Goal: Task Accomplishment & Management: Manage account settings

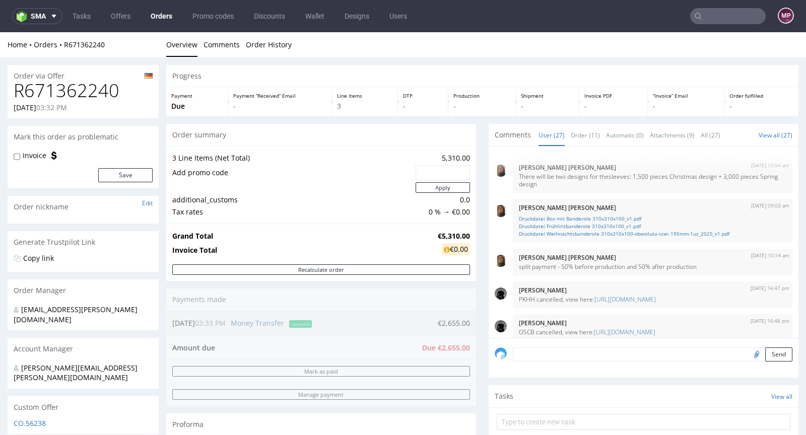
scroll to position [903, 0]
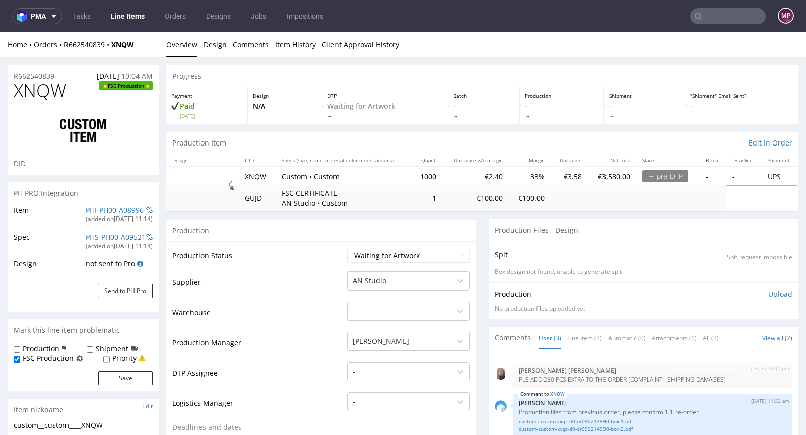
click at [271, 258] on td "Production Status" at bounding box center [258, 259] width 172 height 23
drag, startPoint x: 142, startPoint y: 44, endPoint x: 63, endPoint y: 42, distance: 78.6
click at [63, 42] on div "Home Orders R662540839 XNQW" at bounding box center [83, 45] width 151 height 10
copy div "R662540839 XNQW"
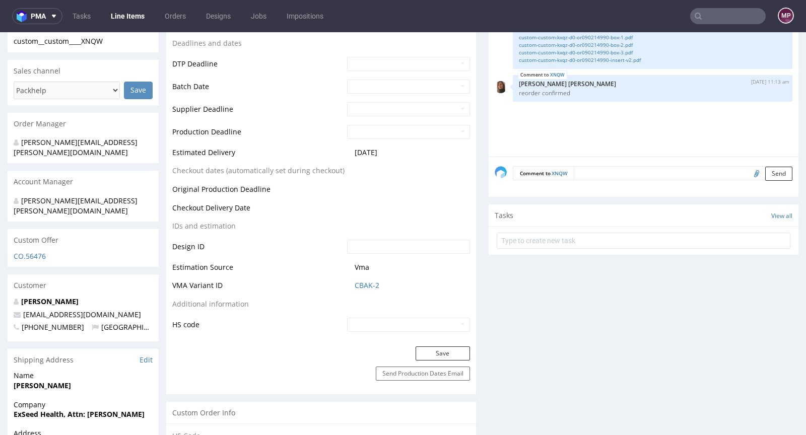
scroll to position [397, 0]
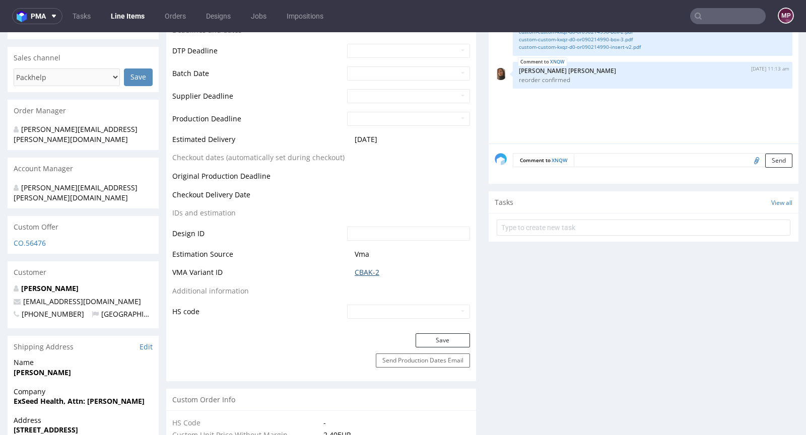
click at [374, 270] on link "CBAK-2" at bounding box center [367, 272] width 25 height 10
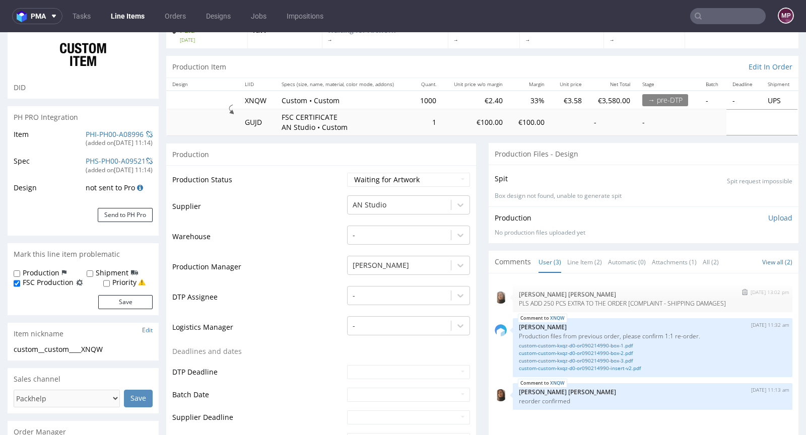
scroll to position [74, 0]
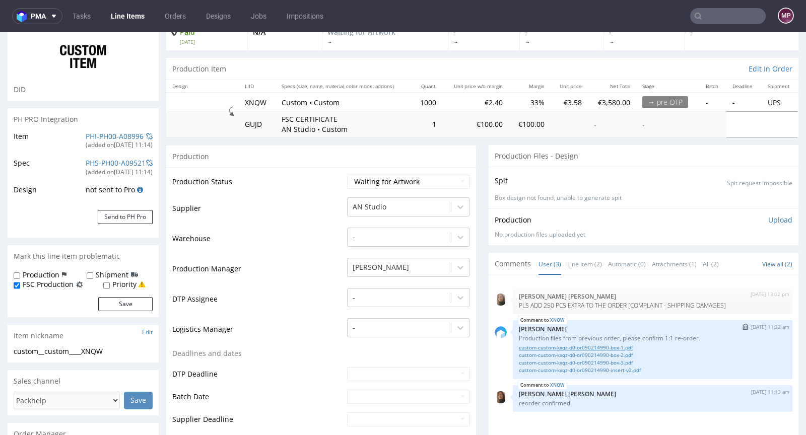
click at [533, 346] on link "custom-custom-kxqz-d0-or090214990-box-1.pdf" at bounding box center [652, 348] width 267 height 8
click at [579, 355] on link "custom-custom-kxqz-d0-or090214990-box-2.pdf" at bounding box center [652, 356] width 267 height 8
click at [585, 365] on link "custom-custom-kxqz-d0-or090214990-box-3.pdf" at bounding box center [652, 363] width 267 height 8
click at [564, 370] on link "custom-custom-kxqz-d0-or090214990-insert-v2.pdf" at bounding box center [652, 371] width 267 height 8
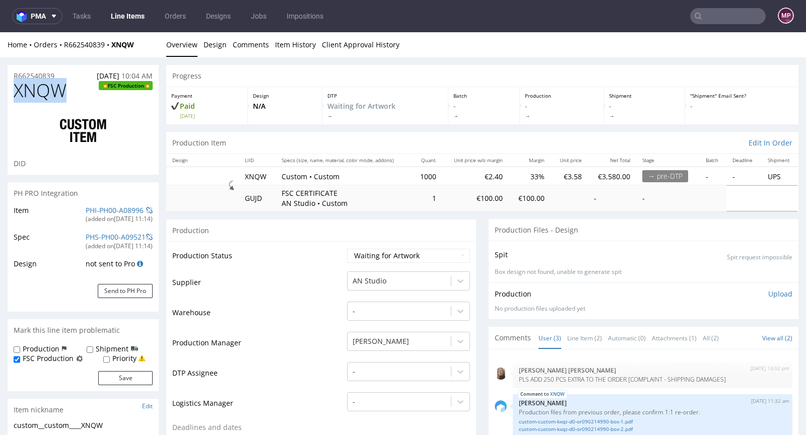
drag, startPoint x: 68, startPoint y: 93, endPoint x: 16, endPoint y: 89, distance: 52.5
click at [16, 89] on h1 "XNQW FSC Production" at bounding box center [83, 91] width 139 height 20
copy span "XNQW"
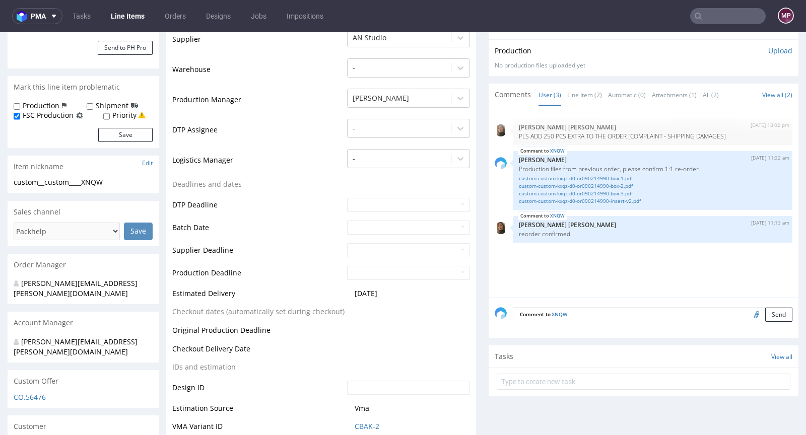
scroll to position [467, 0]
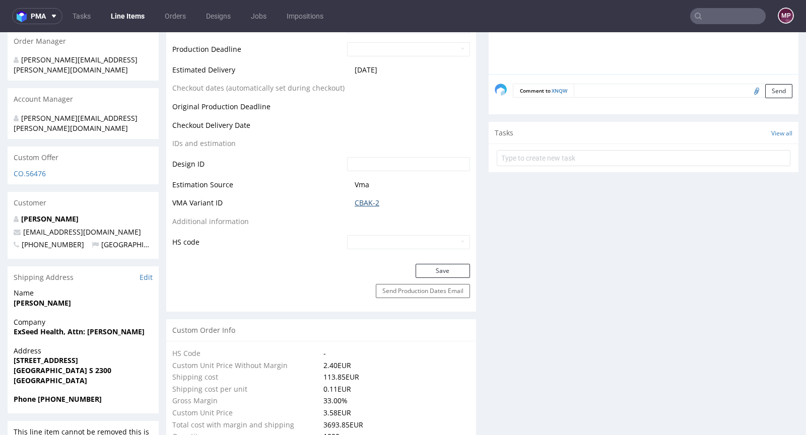
click at [364, 205] on link "CBAK-2" at bounding box center [367, 203] width 25 height 10
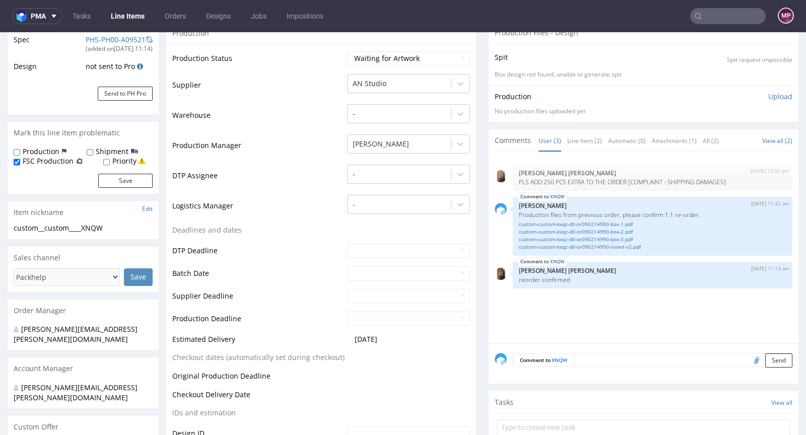
scroll to position [0, 0]
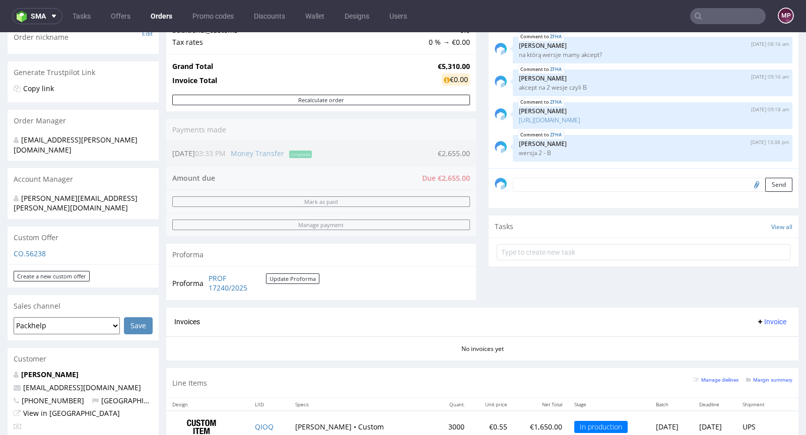
scroll to position [368, 0]
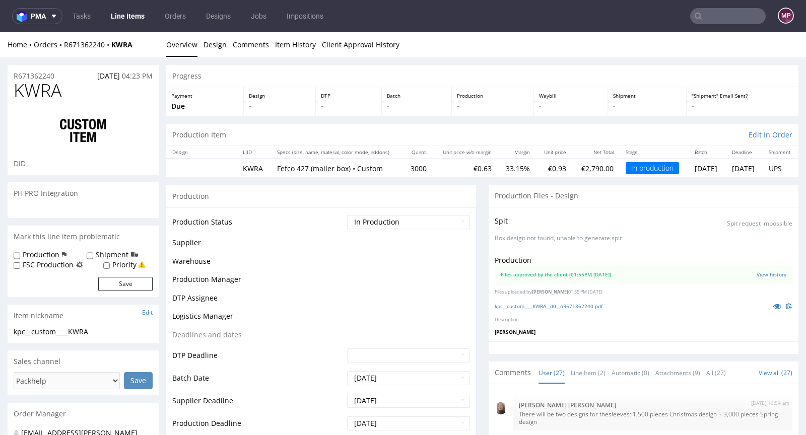
scroll to position [903, 0]
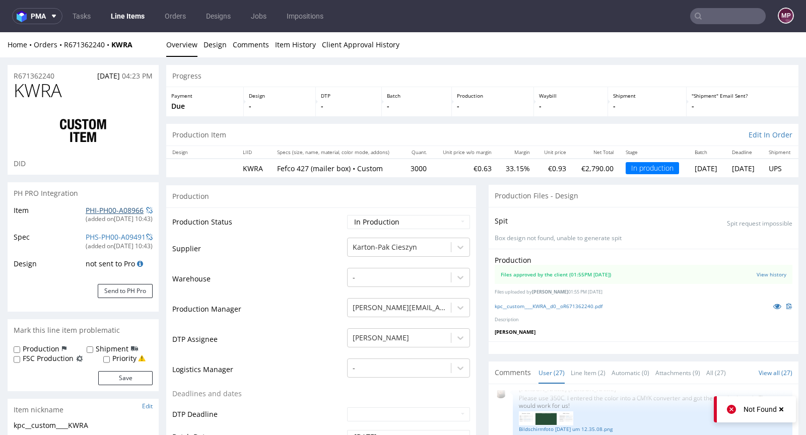
click at [104, 211] on link "PHI-PH00-A08966" at bounding box center [115, 211] width 58 height 10
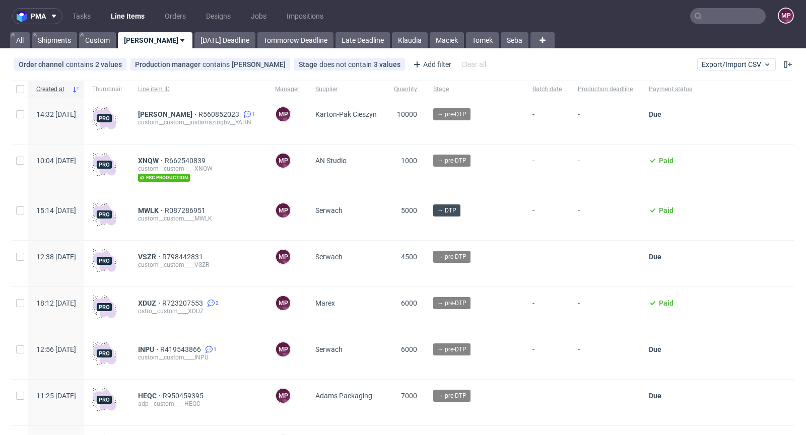
click at [733, 15] on input "text" at bounding box center [728, 16] width 76 height 16
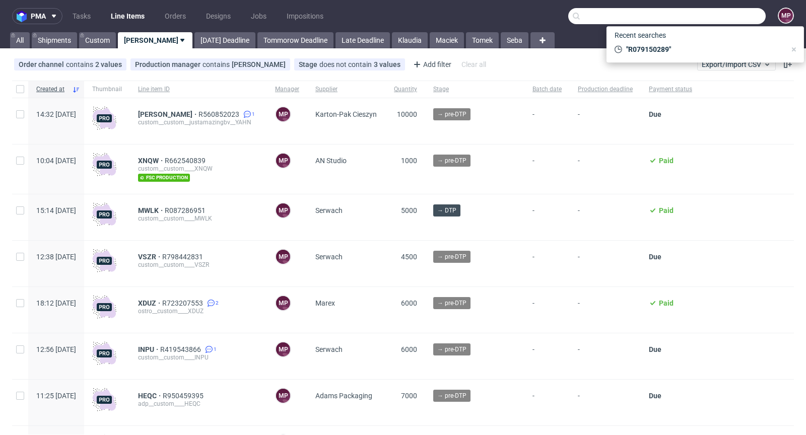
paste input "OUOS"
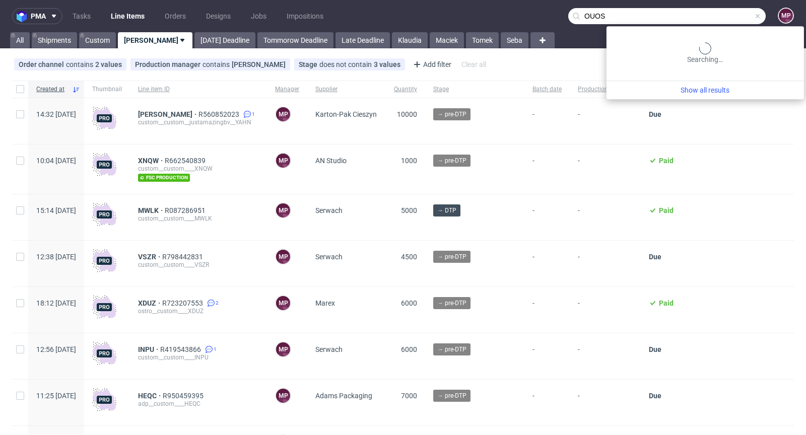
type input "OUOS"
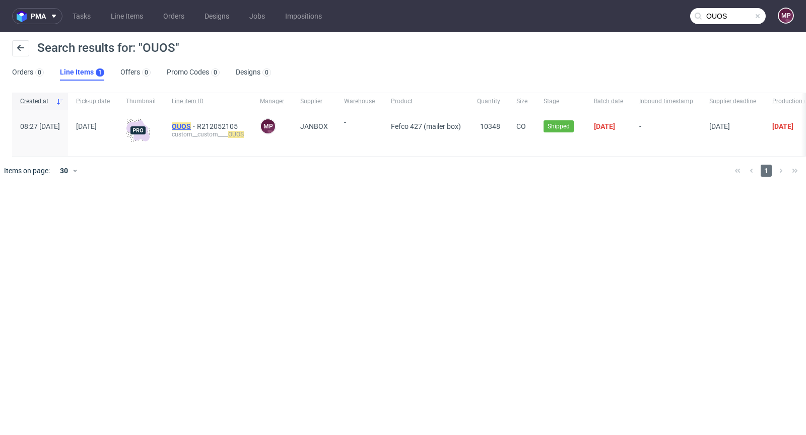
click at [191, 127] on mark "OUOS" at bounding box center [181, 126] width 19 height 8
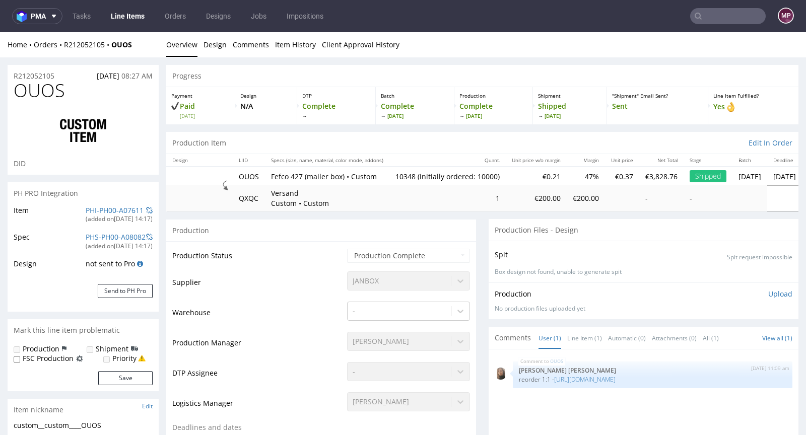
select select "in_progress"
drag, startPoint x: 142, startPoint y: 46, endPoint x: 64, endPoint y: 42, distance: 78.2
click at [64, 42] on div "Home Orders R212052105 OUOS" at bounding box center [83, 45] width 151 height 10
copy div "R212052105 OUOS"
click at [99, 1] on nav "pma Tasks Line Items Orders Designs Jobs Impositions MP" at bounding box center [403, 16] width 806 height 32
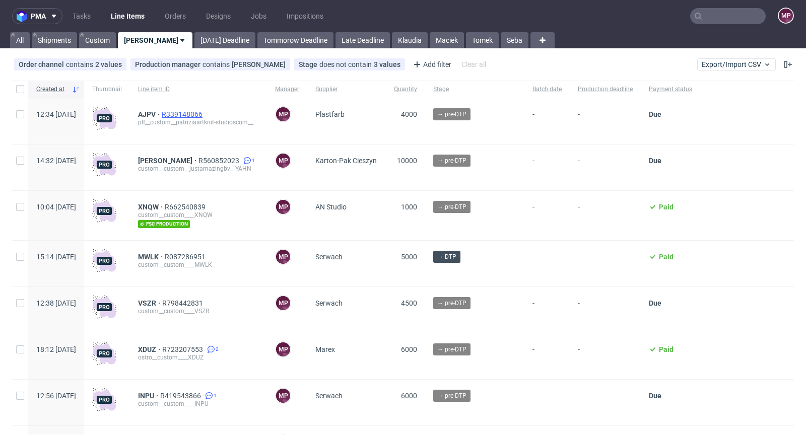
click at [205, 111] on span "R339148066" at bounding box center [183, 114] width 43 height 8
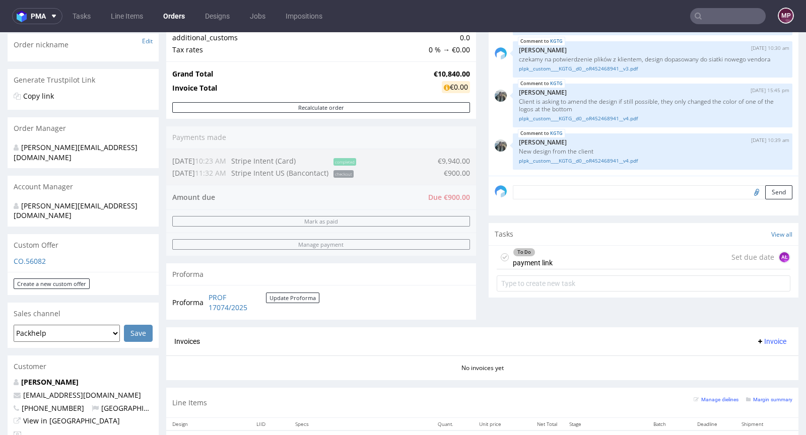
scroll to position [284, 0]
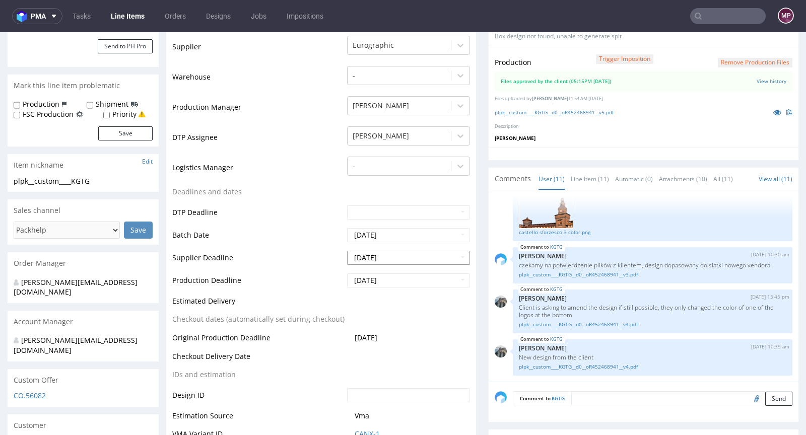
scroll to position [227, 0]
click at [773, 110] on icon at bounding box center [777, 112] width 8 height 7
click at [594, 274] on link "plpk__custom____KGTG__d0__oR452468941__v3.pdf" at bounding box center [652, 276] width 267 height 8
click at [602, 323] on link "plpk__custom____KGTG__d0__oR452468941__v4.pdf" at bounding box center [652, 325] width 267 height 8
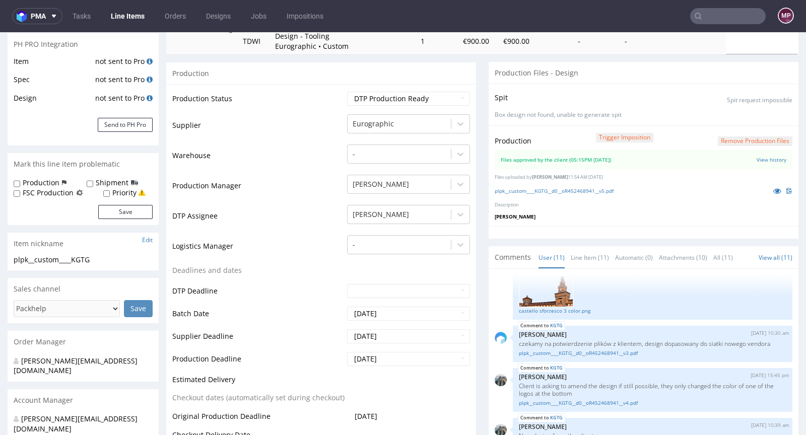
scroll to position [0, 0]
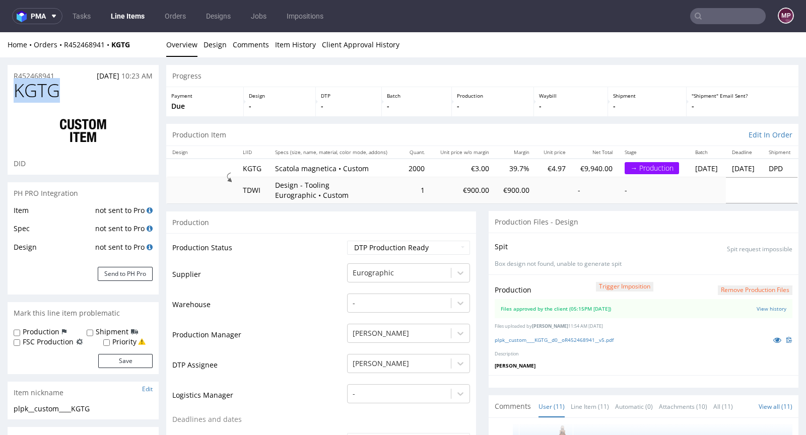
drag, startPoint x: 64, startPoint y: 88, endPoint x: 10, endPoint y: 89, distance: 53.9
click at [10, 89] on div "KGTG DID" at bounding box center [83, 128] width 151 height 94
copy span "KGTG"
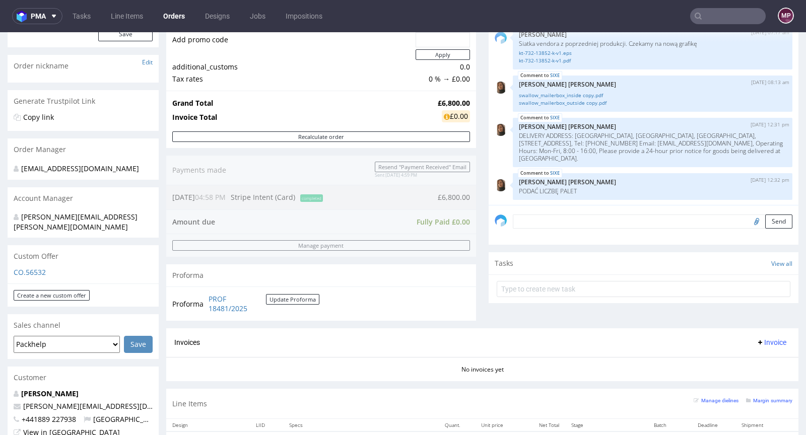
scroll to position [68, 0]
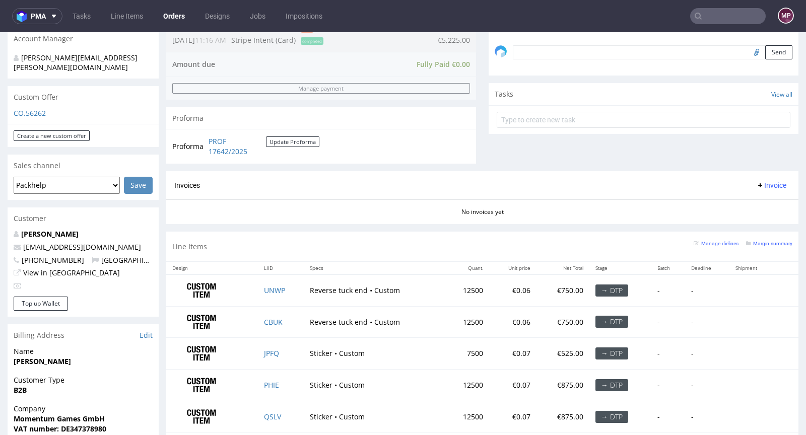
scroll to position [401, 0]
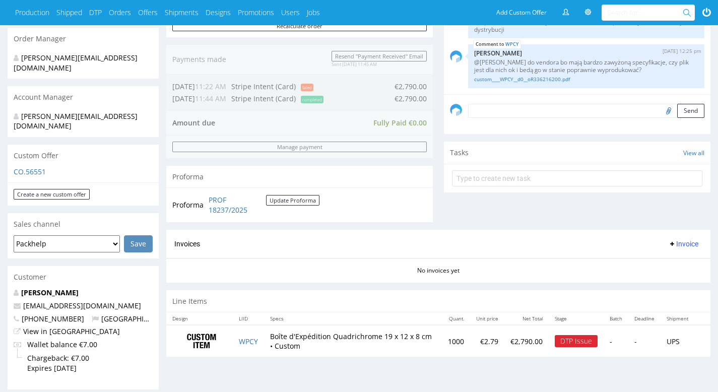
scroll to position [474, 0]
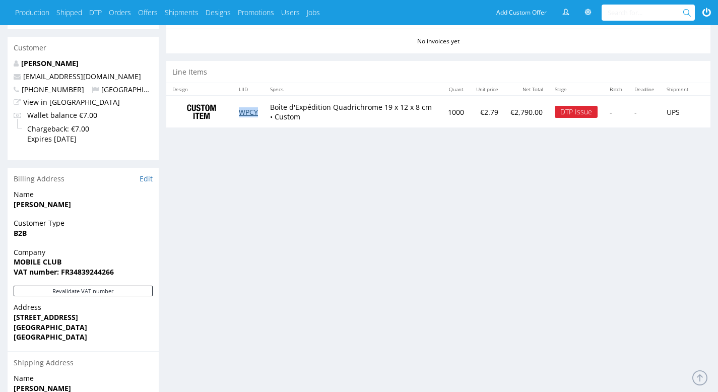
click at [240, 114] on link "WPCY" at bounding box center [248, 112] width 19 height 10
click at [250, 113] on link "WPCY" at bounding box center [248, 112] width 19 height 10
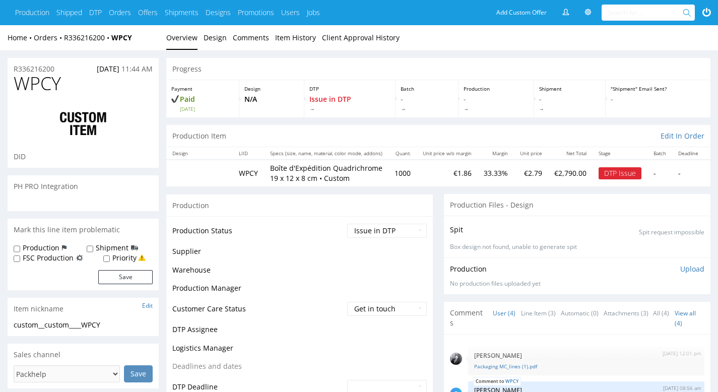
scroll to position [3, 0]
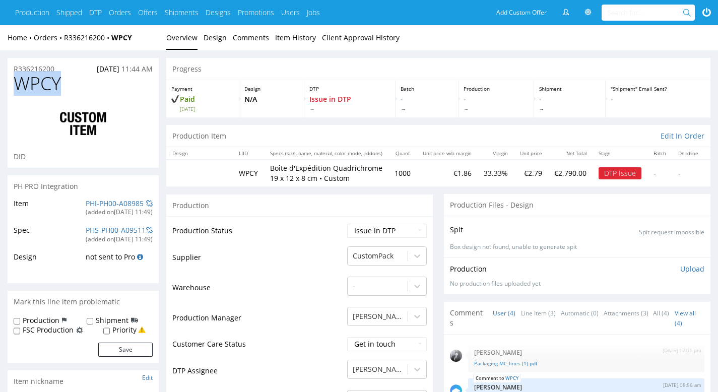
drag, startPoint x: 75, startPoint y: 79, endPoint x: 18, endPoint y: 81, distance: 56.5
click at [18, 81] on h1 "WPCY" at bounding box center [83, 84] width 139 height 20
copy span "WPCY"
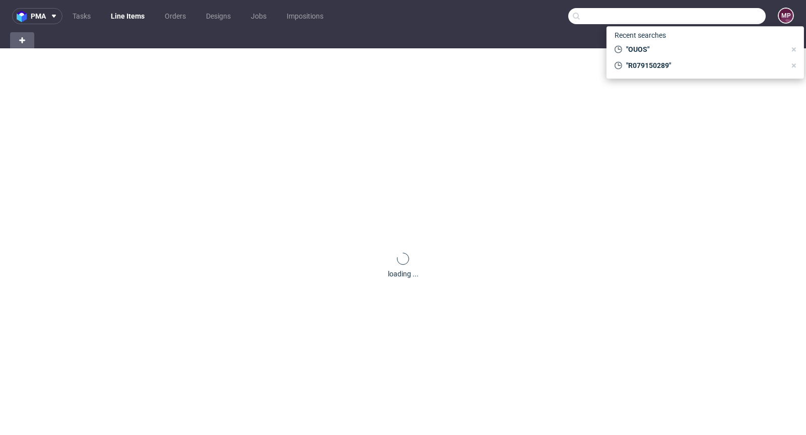
click at [725, 14] on input "text" at bounding box center [666, 16] width 197 height 16
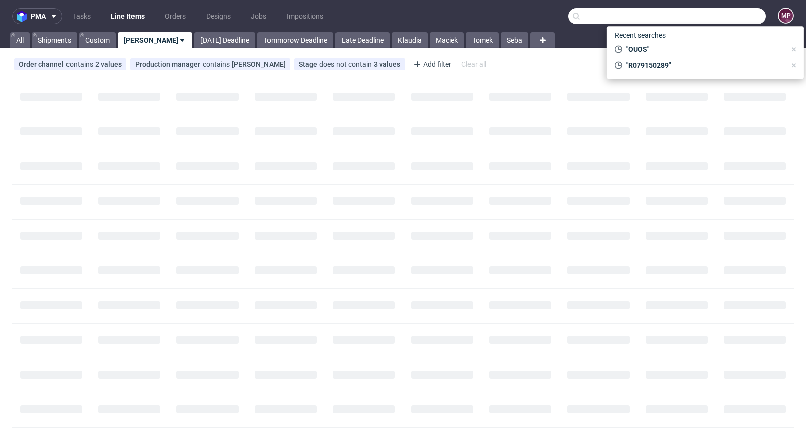
paste input "WPCY"
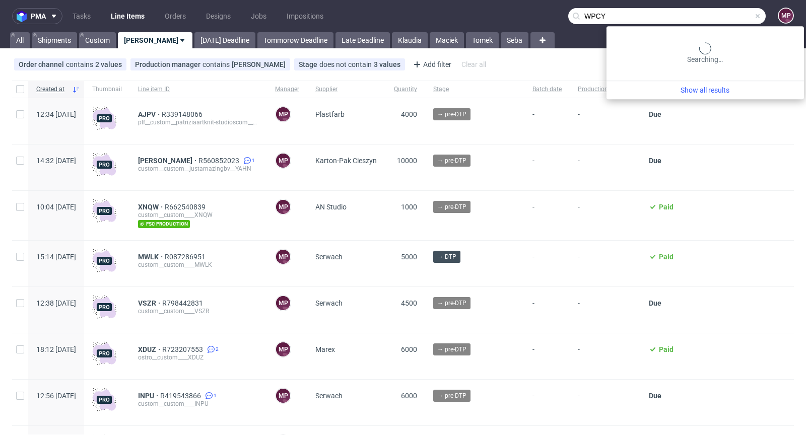
type input "WPCY"
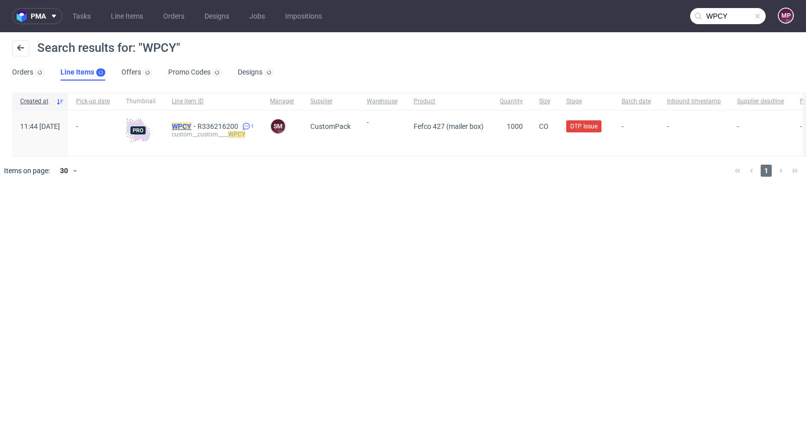
click at [191, 125] on mark "WPCY" at bounding box center [182, 126] width 20 height 8
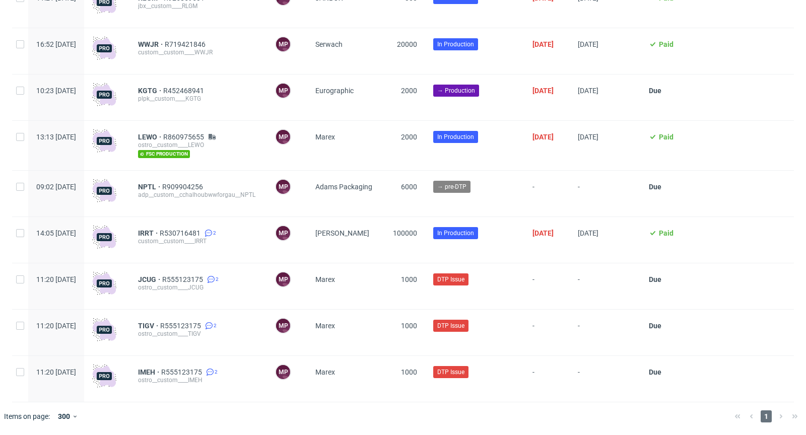
scroll to position [2146, 0]
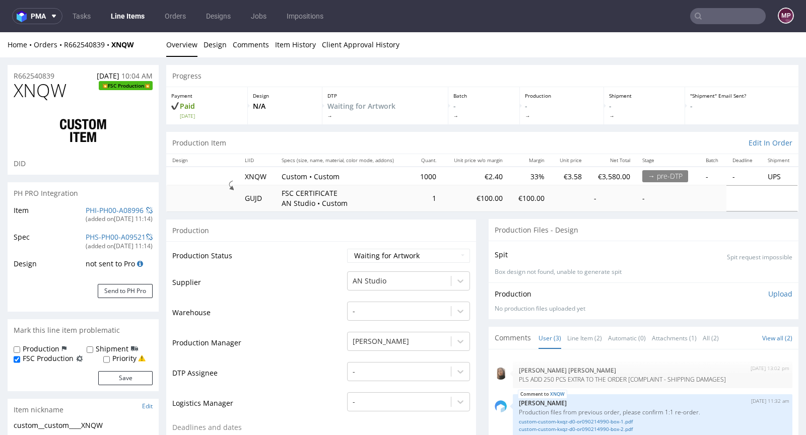
click at [93, 205] on td "PHI-PH00-A08996 (added on 01.09.2025, 11:14 )" at bounding box center [118, 218] width 70 height 27
click at [95, 208] on link "PHI-PH00-A08996" at bounding box center [115, 211] width 58 height 10
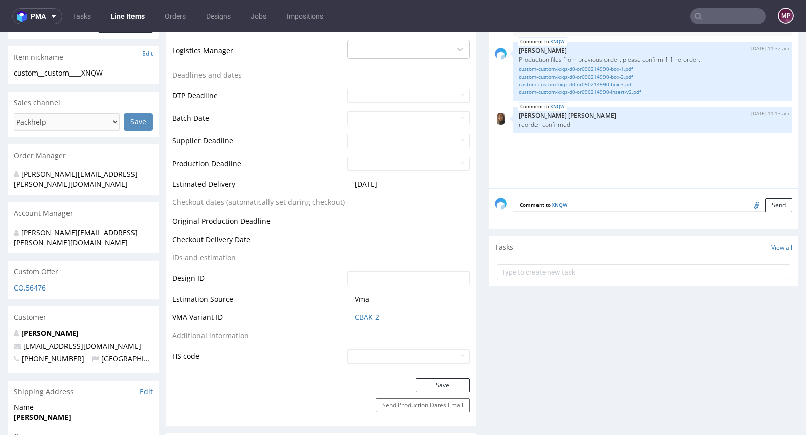
scroll to position [457, 0]
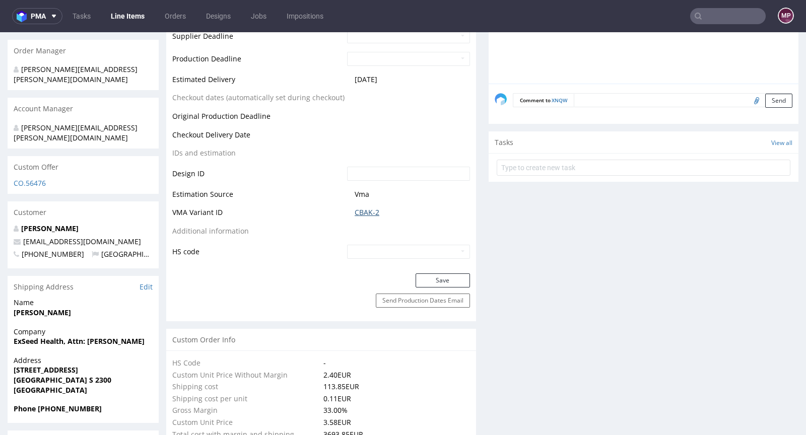
click at [359, 213] on link "CBAK-2" at bounding box center [367, 213] width 25 height 10
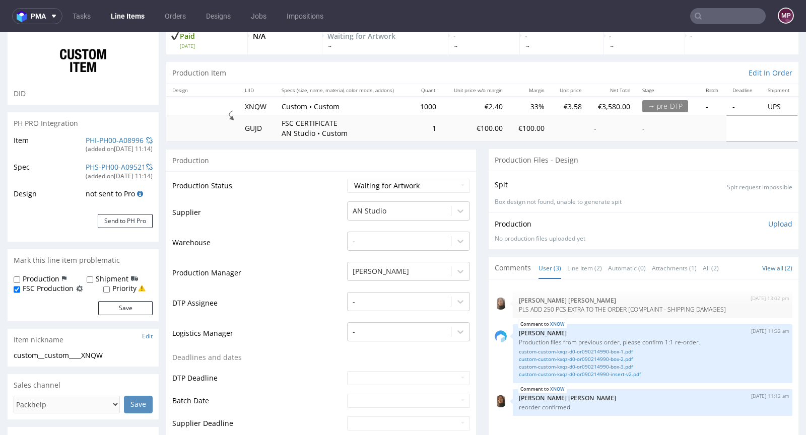
scroll to position [451, 0]
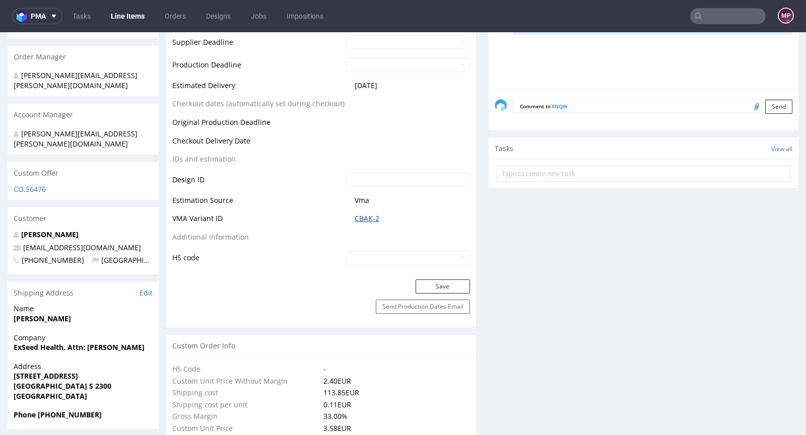
click at [369, 221] on link "CBAK-2" at bounding box center [367, 219] width 25 height 10
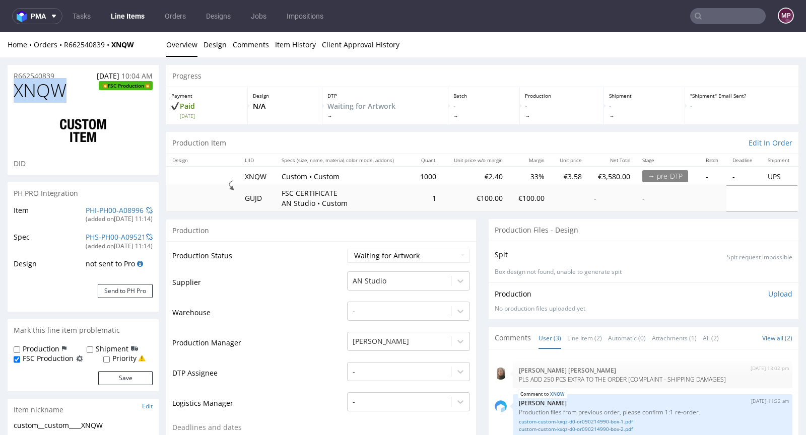
drag, startPoint x: 74, startPoint y: 92, endPoint x: 13, endPoint y: 85, distance: 61.3
click at [13, 85] on div "XNQW FSC Production DID" at bounding box center [83, 128] width 151 height 94
click at [60, 71] on div "R662540839 29.08.2025 10:04 AM" at bounding box center [83, 73] width 151 height 16
drag, startPoint x: 49, startPoint y: 75, endPoint x: 13, endPoint y: 76, distance: 36.8
click at [13, 76] on div "R662540839 29.08.2025 10:04 AM" at bounding box center [83, 73] width 151 height 16
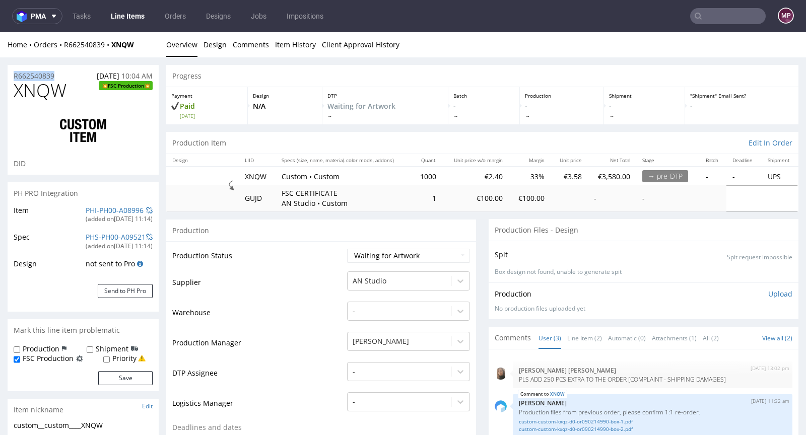
copy p "R662540839"
drag, startPoint x: 58, startPoint y: 87, endPoint x: 11, endPoint y: 81, distance: 47.7
click at [11, 81] on div "XNQW FSC Production DID" at bounding box center [83, 128] width 151 height 94
copy span "XNQW"
click at [379, 250] on select "Waiting for Artwork Waiting for Diecut Waiting for Mockup Waiting for DTP Waiti…" at bounding box center [408, 256] width 123 height 14
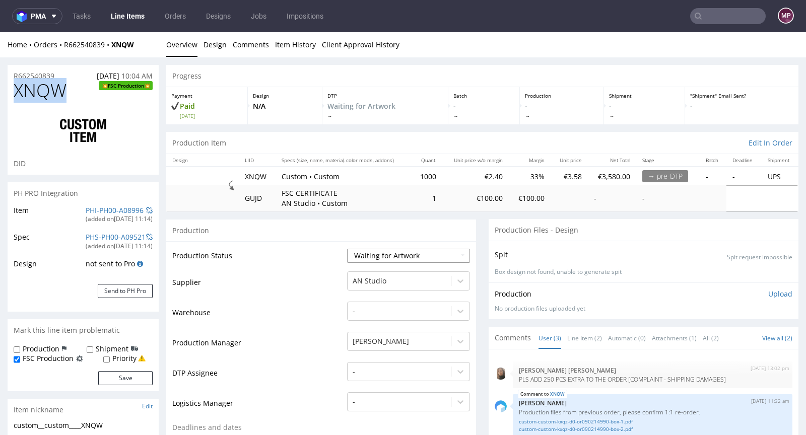
click at [413, 249] on select "Waiting for Artwork Waiting for Diecut Waiting for Mockup Waiting for DTP Waiti…" at bounding box center [408, 256] width 123 height 14
select select "production_in_process"
click at [347, 249] on select "Waiting for Artwork Waiting for Diecut Waiting for Mockup Waiting for DTP Waiti…" at bounding box center [408, 256] width 123 height 14
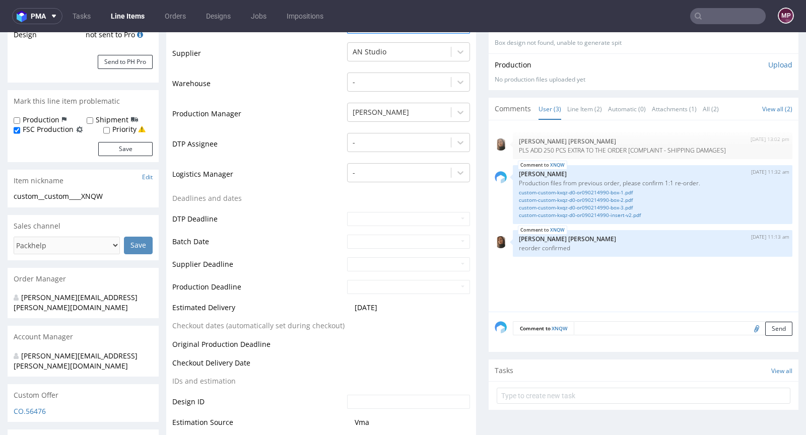
scroll to position [303, 0]
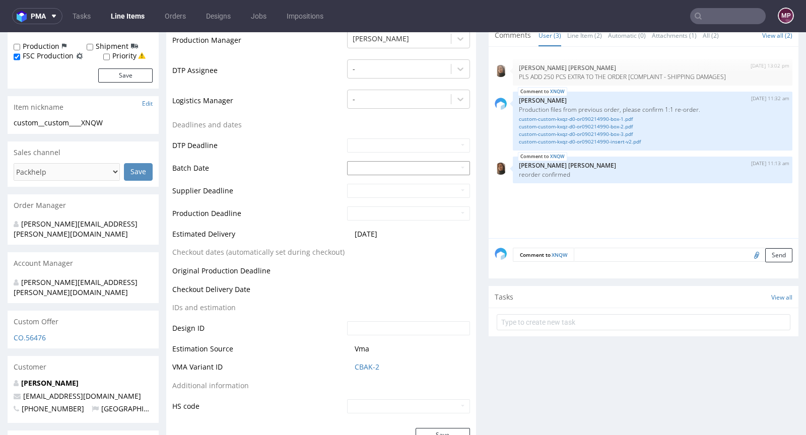
click at [365, 170] on input "text" at bounding box center [408, 168] width 123 height 14
click at [371, 78] on td "1" at bounding box center [369, 77] width 16 height 15
type input "2025-09-01"
click at [377, 188] on input "text" at bounding box center [408, 191] width 123 height 14
click at [386, 133] on td "16" at bounding box center [384, 129] width 15 height 15
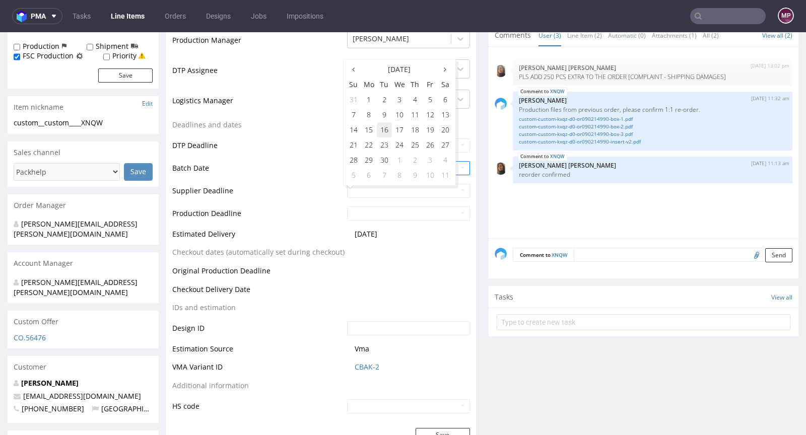
type input "2025-09-16"
click at [387, 214] on input "text" at bounding box center [408, 214] width 123 height 14
click at [431, 156] on td "19" at bounding box center [430, 152] width 15 height 15
type input "2025-09-19"
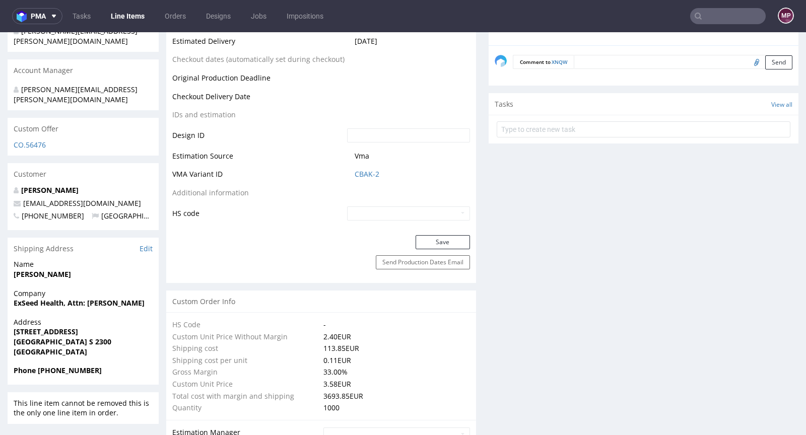
scroll to position [535, 0]
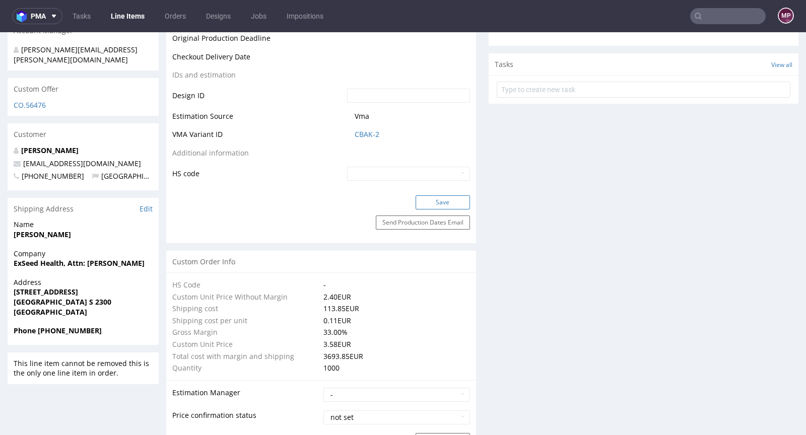
click at [439, 199] on button "Save" at bounding box center [443, 202] width 54 height 14
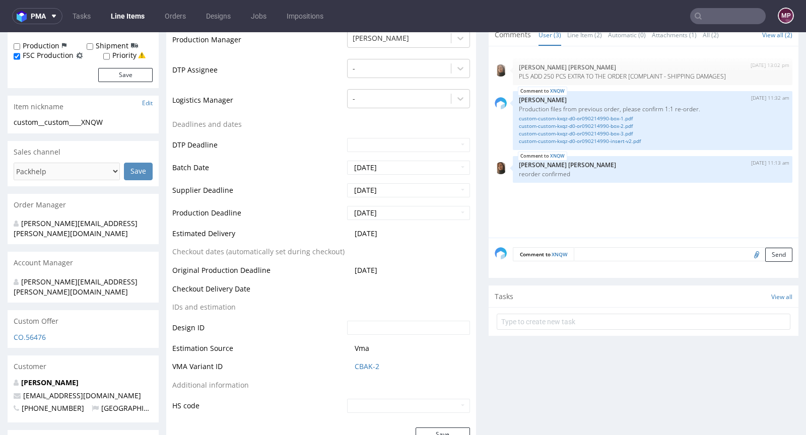
scroll to position [0, 0]
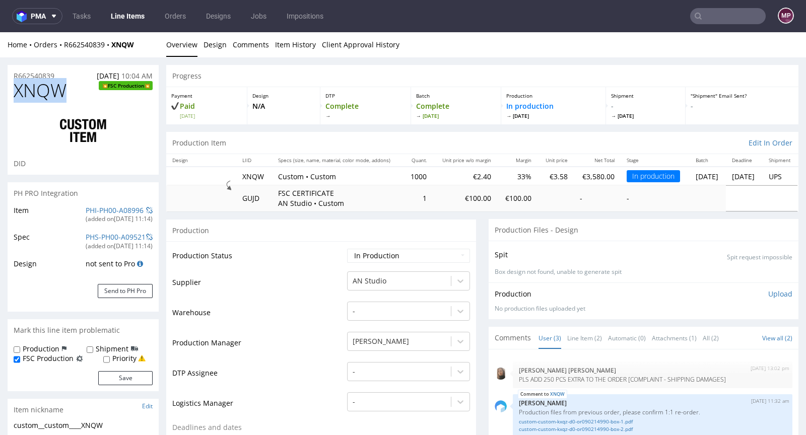
drag, startPoint x: 75, startPoint y: 93, endPoint x: 19, endPoint y: 92, distance: 55.9
click at [19, 92] on h1 "XNQW FSC Production" at bounding box center [83, 91] width 139 height 20
copy span "XNQW"
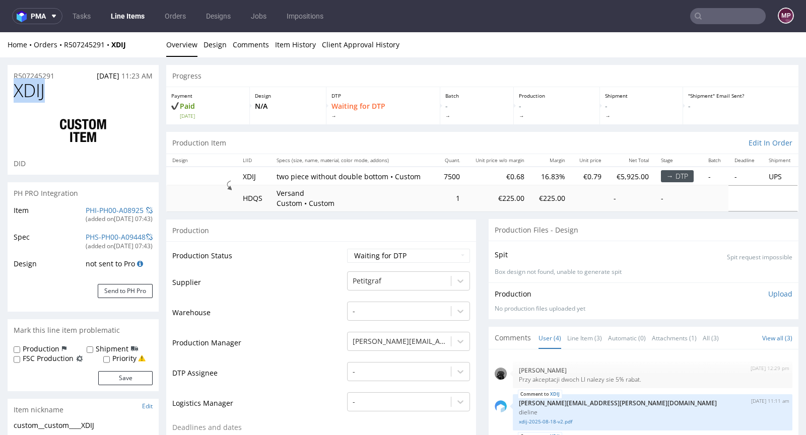
drag, startPoint x: 64, startPoint y: 85, endPoint x: 2, endPoint y: 91, distance: 62.8
copy span "XDIJ"
click at [81, 116] on img at bounding box center [83, 131] width 81 height 40
drag, startPoint x: 60, startPoint y: 92, endPoint x: 15, endPoint y: 93, distance: 45.3
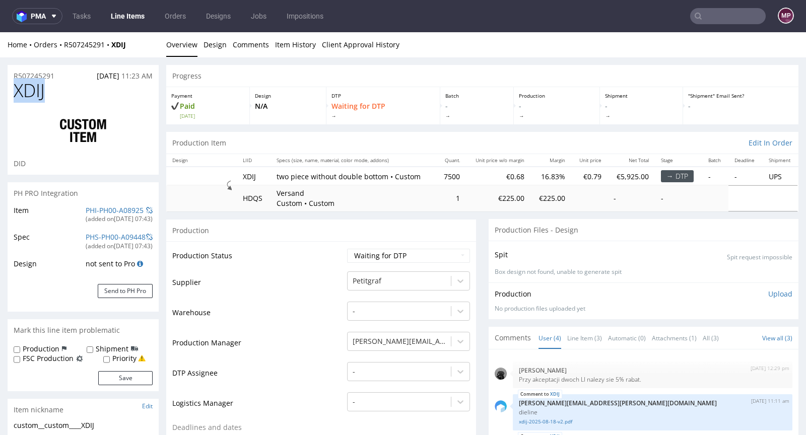
click at [15, 93] on h1 "XDIJ" at bounding box center [83, 91] width 139 height 20
copy span "XDIJ"
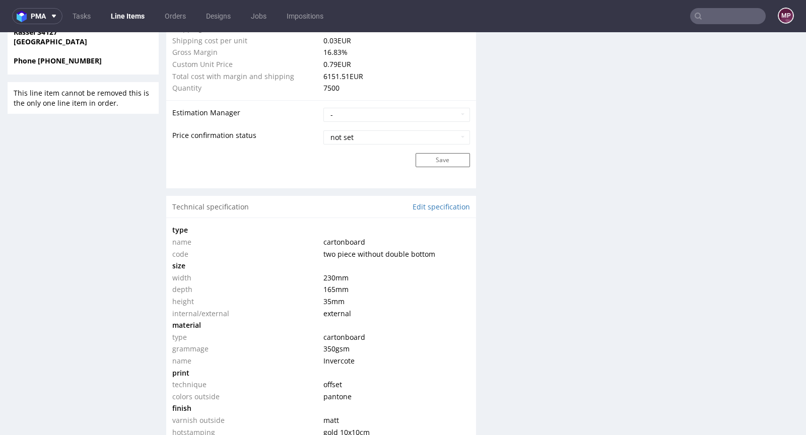
scroll to position [911, 0]
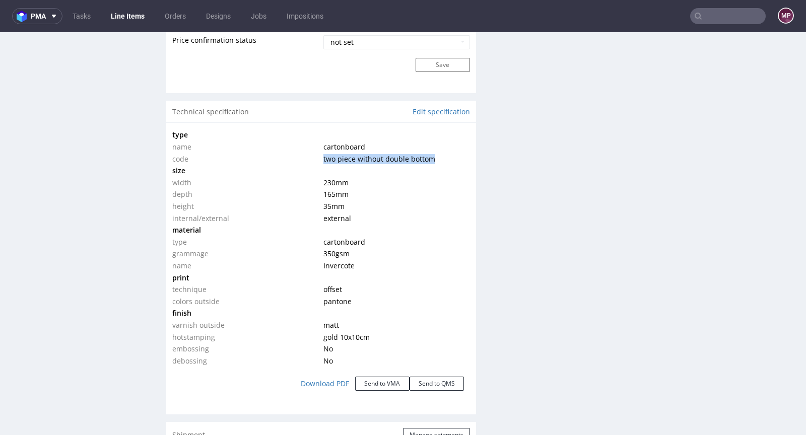
drag, startPoint x: 432, startPoint y: 155, endPoint x: 318, endPoint y: 160, distance: 114.0
click at [321, 160] on td "two piece without double bottom" at bounding box center [395, 159] width 149 height 12
copy span "two piece without double bottom"
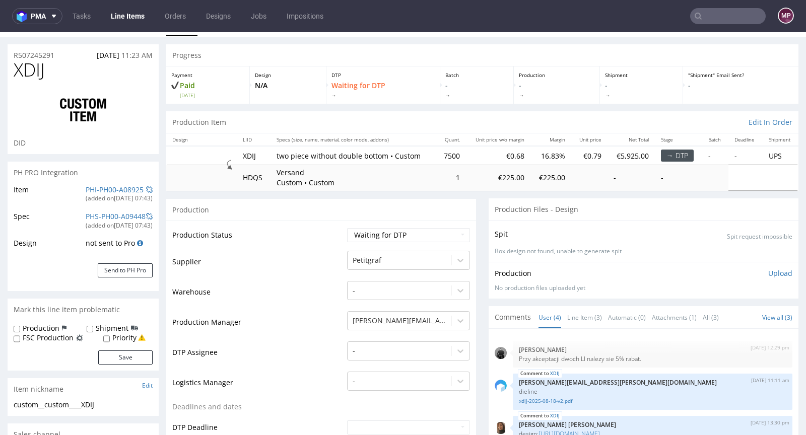
scroll to position [0, 0]
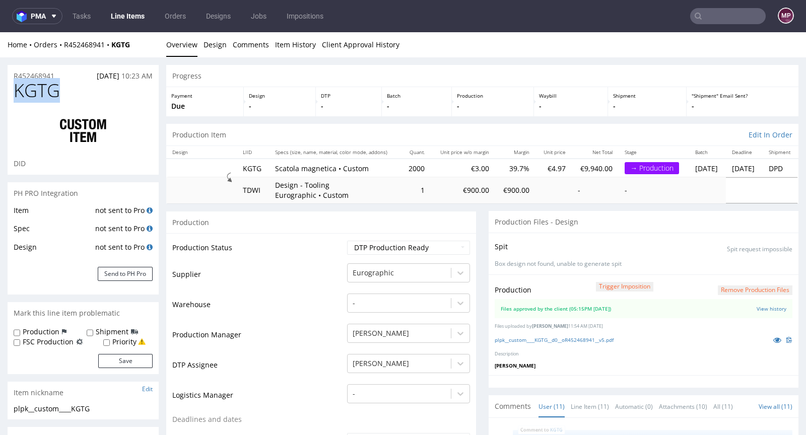
scroll to position [508, 0]
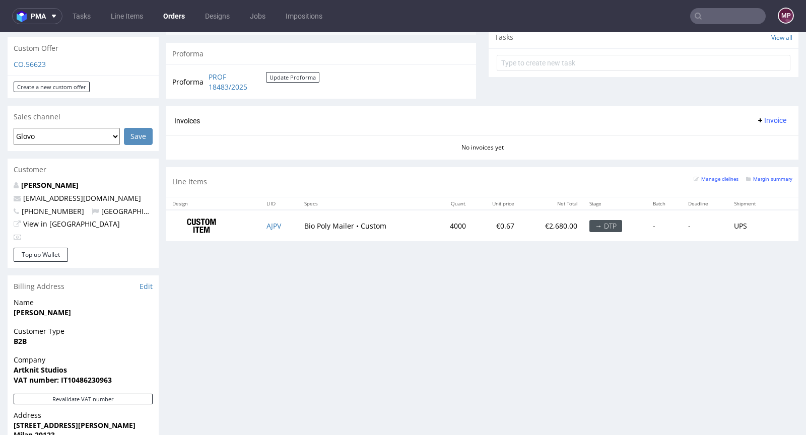
scroll to position [363, 0]
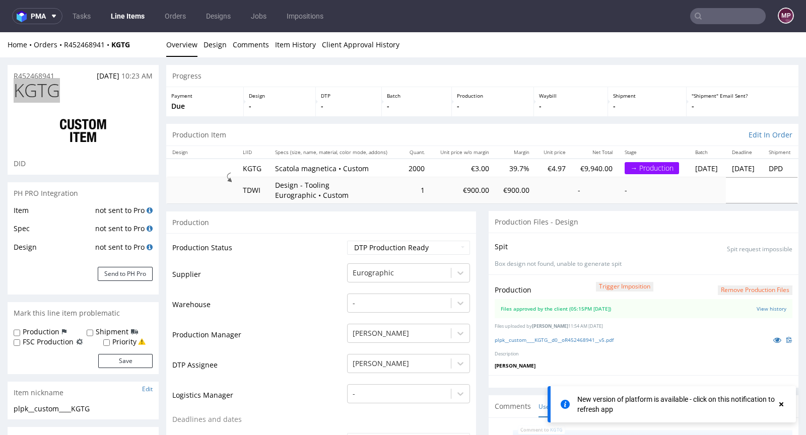
scroll to position [508, 0]
click at [83, 94] on h1 "KGTG" at bounding box center [83, 91] width 139 height 20
drag, startPoint x: 69, startPoint y: 89, endPoint x: 15, endPoint y: 89, distance: 53.4
click at [15, 89] on h1 "KGTG" at bounding box center [83, 91] width 139 height 20
copy span "KGTG"
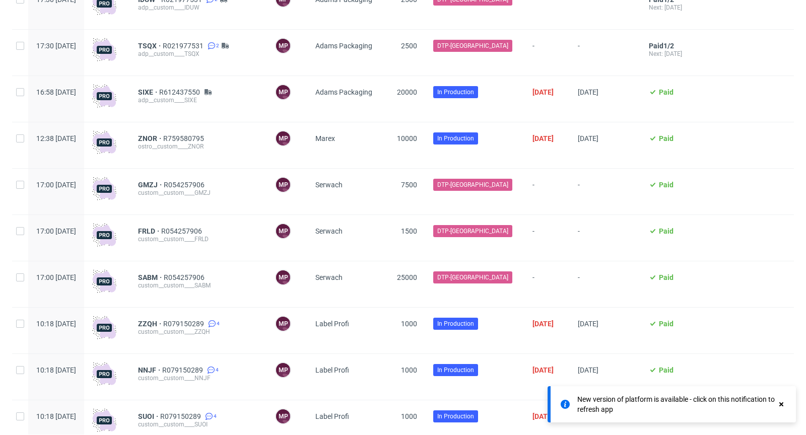
scroll to position [1211, 0]
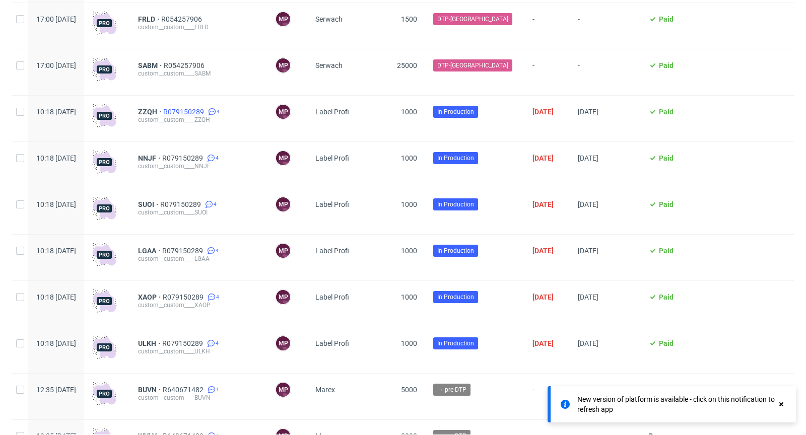
click at [206, 112] on span "R079150289" at bounding box center [184, 112] width 43 height 8
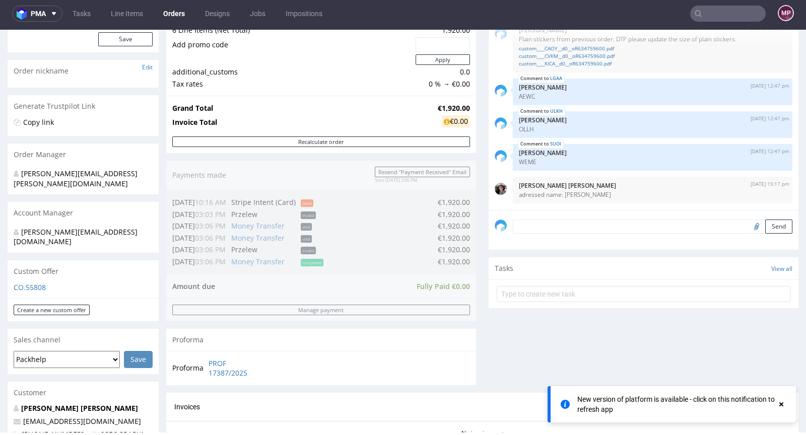
scroll to position [57, 0]
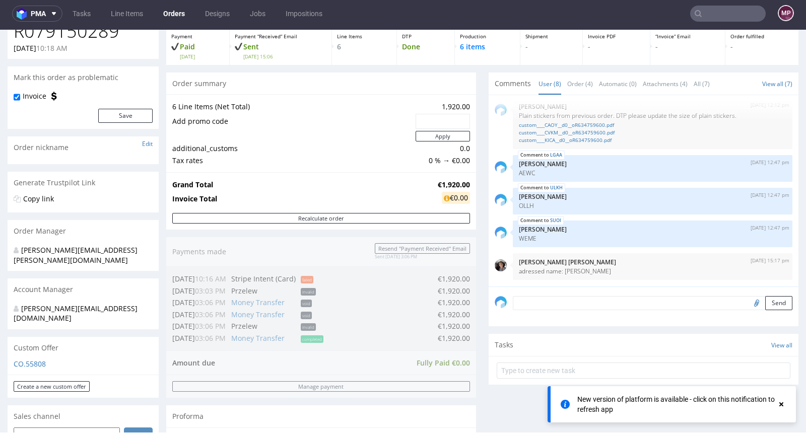
click at [551, 301] on textarea at bounding box center [653, 303] width 280 height 14
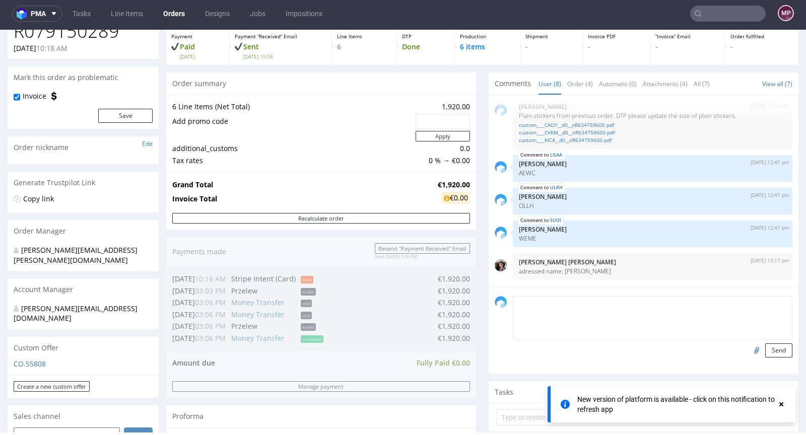
type textarea "\"
paste textarea "4458100242"
type textarea "DHL tracking number: 4458100242"
click at [765, 353] on button "Send" at bounding box center [778, 351] width 27 height 14
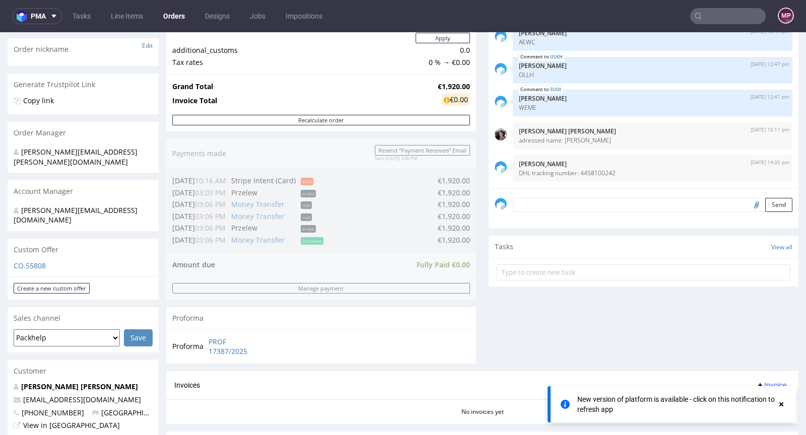
scroll to position [0, 0]
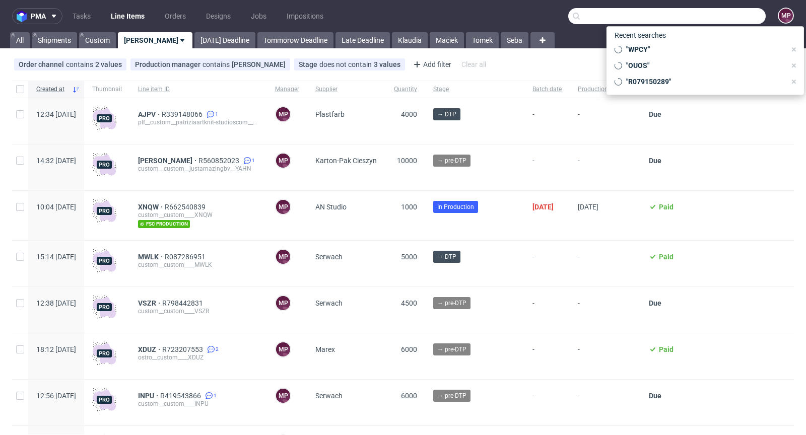
click at [728, 19] on input "text" at bounding box center [666, 16] width 197 height 16
paste input "BXER"
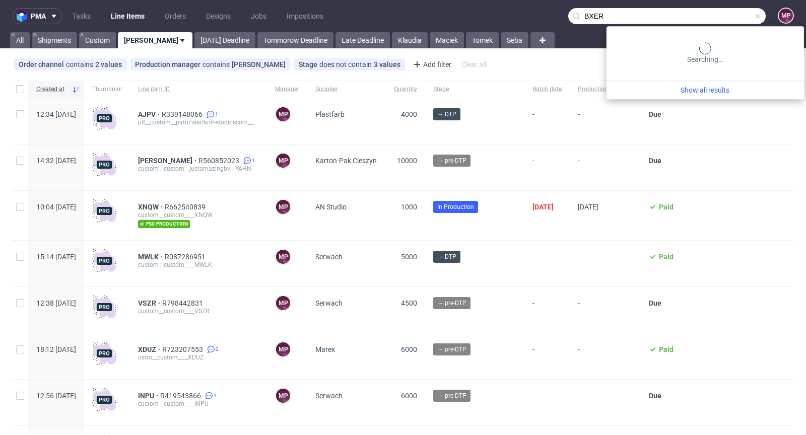
type input "BXER"
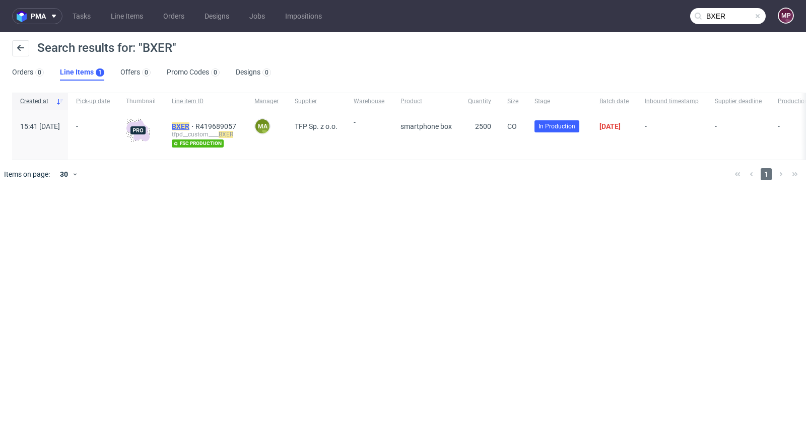
click at [189, 124] on mark "BXER" at bounding box center [181, 126] width 18 height 8
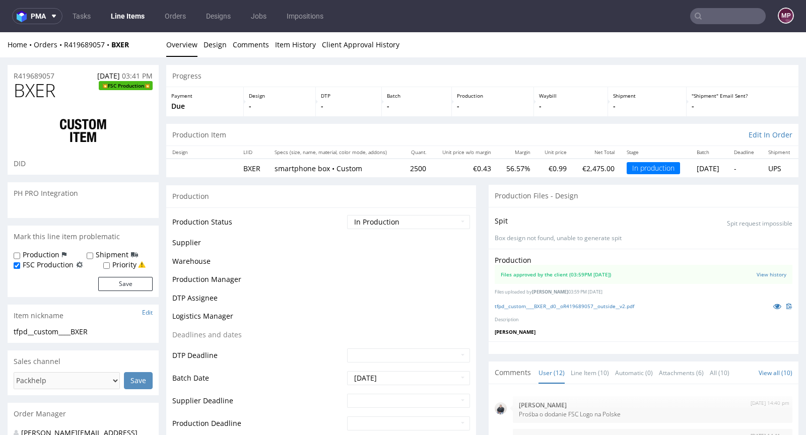
scroll to position [294, 0]
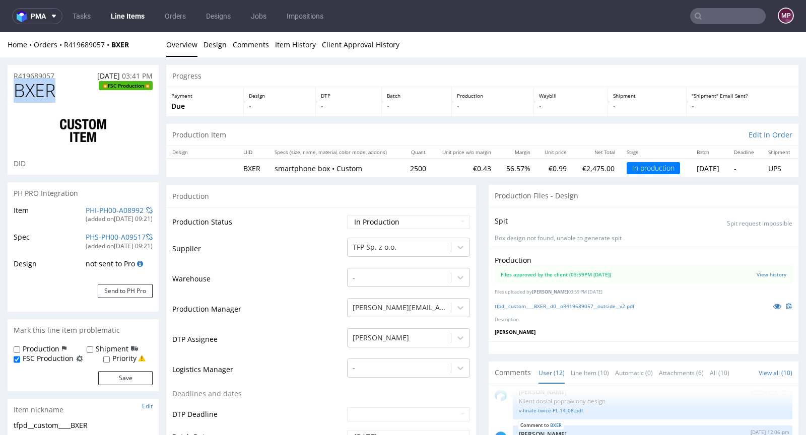
drag, startPoint x: 61, startPoint y: 89, endPoint x: 17, endPoint y: 90, distance: 44.8
click at [17, 90] on h1 "BXER FSC Production" at bounding box center [83, 91] width 139 height 20
drag, startPoint x: 138, startPoint y: 46, endPoint x: 112, endPoint y: 45, distance: 25.2
click at [112, 45] on div "Home Orders R419689057 BXER" at bounding box center [83, 45] width 151 height 10
copy strong "BXER"
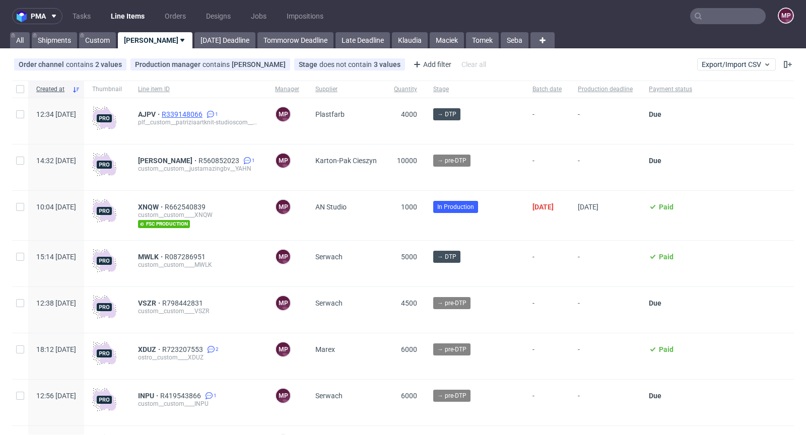
click at [205, 111] on span "R339148066" at bounding box center [183, 114] width 43 height 8
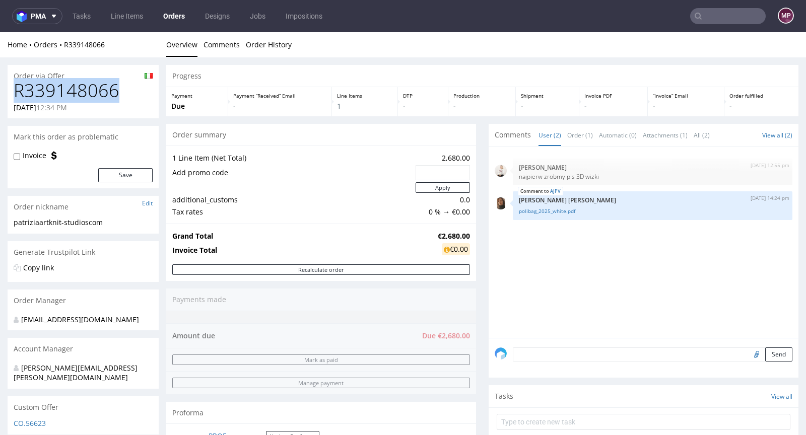
drag, startPoint x: 125, startPoint y: 88, endPoint x: 17, endPoint y: 85, distance: 108.4
click at [17, 85] on h1 "R339148066" at bounding box center [83, 91] width 139 height 20
copy h1 "R339148066"
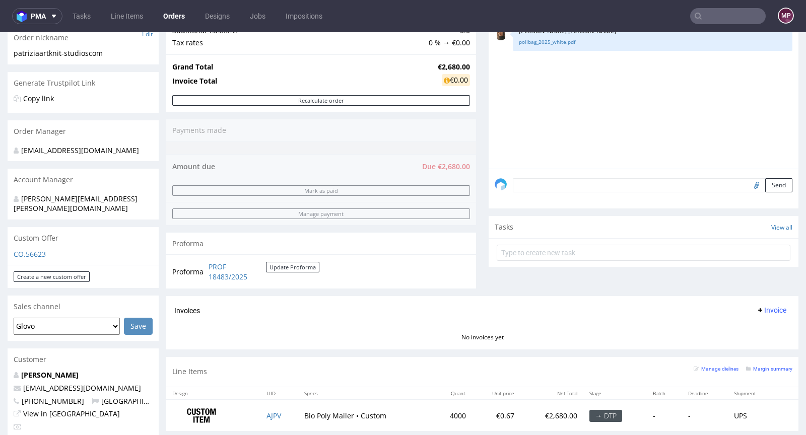
scroll to position [352, 0]
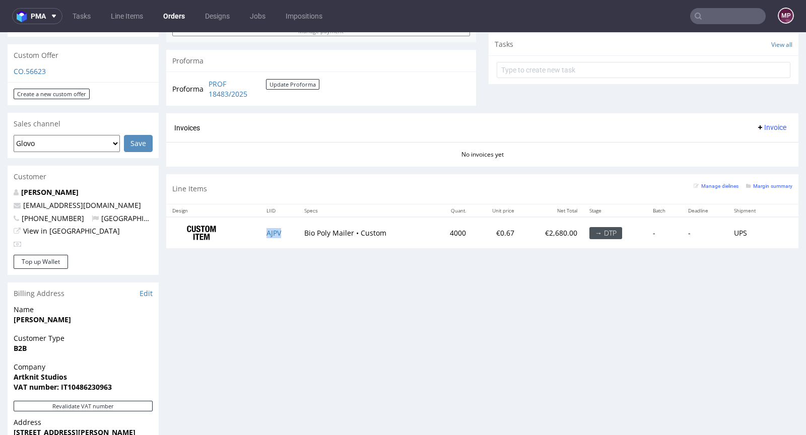
click at [282, 235] on td "AJPV" at bounding box center [279, 233] width 38 height 32
copy link "AJPV"
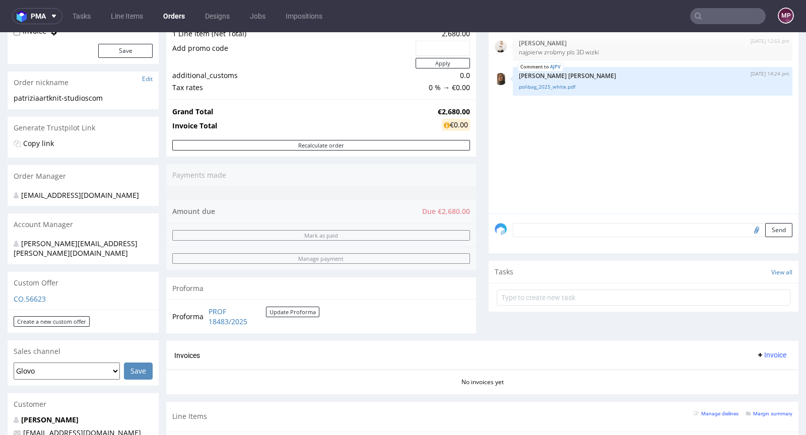
scroll to position [0, 0]
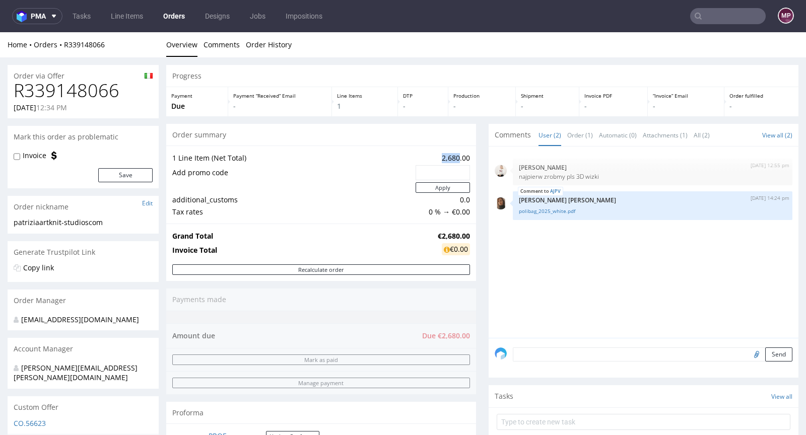
drag, startPoint x: 433, startPoint y: 158, endPoint x: 452, endPoint y: 159, distance: 18.7
click at [452, 159] on td "2,680.00" at bounding box center [441, 158] width 57 height 12
copy td "2,680"
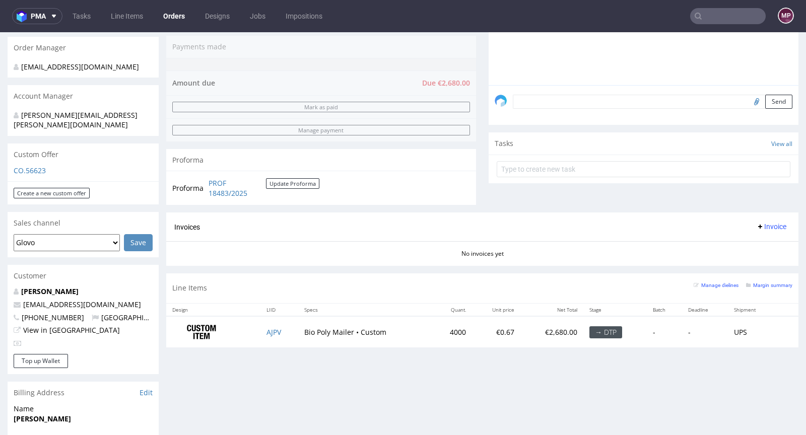
scroll to position [324, 0]
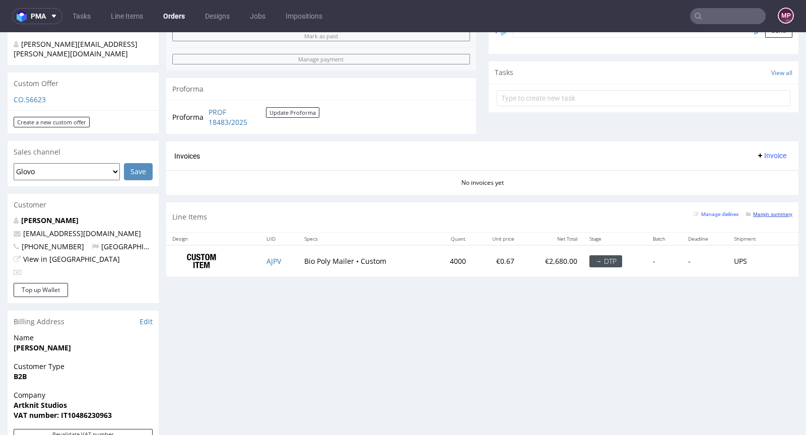
click at [763, 212] on small "Margin summary" at bounding box center [769, 215] width 46 height 6
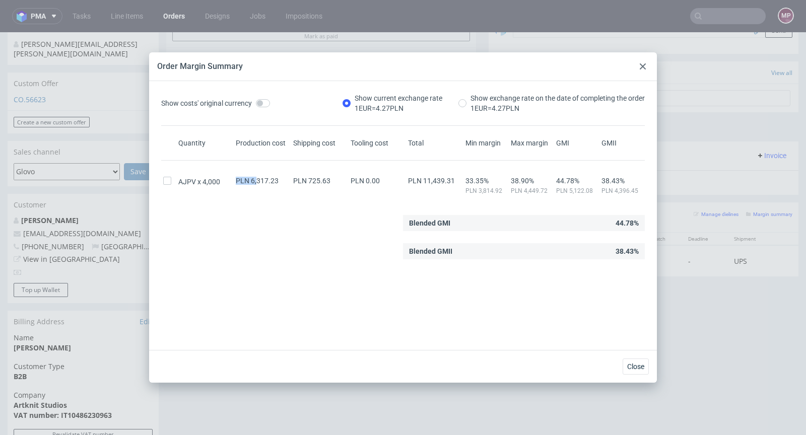
drag, startPoint x: 277, startPoint y: 176, endPoint x: 256, endPoint y: 180, distance: 21.0
click at [255, 179] on div "AJPV 4,000 PLN 6,317.23 PLN 725.63 PLN 0.00 PLN 11,439.31 33.35% PLN 3,814.92 3…" at bounding box center [403, 182] width 484 height 26
click at [265, 191] on div "PLN 6,317.23" at bounding box center [262, 186] width 57 height 18
drag, startPoint x: 249, startPoint y: 181, endPoint x: 274, endPoint y: 181, distance: 24.7
click at [274, 181] on span "PLN 6,317.23" at bounding box center [257, 181] width 43 height 8
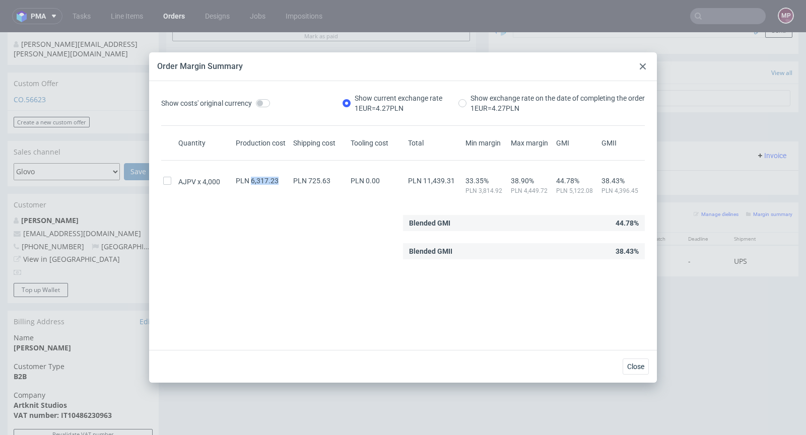
copy span "6,317.23"
click at [642, 65] on use at bounding box center [643, 66] width 6 height 6
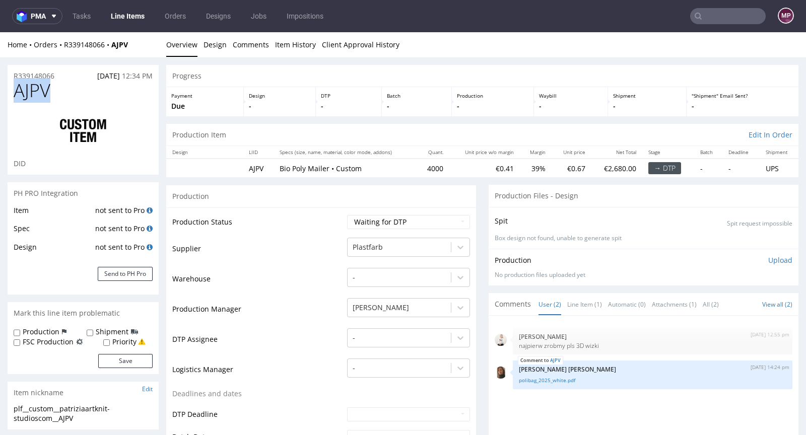
drag, startPoint x: 62, startPoint y: 87, endPoint x: 12, endPoint y: 89, distance: 49.9
click at [12, 89] on div "AJPV DID" at bounding box center [83, 128] width 151 height 94
copy span "AJPV"
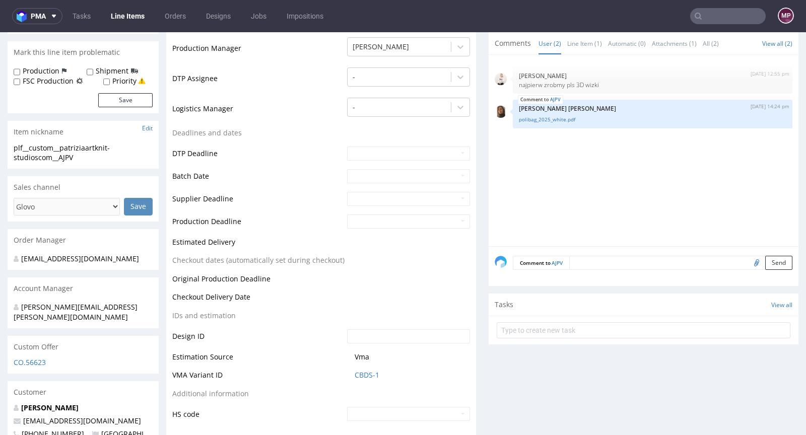
scroll to position [375, 0]
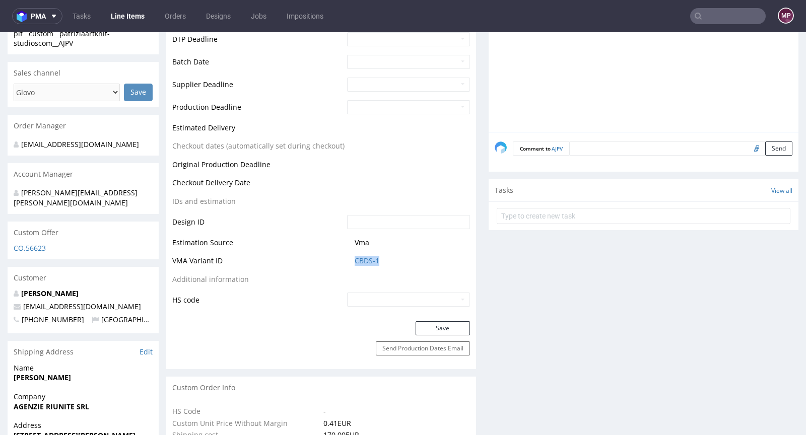
drag, startPoint x: 398, startPoint y: 261, endPoint x: 344, endPoint y: 257, distance: 54.1
click at [345, 257] on td "CBDS-1" at bounding box center [407, 264] width 125 height 19
copy link "CBDS-1"
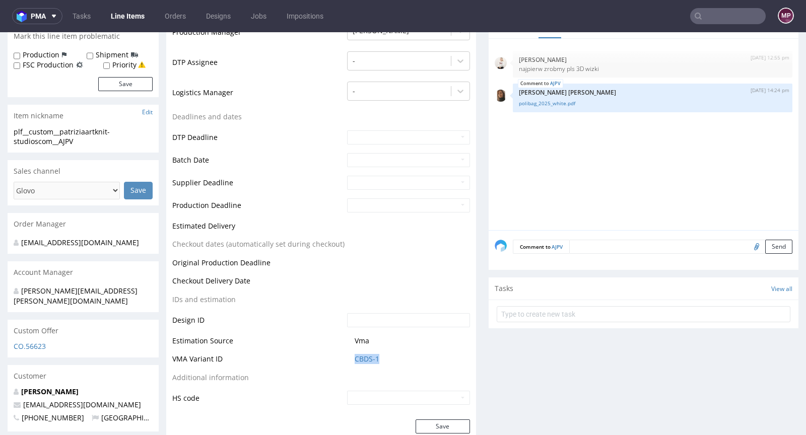
scroll to position [298, 0]
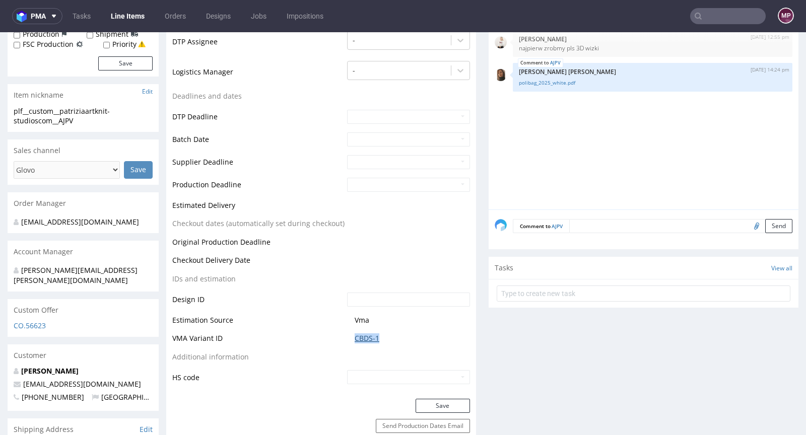
click at [360, 335] on link "CBDS-1" at bounding box center [367, 338] width 25 height 10
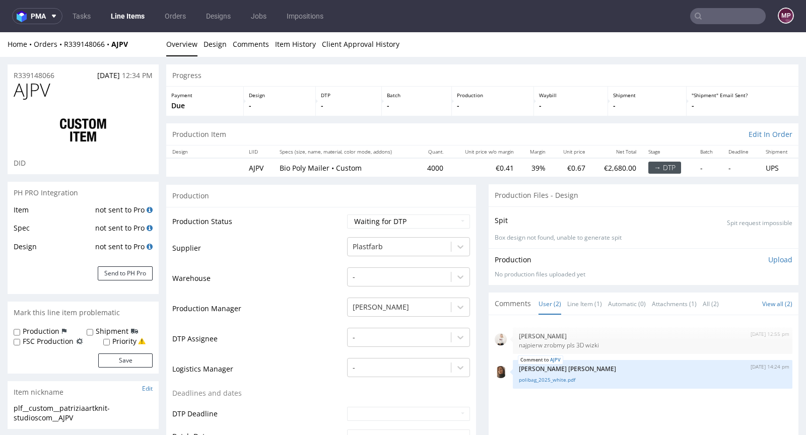
scroll to position [0, 0]
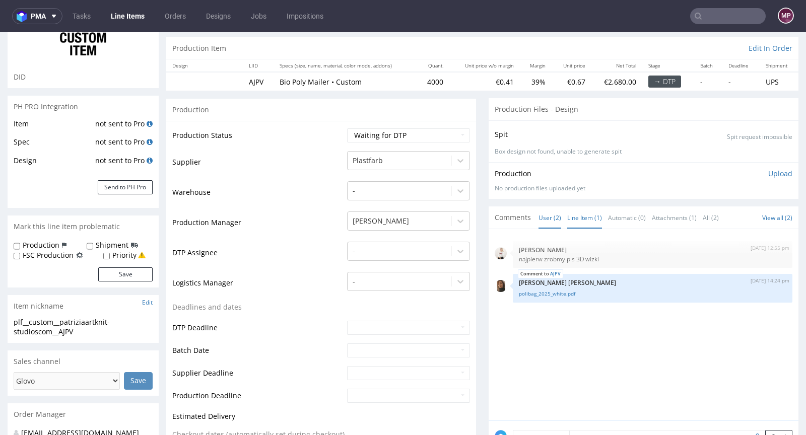
click at [571, 220] on link "Line Item (1)" at bounding box center [584, 218] width 35 height 22
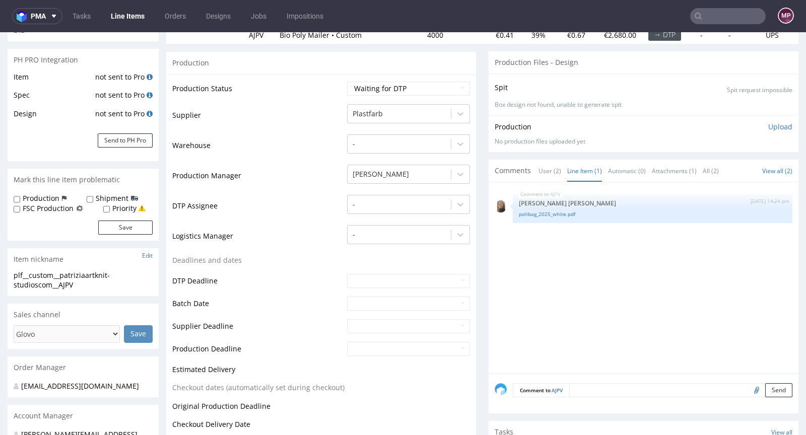
scroll to position [181, 0]
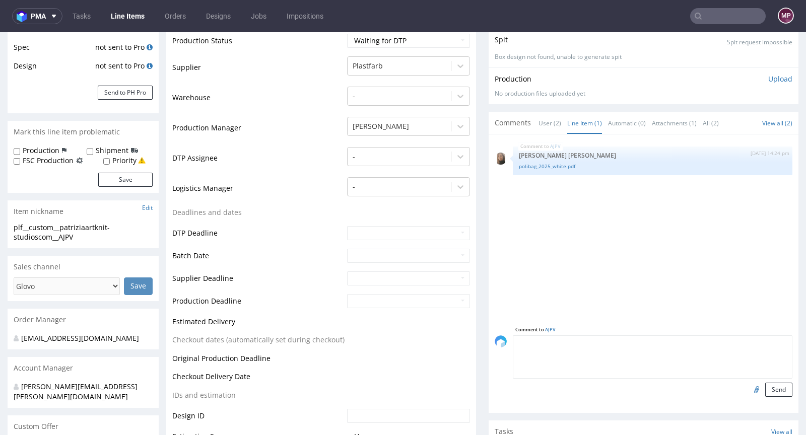
click at [595, 342] on textarea at bounding box center [653, 356] width 280 height 43
type textarea "siatka"
click at [748, 394] on div at bounding box center [756, 390] width 17 height 14
click at [748, 387] on input "file" at bounding box center [755, 389] width 14 height 13
type input "C:\fakepath\KK_395x500_50_i_70_-_3.pdf"
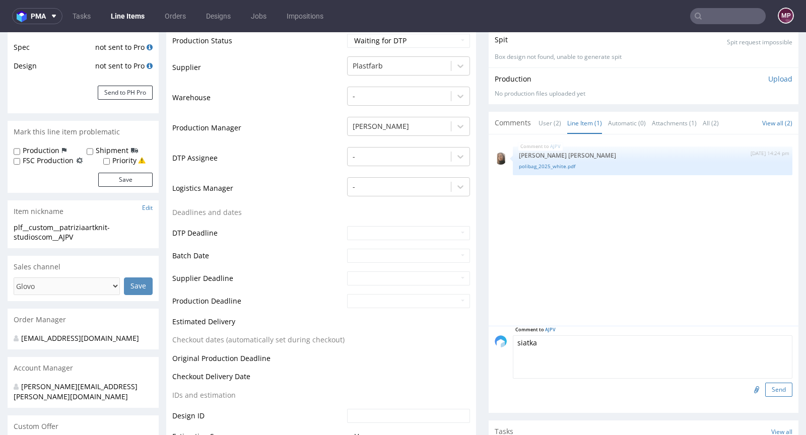
click at [768, 390] on button "Send" at bounding box center [778, 390] width 27 height 14
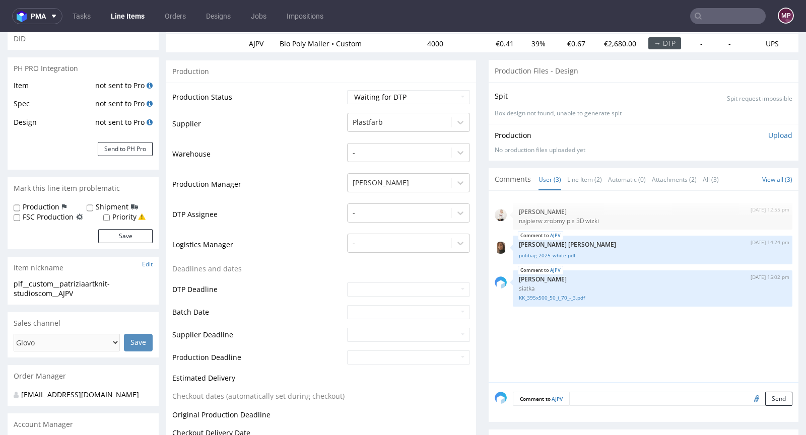
scroll to position [0, 0]
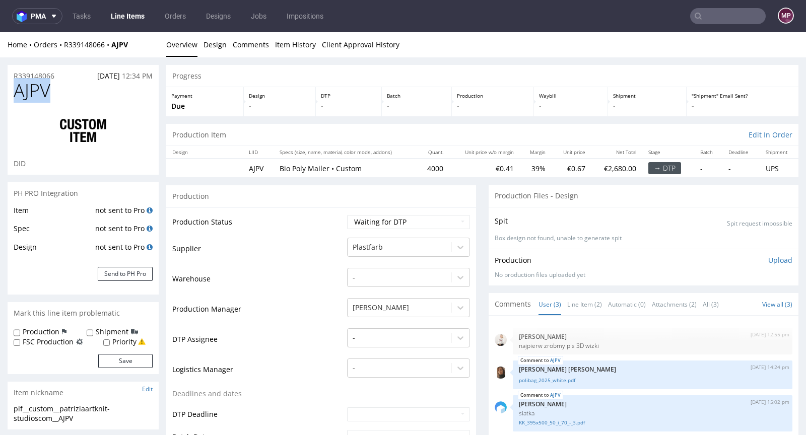
drag, startPoint x: 79, startPoint y: 94, endPoint x: 11, endPoint y: 89, distance: 68.7
click at [11, 89] on div "AJPV DID" at bounding box center [83, 128] width 151 height 94
copy span "AJPV"
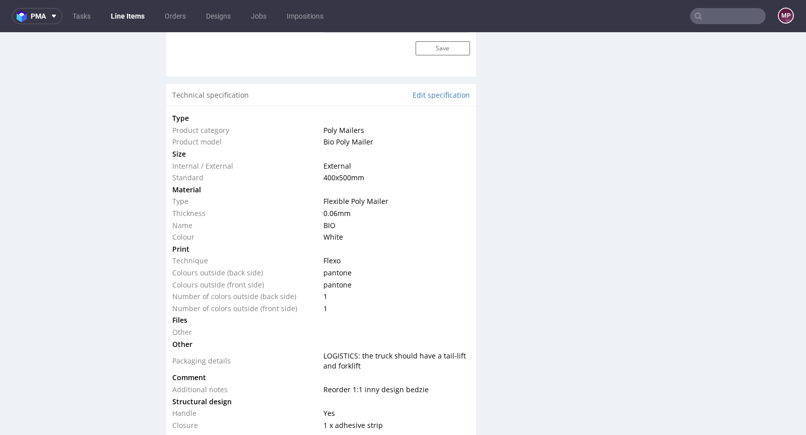
scroll to position [905, 0]
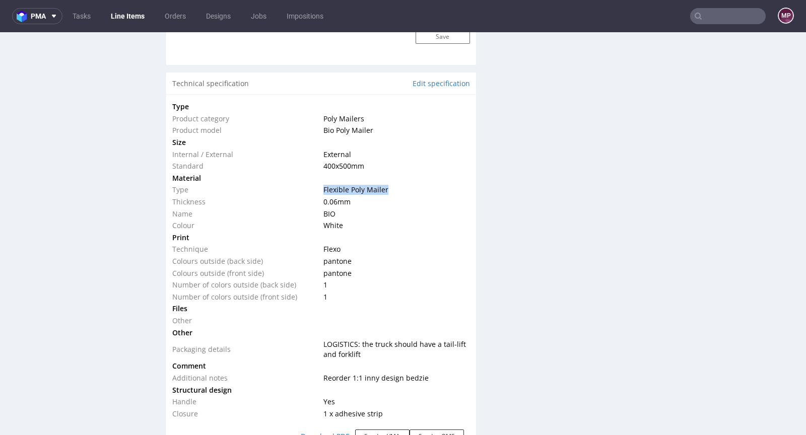
drag, startPoint x: 393, startPoint y: 189, endPoint x: 306, endPoint y: 188, distance: 87.2
click at [306, 188] on tr "Type Flexible Poly Mailer" at bounding box center [321, 190] width 298 height 12
copy tr "Flexible Poly Mailer"
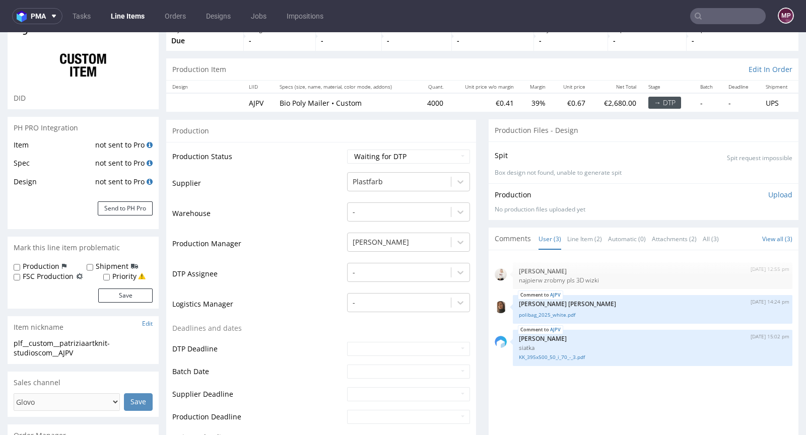
scroll to position [0, 0]
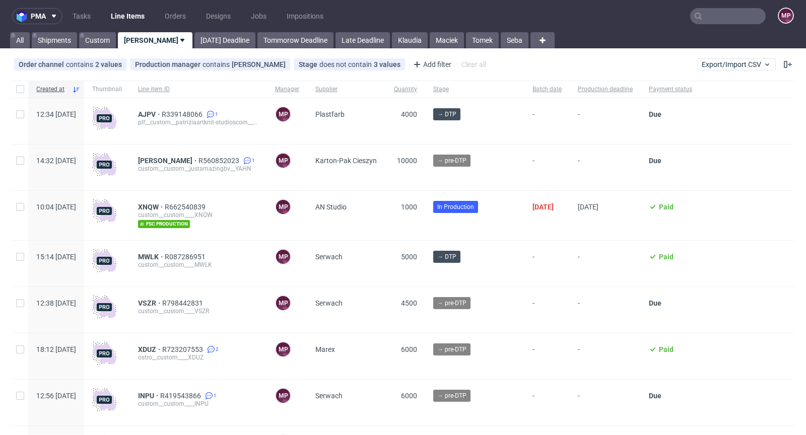
click at [717, 22] on input "text" at bounding box center [728, 16] width 76 height 16
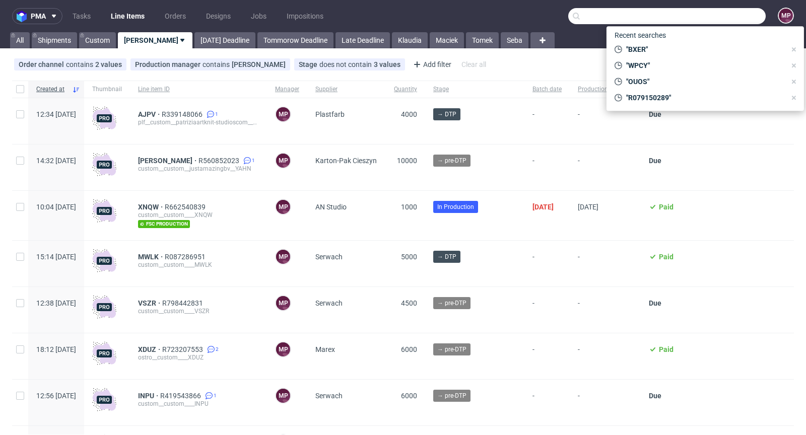
paste input "XWSN"
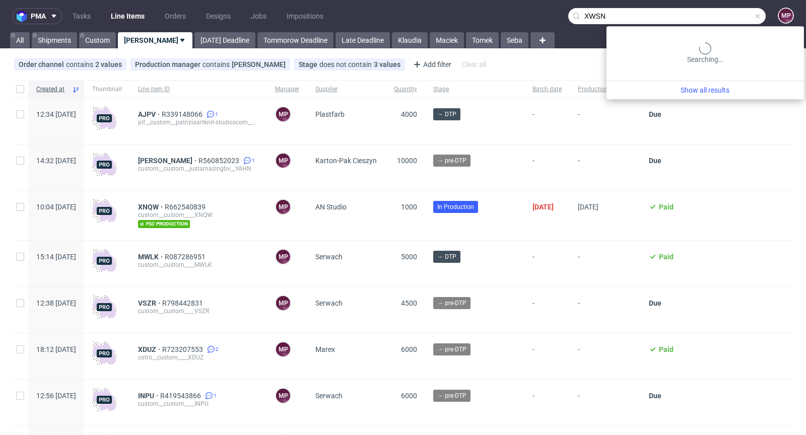
type input "XWSN"
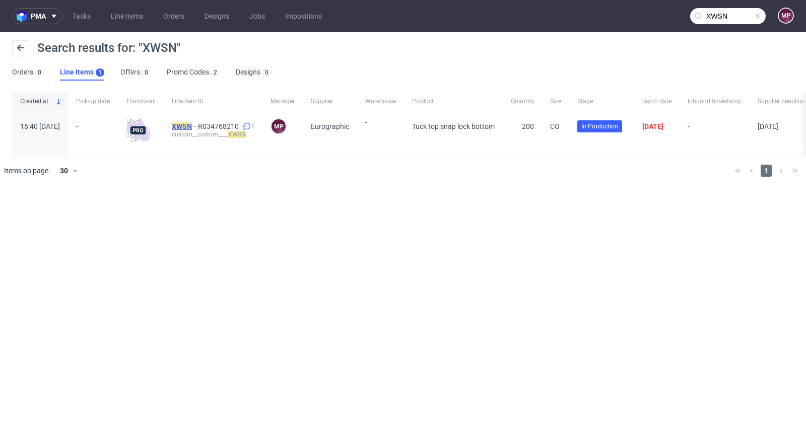
click at [192, 122] on mark "XWSN" at bounding box center [182, 126] width 20 height 8
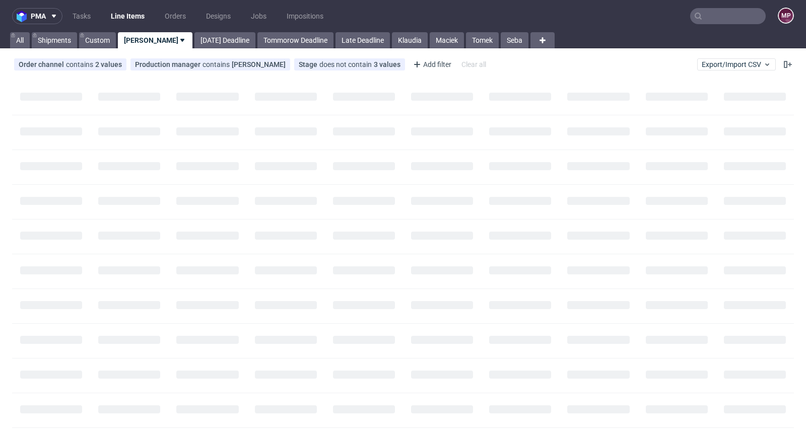
click at [727, 20] on input "text" at bounding box center [728, 16] width 76 height 16
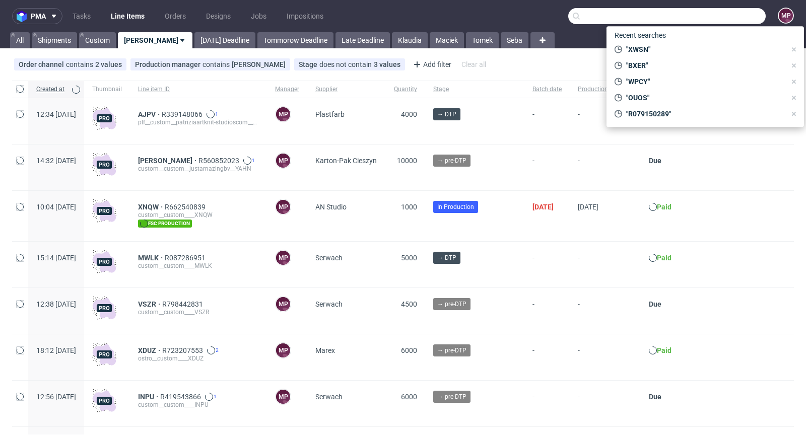
paste input "UYWW"
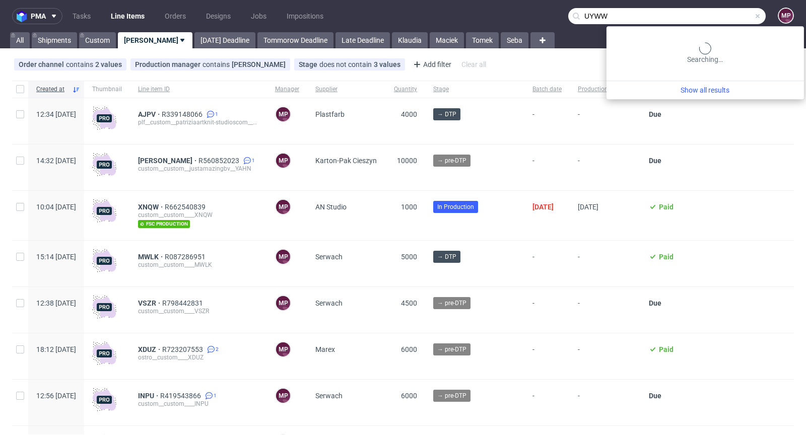
type input "UYWW"
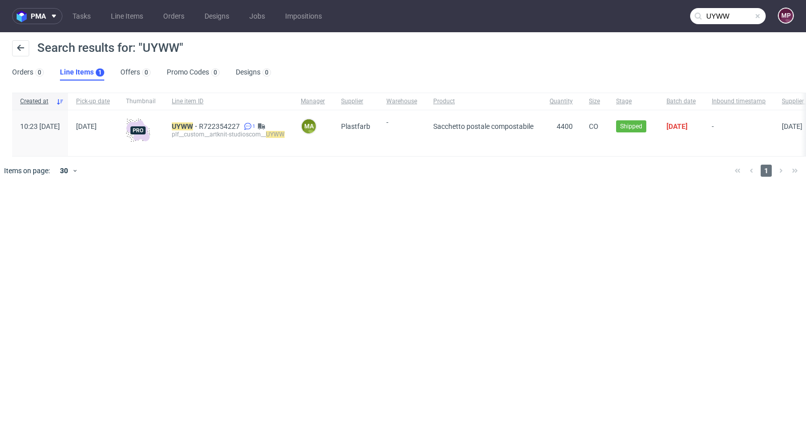
click at [217, 130] on div "plf__custom__artknit-studioscom__ UYWW" at bounding box center [228, 134] width 113 height 8
click at [193, 129] on mark "UYWW" at bounding box center [182, 126] width 21 height 8
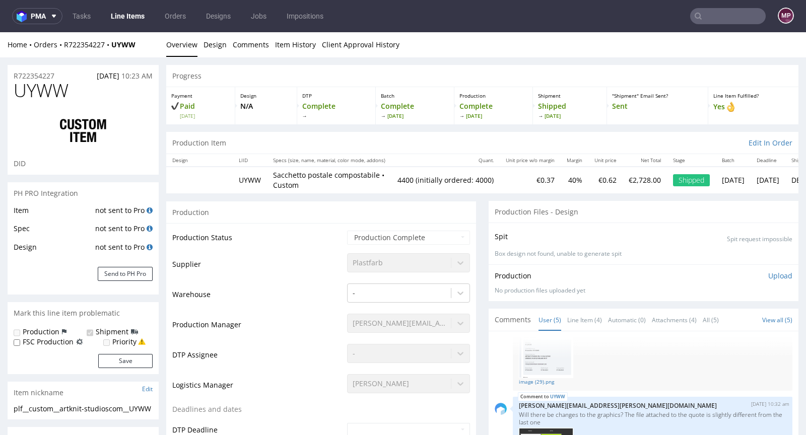
scroll to position [103, 0]
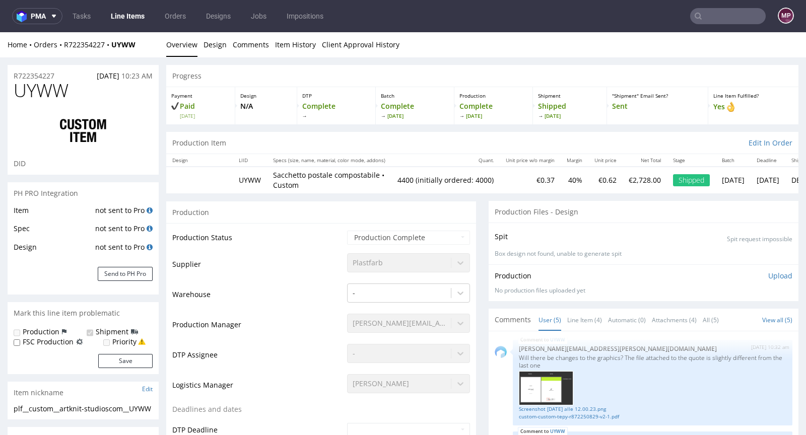
select select "in_progress"
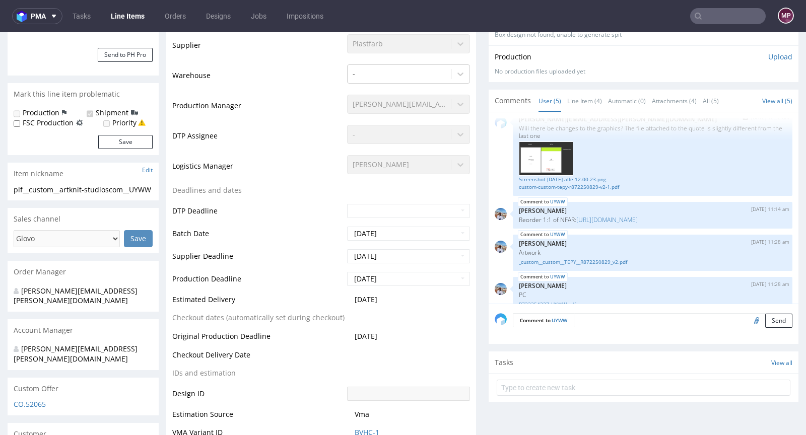
scroll to position [137, 0]
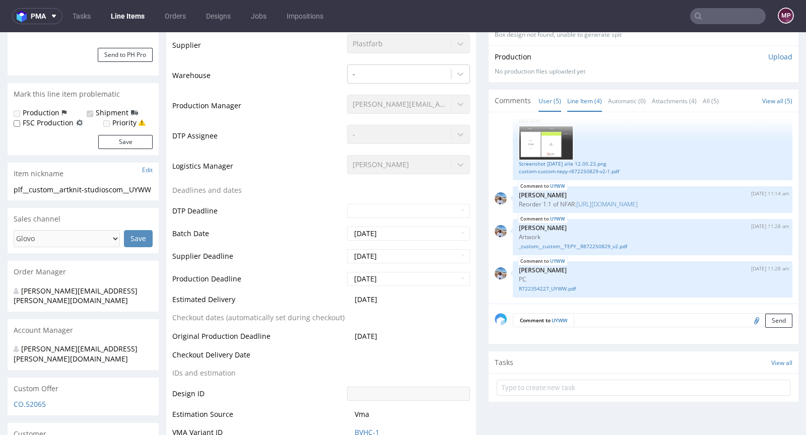
click at [590, 101] on link "Line Item (4)" at bounding box center [584, 101] width 35 height 22
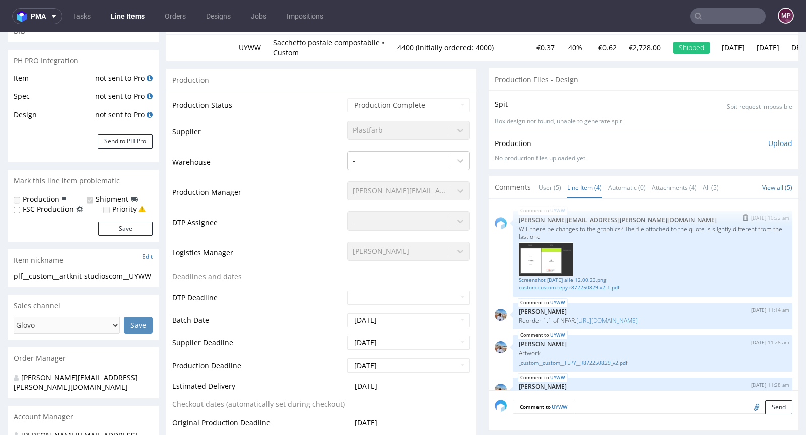
scroll to position [142, 0]
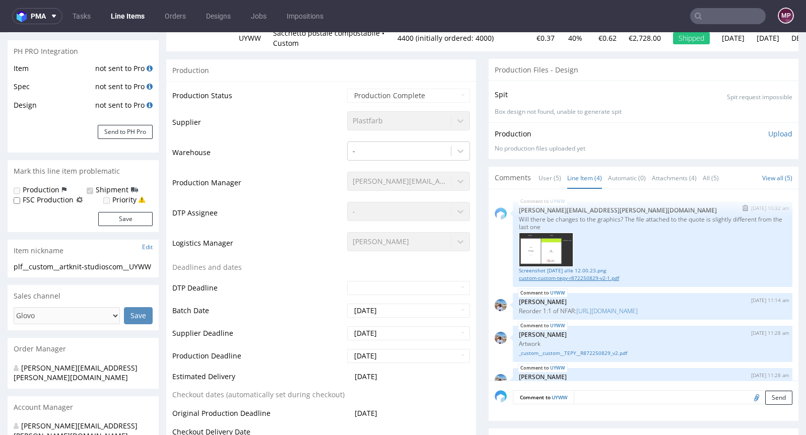
click at [559, 278] on link "custom-custom-tepy-r872250829-v2-1.pdf" at bounding box center [652, 279] width 267 height 8
click at [611, 308] on link "https://platform.packhelp.com/pma/line-items/6775558/orders/R970624839" at bounding box center [606, 311] width 61 height 9
click at [619, 308] on link "https://platform.packhelp.com/pma/line-items/6775558/orders/R970624839" at bounding box center [606, 311] width 61 height 9
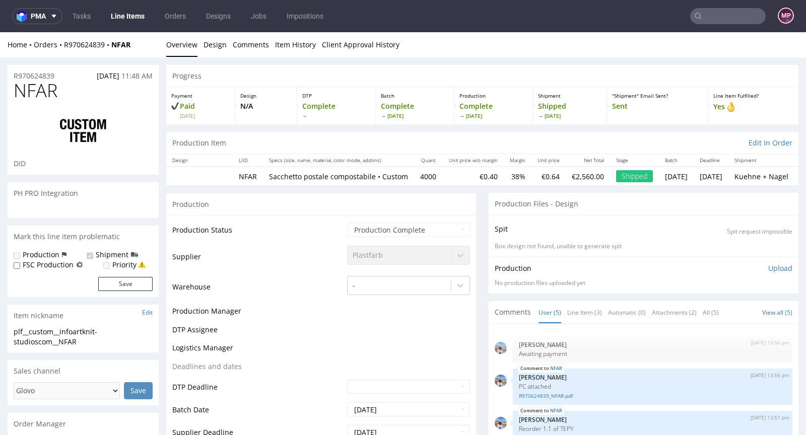
scroll to position [4, 0]
select select "in_progress"
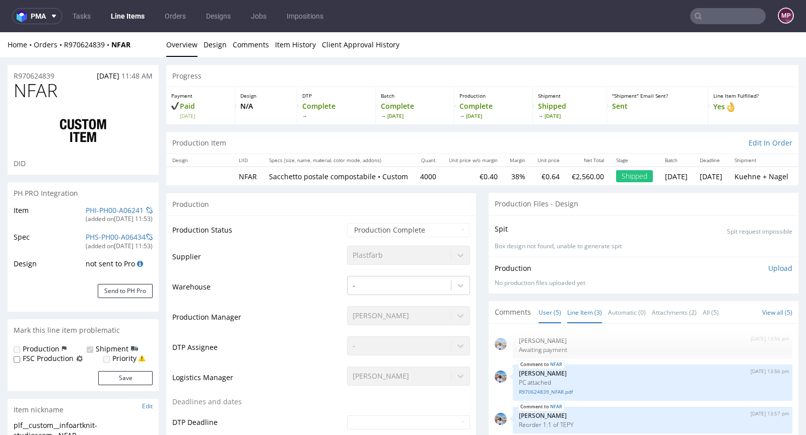
click at [589, 318] on link "Line Item (3)" at bounding box center [584, 313] width 35 height 22
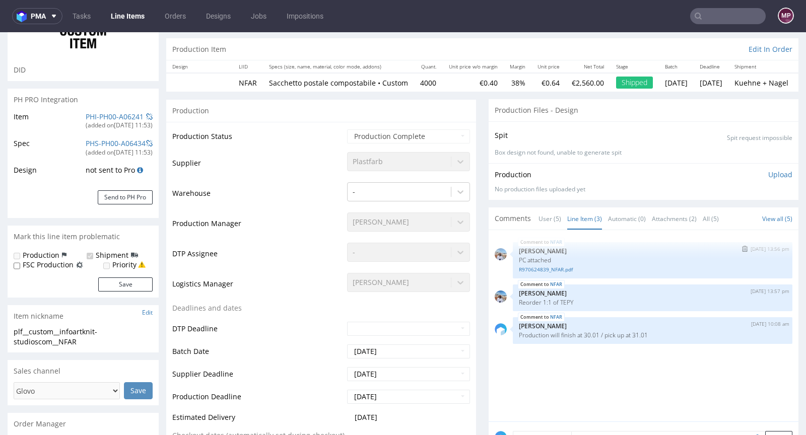
scroll to position [96, 0]
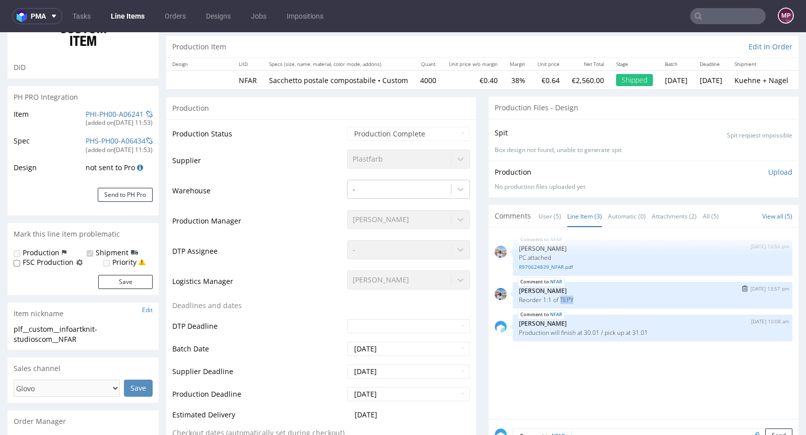
drag, startPoint x: 573, startPoint y: 306, endPoint x: 551, endPoint y: 307, distance: 22.2
click at [551, 304] on p "Reorder 1:1 of TEPY" at bounding box center [652, 300] width 267 height 8
copy p "TEPY"
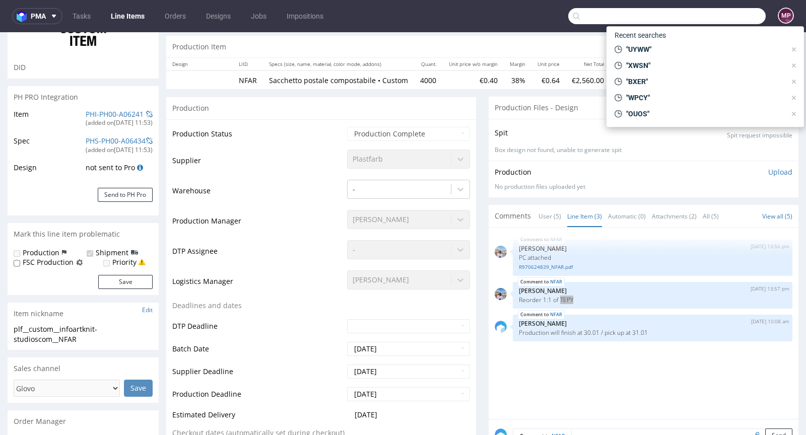
click at [718, 15] on input "text" at bounding box center [666, 16] width 197 height 16
paste input "TEPY"
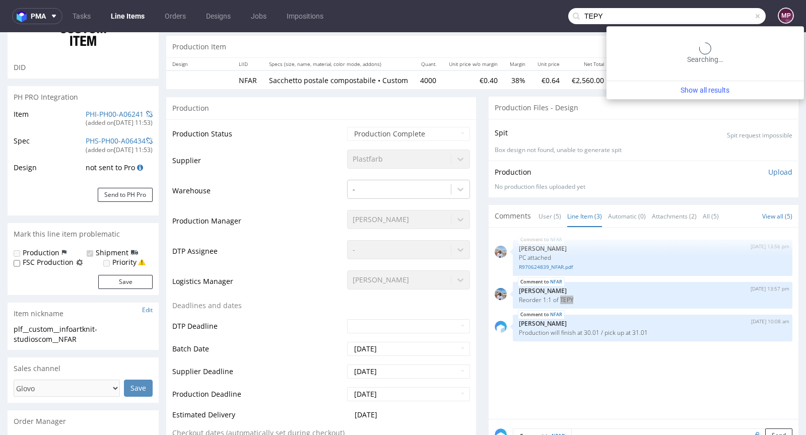
type input "TEPY"
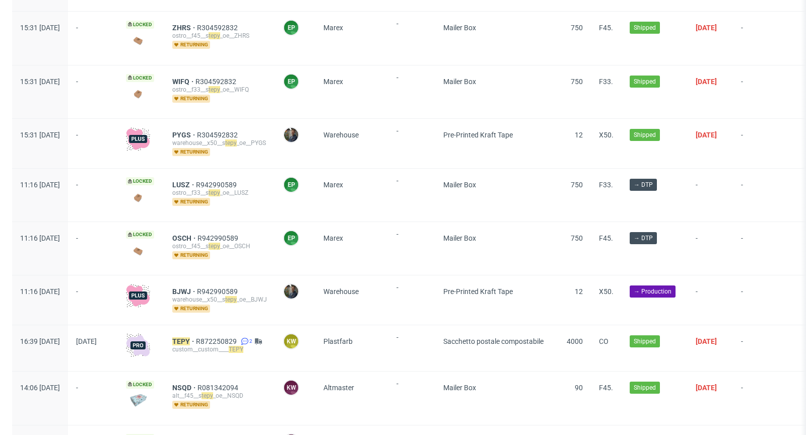
scroll to position [247, 0]
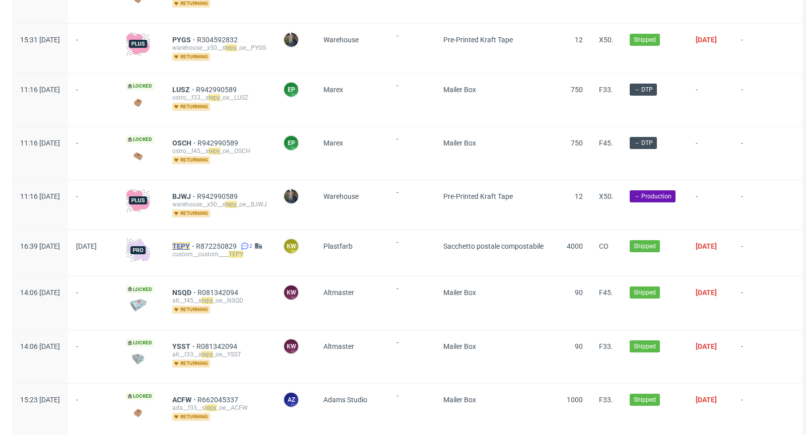
click at [190, 242] on mark "TEPY" at bounding box center [181, 246] width 18 height 8
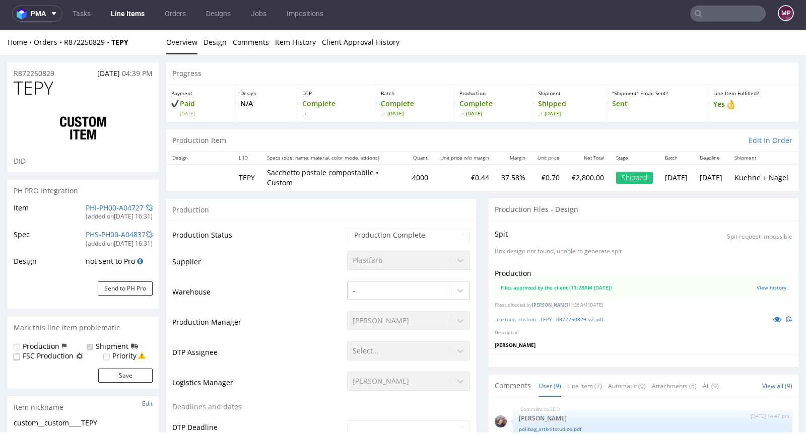
scroll to position [220, 0]
select select "in_progress"
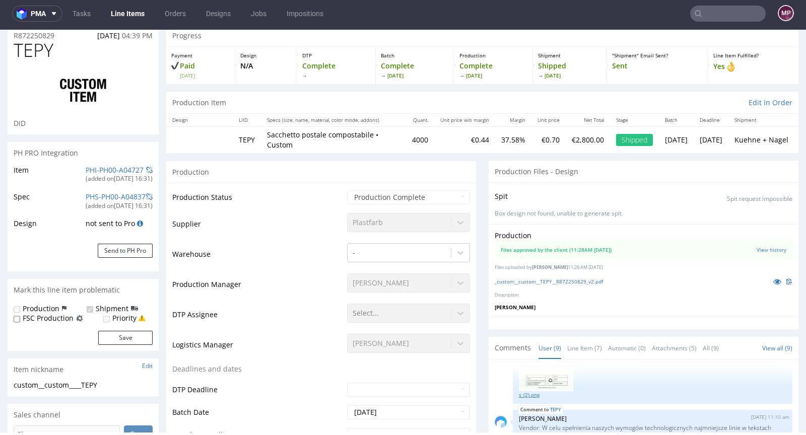
scroll to position [188, 0]
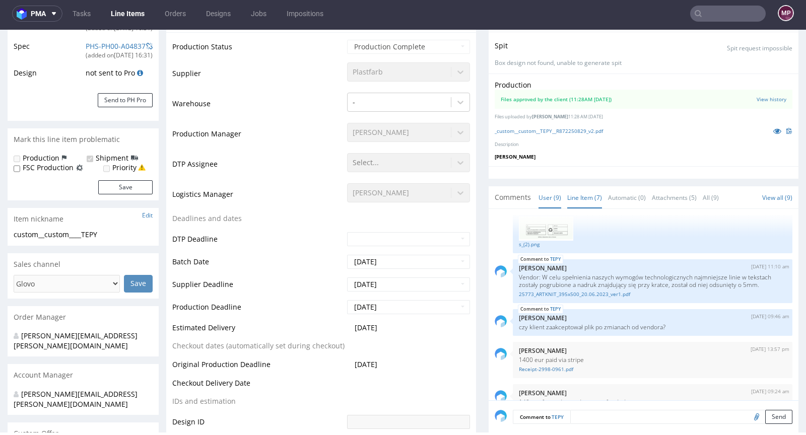
click at [567, 198] on link "Line Item (7)" at bounding box center [584, 198] width 35 height 22
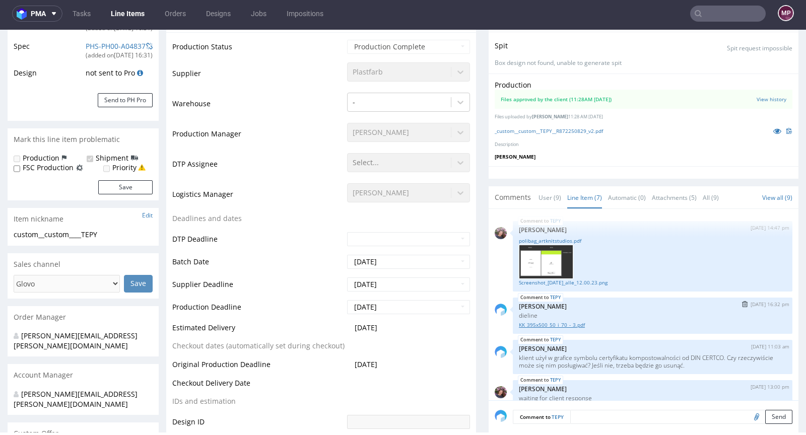
click at [556, 321] on link "KK_395x500_50_i_70_-_3.pdf" at bounding box center [652, 325] width 267 height 8
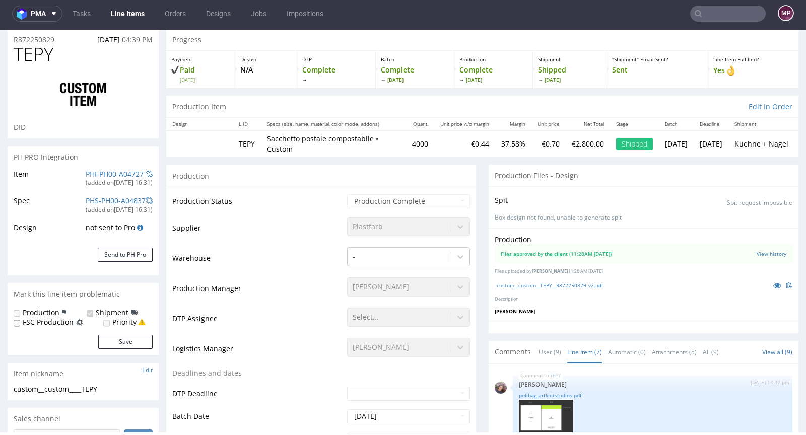
scroll to position [33, 0]
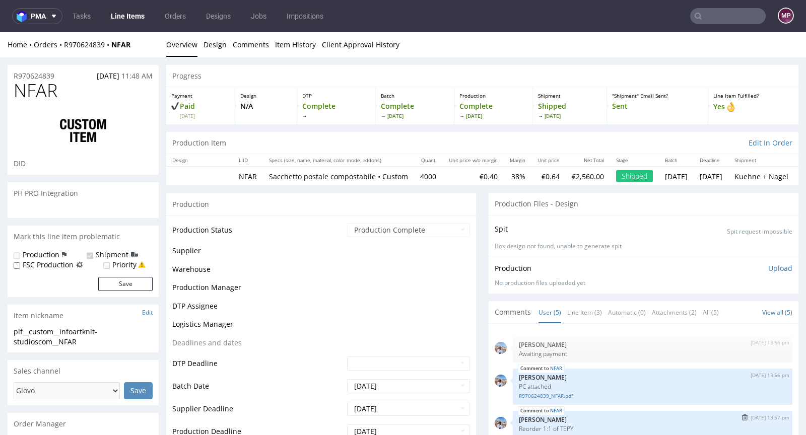
scroll to position [35, 0]
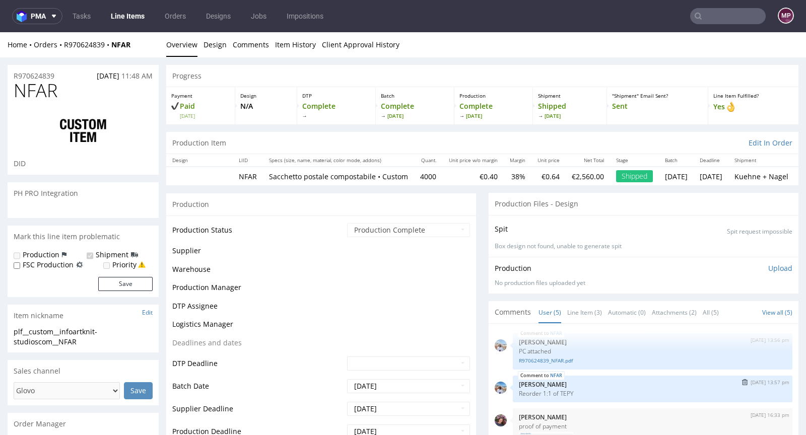
select select "in_progress"
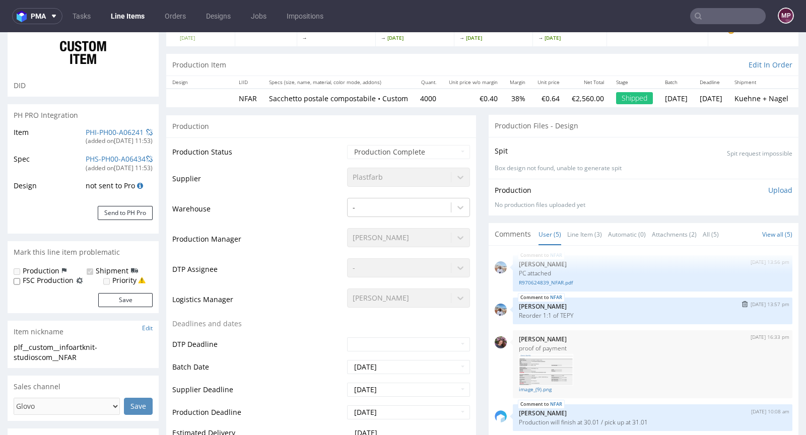
scroll to position [100, 0]
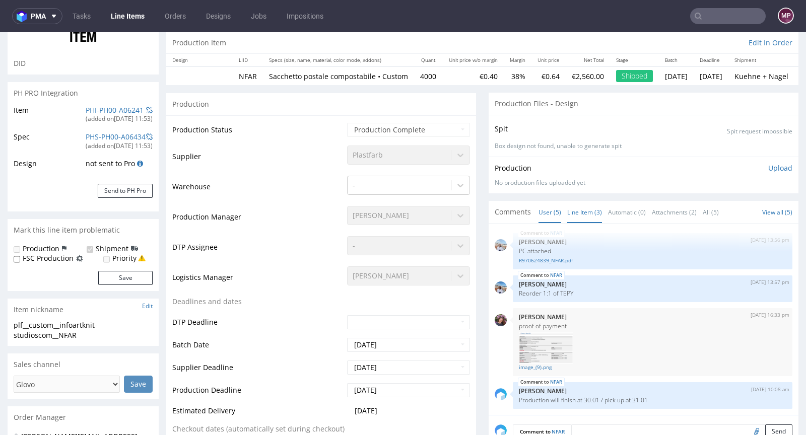
click at [587, 220] on link "Line Item (3)" at bounding box center [584, 212] width 35 height 22
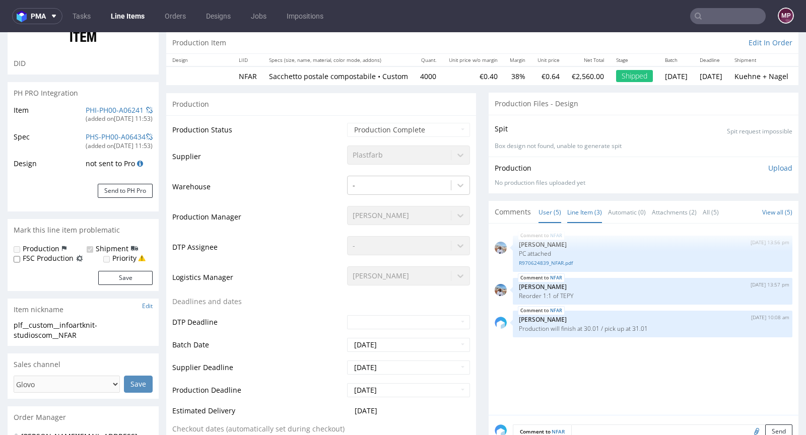
click at [547, 219] on link "User (5)" at bounding box center [549, 212] width 23 height 22
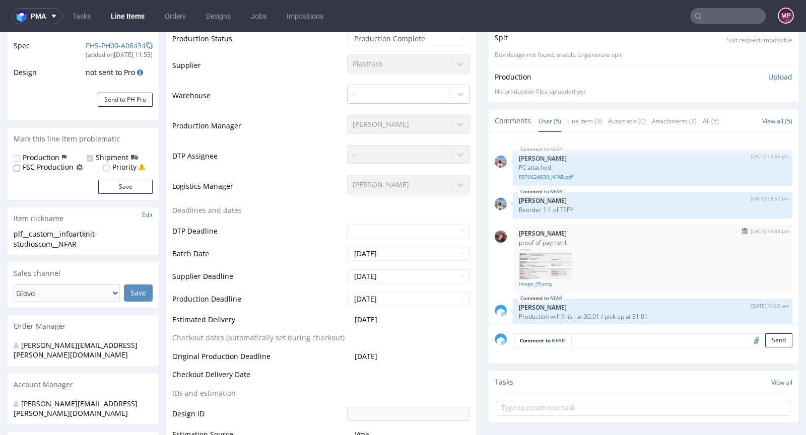
scroll to position [18, 0]
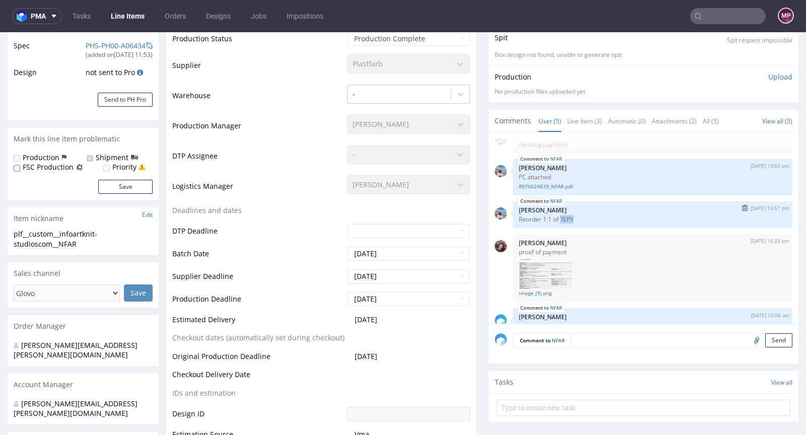
drag, startPoint x: 565, startPoint y: 225, endPoint x: 550, endPoint y: 225, distance: 14.6
click at [550, 223] on p "Reorder 1:1 of TEPY" at bounding box center [652, 220] width 267 height 8
copy p "TEPY"
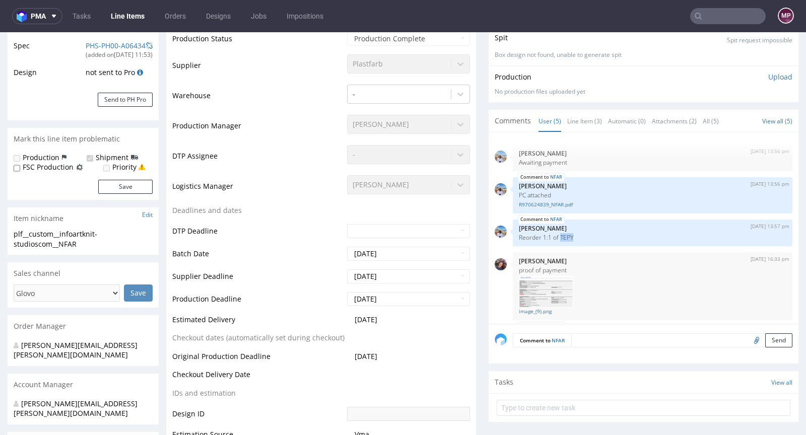
scroll to position [0, 0]
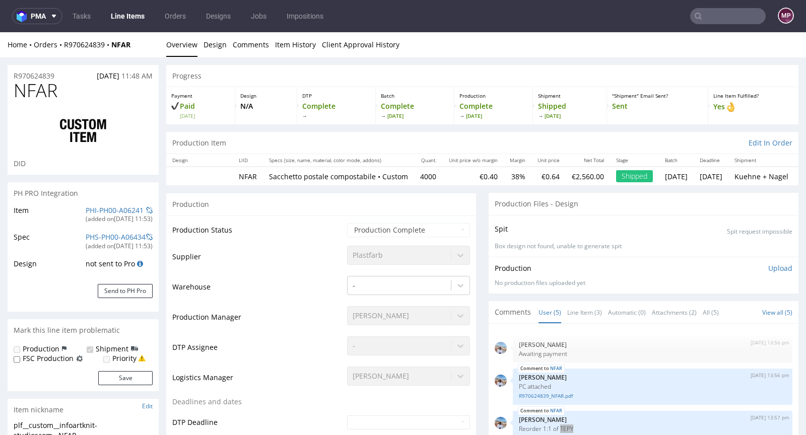
click at [733, 14] on input "text" at bounding box center [728, 16] width 76 height 16
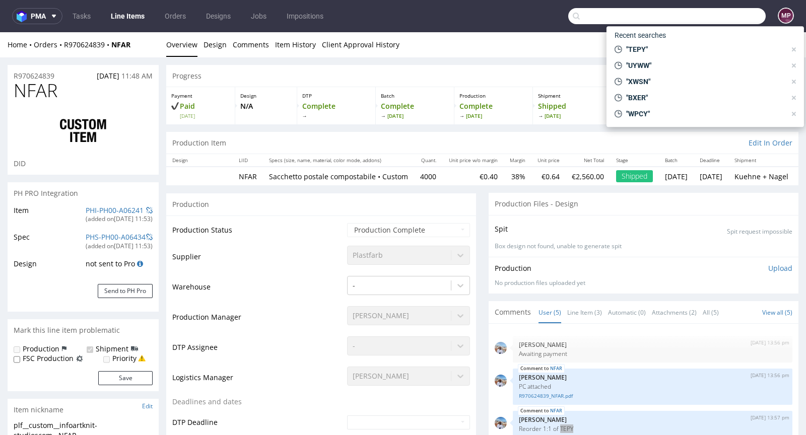
paste input "TEPY"
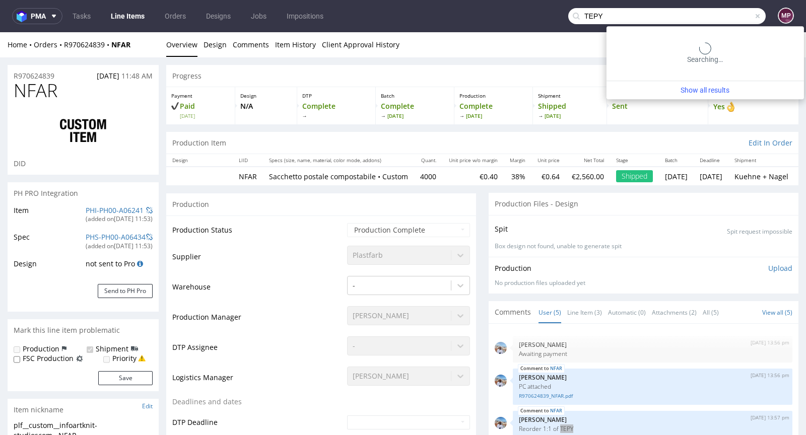
type input "TEPY"
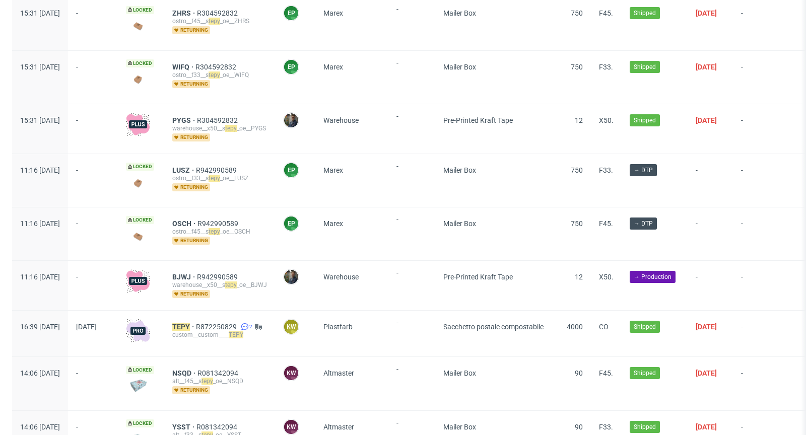
scroll to position [224, 0]
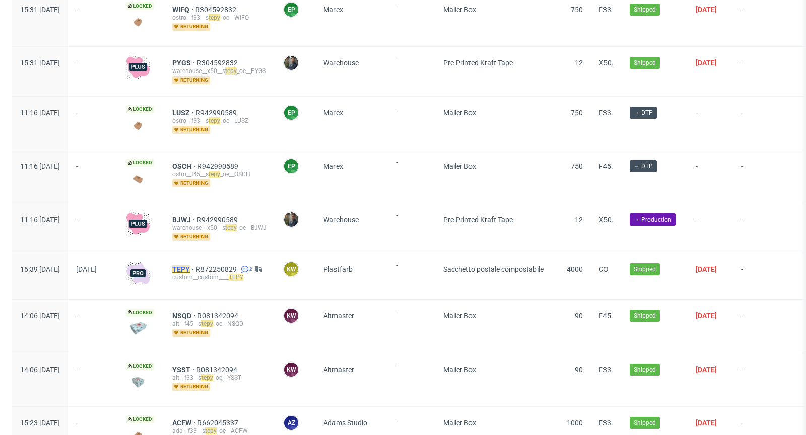
click at [190, 265] on mark "TEPY" at bounding box center [181, 269] width 18 height 8
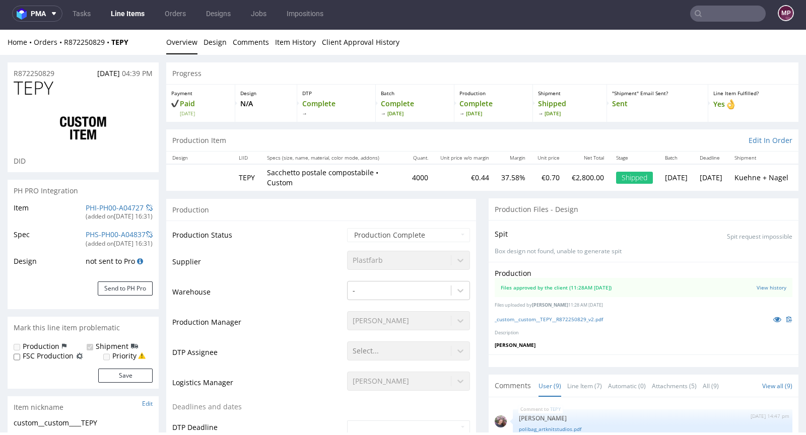
select select "in_progress"
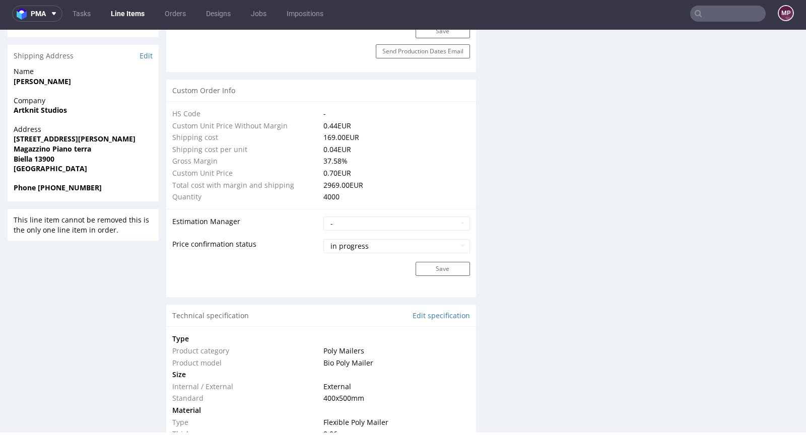
scroll to position [810, 0]
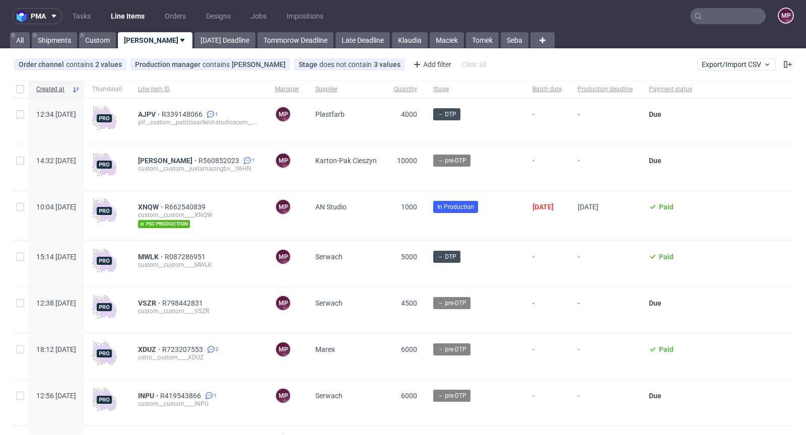
click at [714, 22] on input "text" at bounding box center [728, 16] width 76 height 16
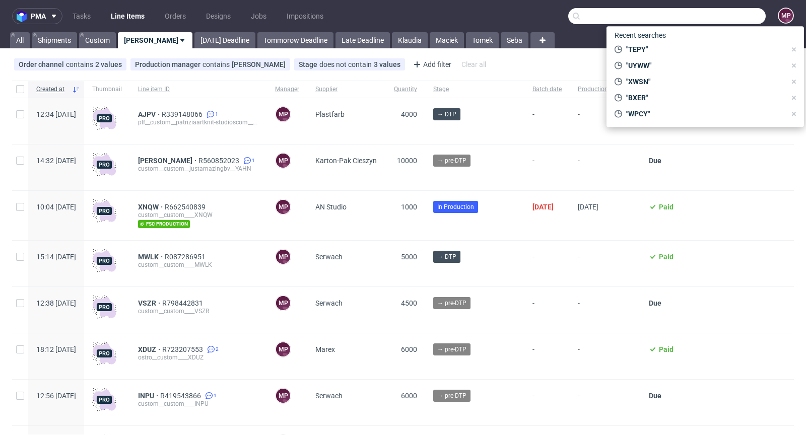
paste input "R034768210"
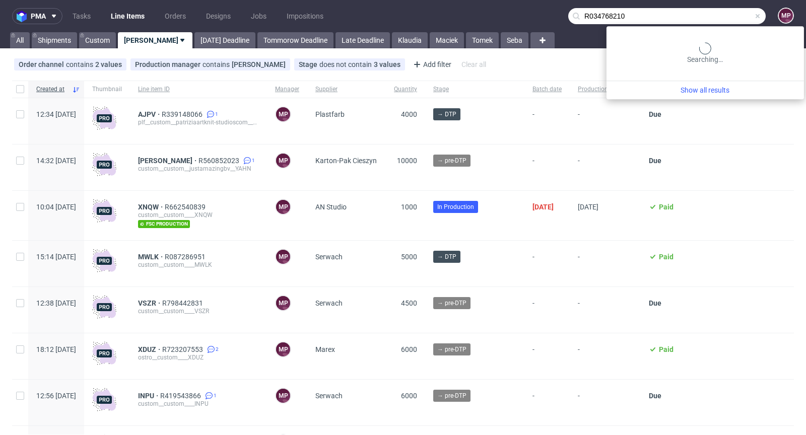
type input "R034768210"
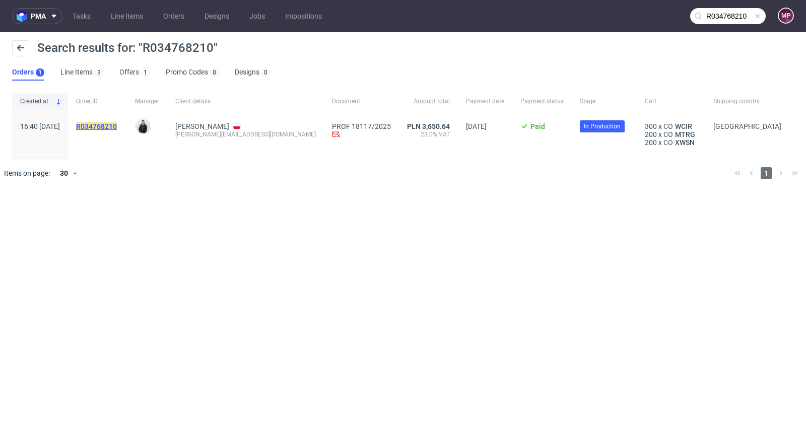
click at [117, 126] on mark "R034768210" at bounding box center [96, 126] width 41 height 8
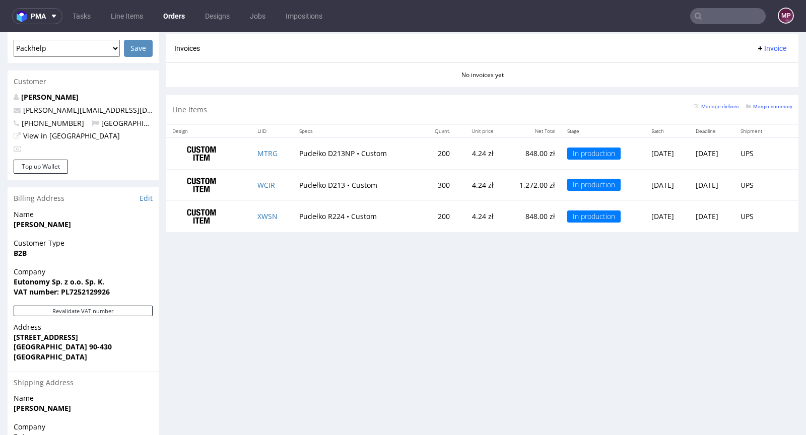
scroll to position [447, 0]
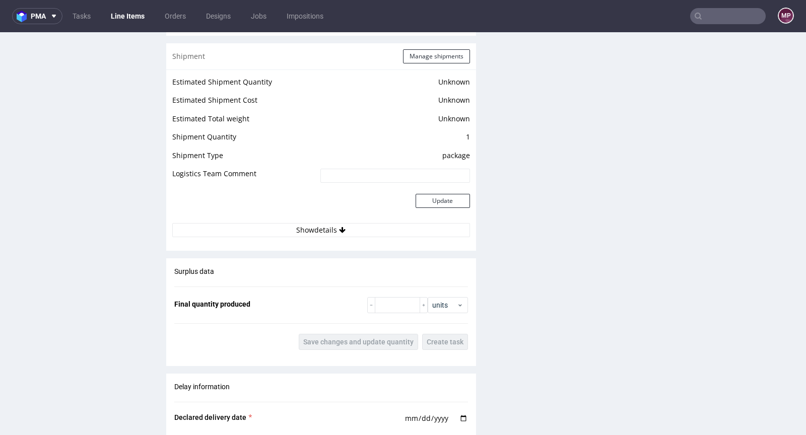
scroll to position [1260, 0]
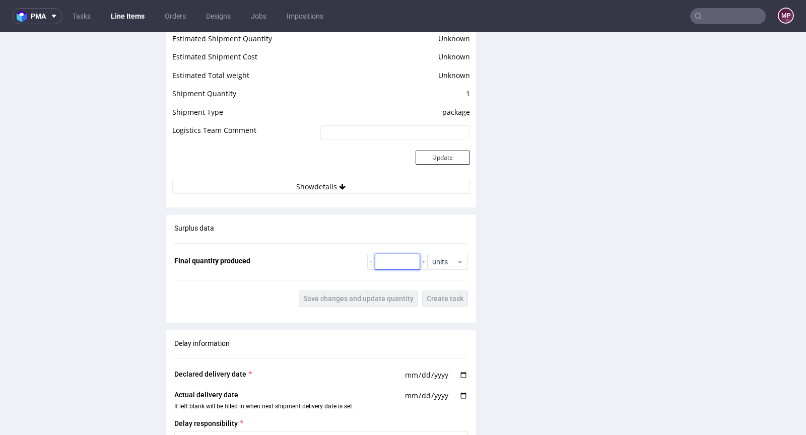
click at [383, 265] on input "number" at bounding box center [397, 262] width 45 height 16
type input "200"
click at [371, 287] on div "Surplus data Final quantity produced 200 units Save changes and update quantity…" at bounding box center [321, 265] width 310 height 100
click at [367, 295] on span "Save changes and update quantity" at bounding box center [358, 298] width 110 height 7
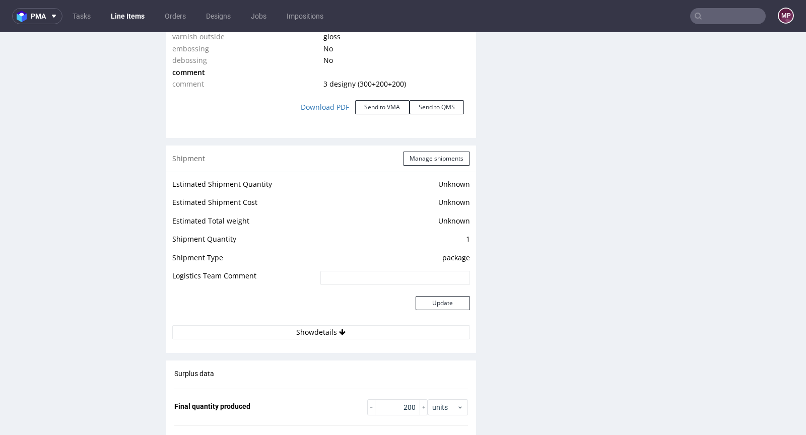
scroll to position [1157, 0]
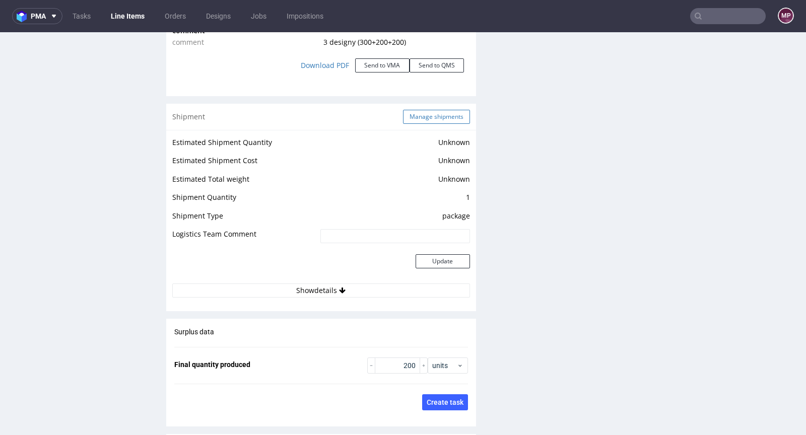
click at [428, 110] on button "Manage shipments" at bounding box center [436, 117] width 67 height 14
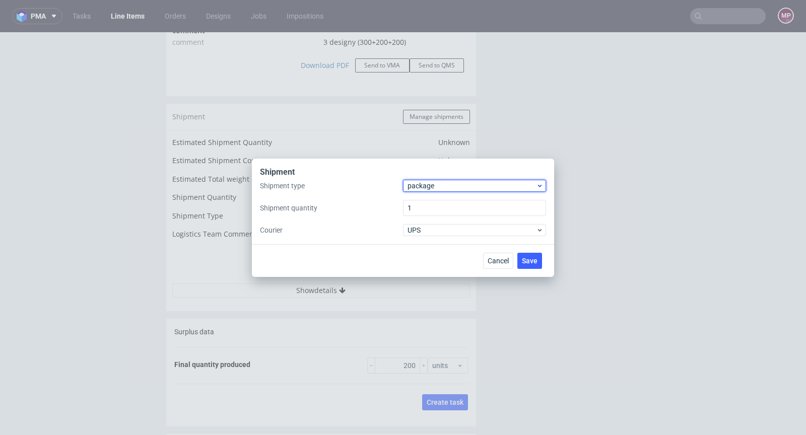
click at [423, 187] on span "package" at bounding box center [472, 186] width 128 height 10
click at [424, 203] on div "pallet" at bounding box center [474, 207] width 135 height 18
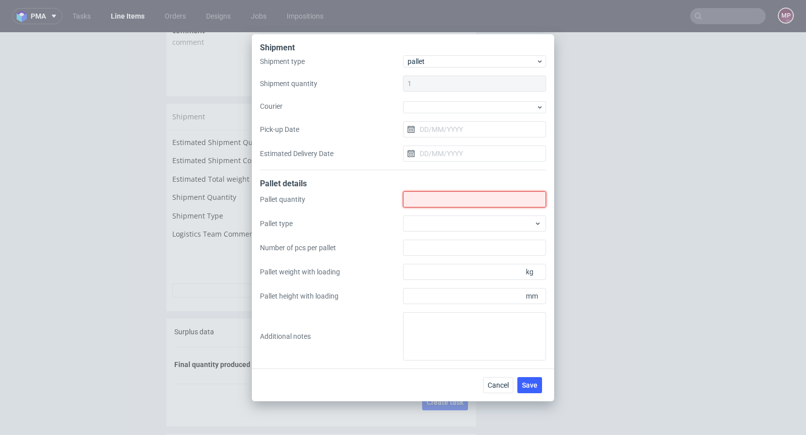
click at [441, 203] on input "Shipment type" at bounding box center [474, 199] width 143 height 16
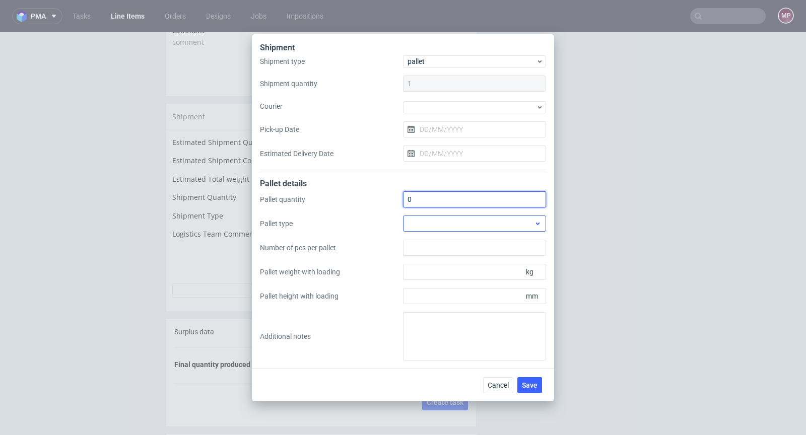
type input "0"
click at [447, 222] on div at bounding box center [474, 224] width 143 height 16
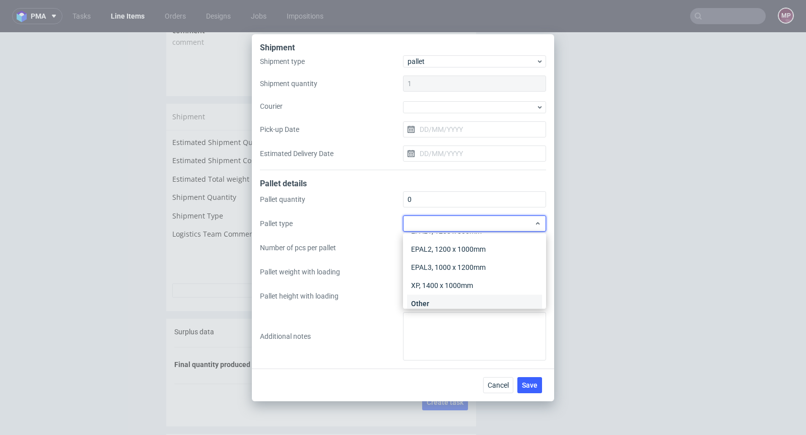
scroll to position [23, 0]
click at [439, 297] on div "Other" at bounding box center [474, 296] width 135 height 18
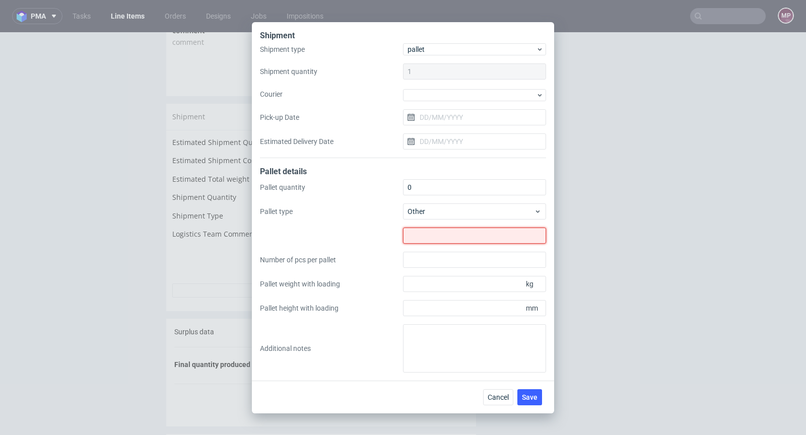
click at [434, 242] on input "text" at bounding box center [474, 236] width 143 height 16
type input "0"
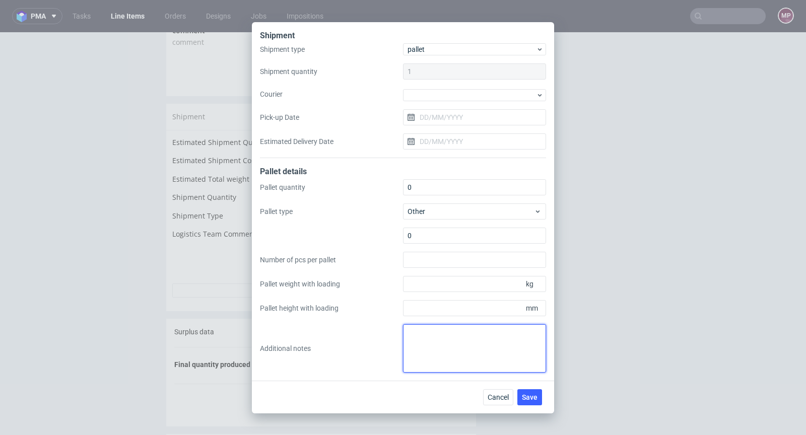
click at [434, 335] on textarea at bounding box center [474, 348] width 143 height 48
click at [485, 349] on textarea at bounding box center [474, 348] width 143 height 48
paste textarea "Paczki 3 kartony 31x23x20 cm 3 kg"
drag, startPoint x: 442, startPoint y: 363, endPoint x: 397, endPoint y: 321, distance: 61.7
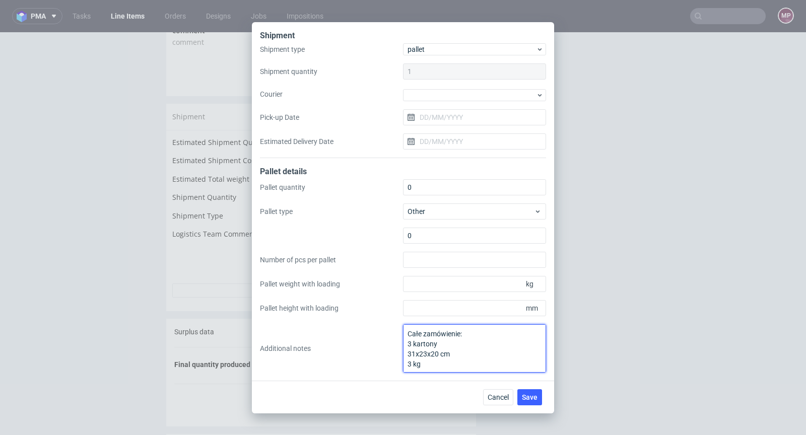
click at [397, 321] on div "Pallet quantity 0 Pallet type Other 0 Number of pcs per pallet Pallet weight wi…" at bounding box center [403, 275] width 286 height 193
type textarea "Całe zamówienie: 3 kartony 31x23x20 cm 3 kg"
click at [535, 396] on span "Save" at bounding box center [530, 397] width 16 height 7
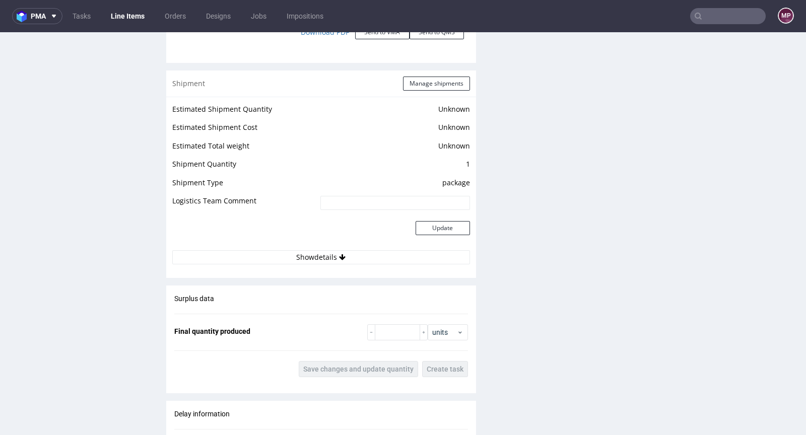
scroll to position [1238, 0]
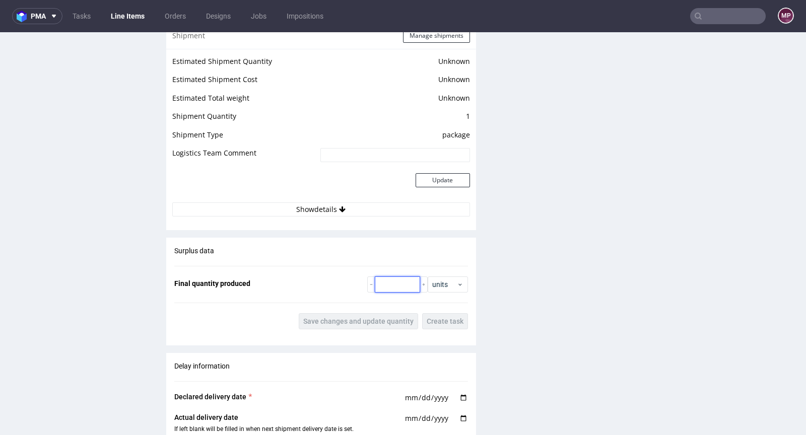
click at [394, 282] on input "number" at bounding box center [397, 285] width 45 height 16
type input "300"
click at [361, 318] on span "Save changes and update quantity" at bounding box center [358, 321] width 110 height 7
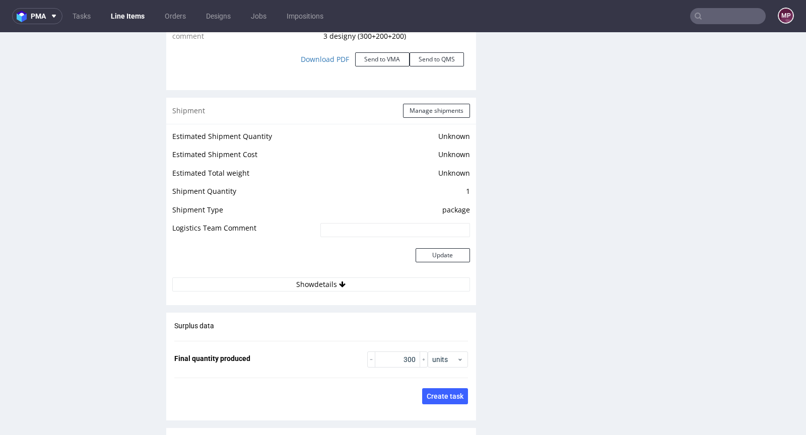
scroll to position [1004, 0]
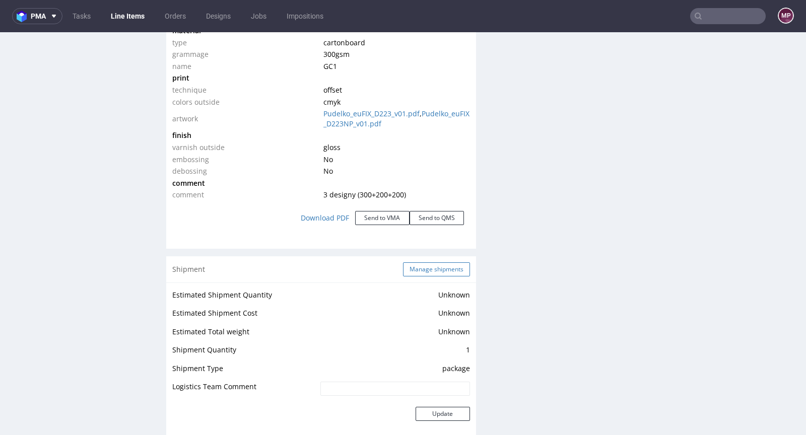
click at [422, 263] on button "Manage shipments" at bounding box center [436, 269] width 67 height 14
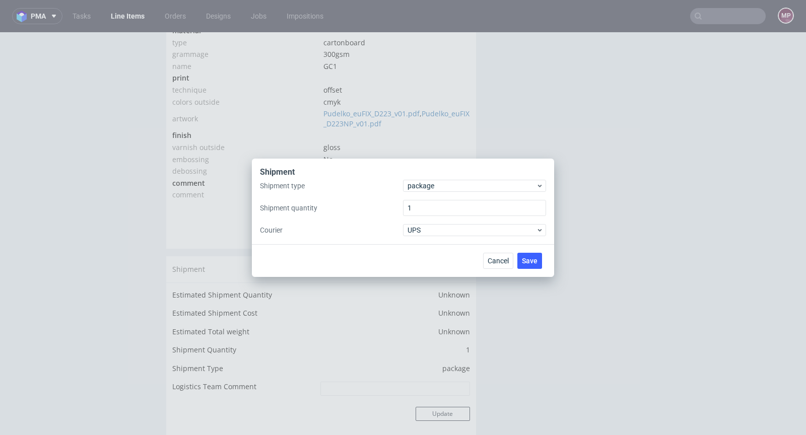
click at [434, 177] on div "Shipment" at bounding box center [403, 173] width 286 height 13
click at [433, 184] on span "package" at bounding box center [472, 186] width 128 height 10
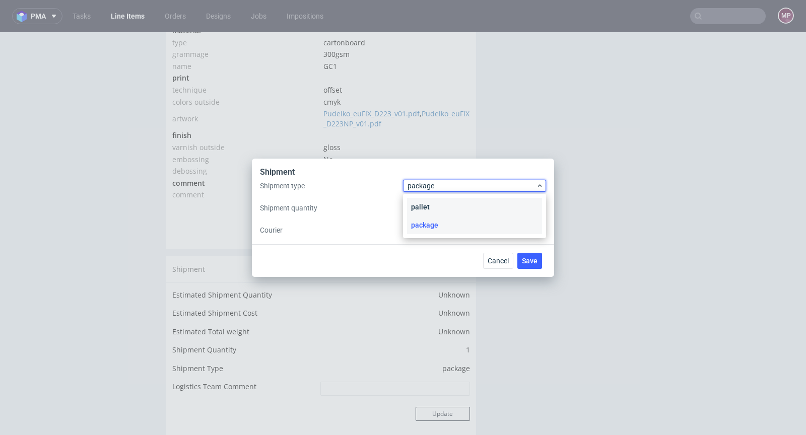
click at [434, 208] on div "pallet" at bounding box center [474, 207] width 135 height 18
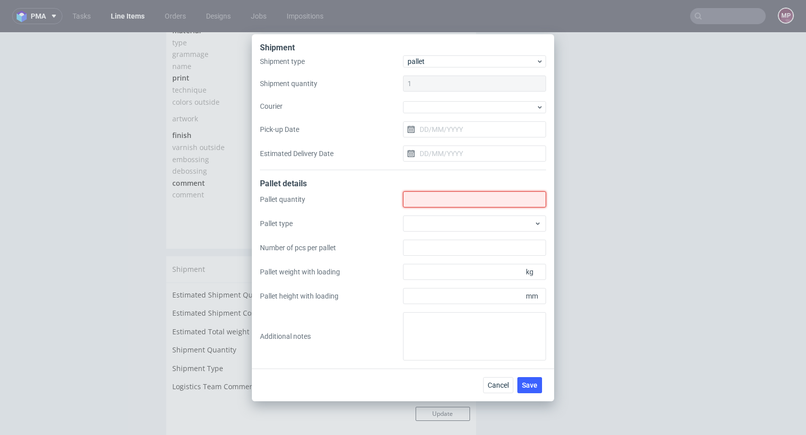
click at [452, 199] on input "Shipment type" at bounding box center [474, 199] width 143 height 16
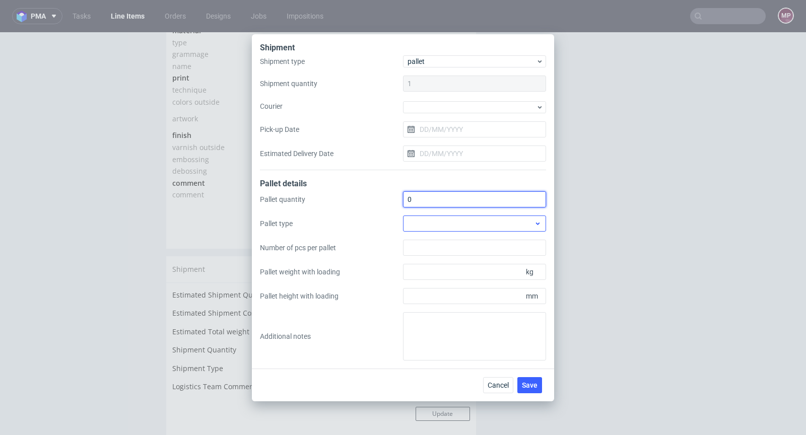
type input "0"
click at [457, 225] on div at bounding box center [474, 224] width 143 height 16
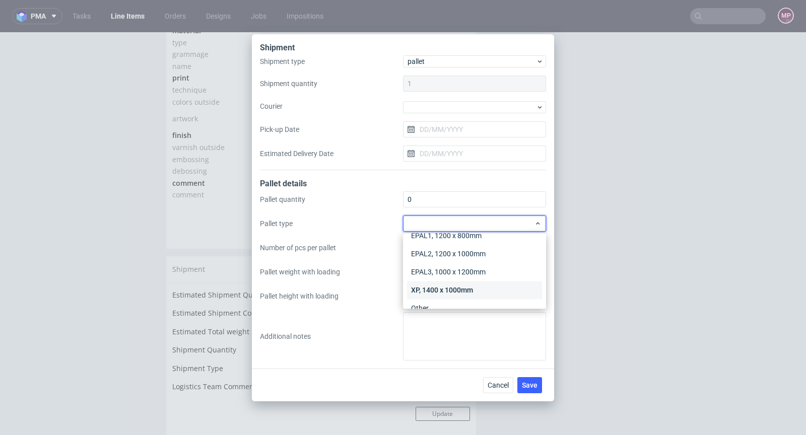
scroll to position [23, 0]
click at [446, 293] on div "Other" at bounding box center [474, 296] width 135 height 18
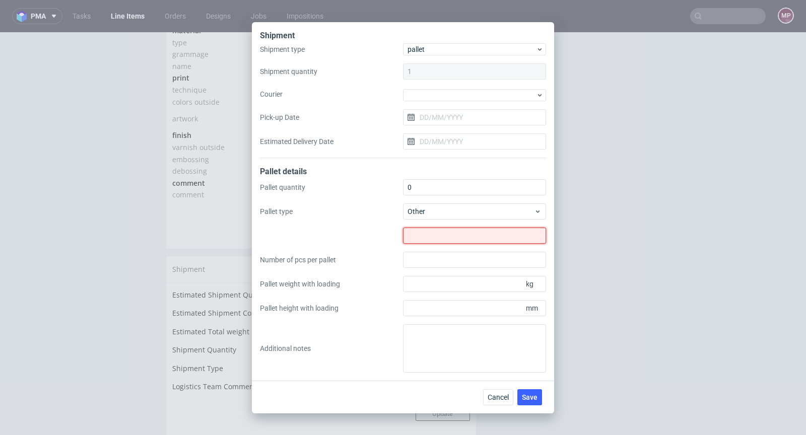
click at [437, 238] on input "text" at bounding box center [474, 236] width 143 height 16
type input "0"
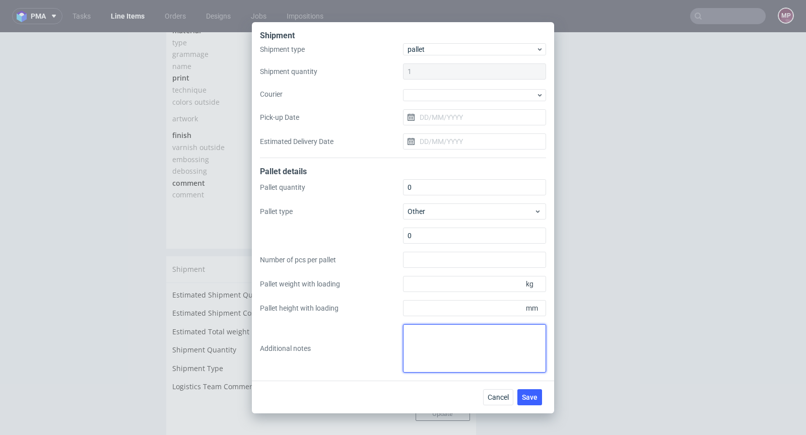
click at [441, 350] on textarea at bounding box center [474, 348] width 143 height 48
paste textarea "Całe zamówienie: 3 kartony 31x23x20 cm 3 kg"
type textarea "Całe zamówienie: 3 kartony 31x23x20 cm 3 kg"
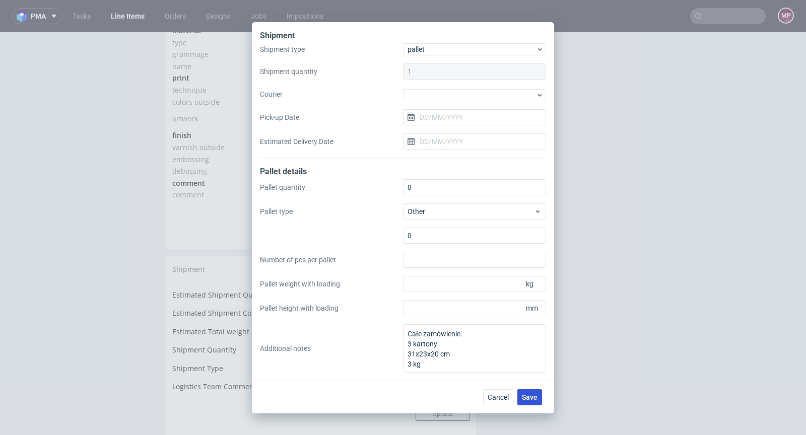
click at [526, 398] on span "Save" at bounding box center [530, 397] width 16 height 7
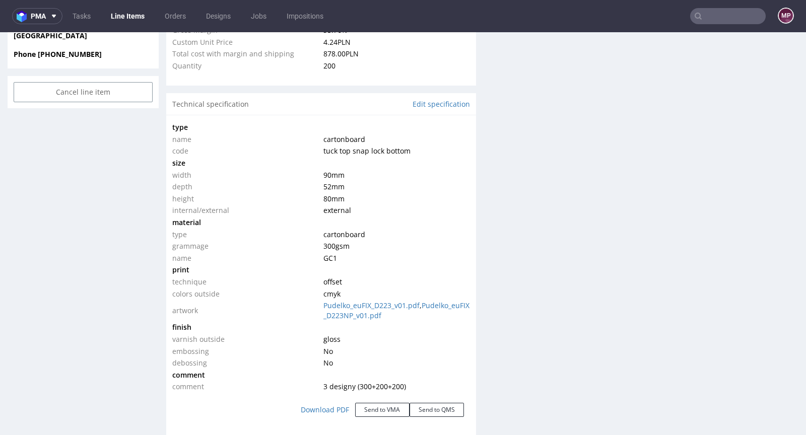
scroll to position [1178, 0]
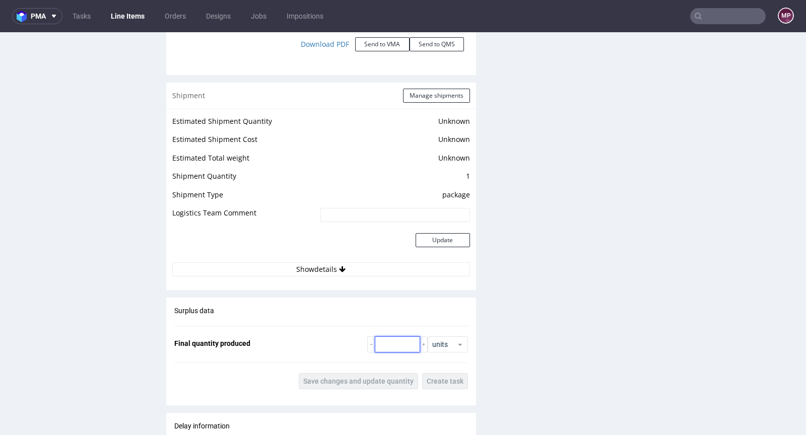
click at [395, 337] on input "number" at bounding box center [397, 344] width 45 height 16
type input "200"
click at [360, 373] on button "Save changes and update quantity" at bounding box center [358, 381] width 119 height 16
click at [424, 92] on button "Manage shipments" at bounding box center [436, 96] width 67 height 14
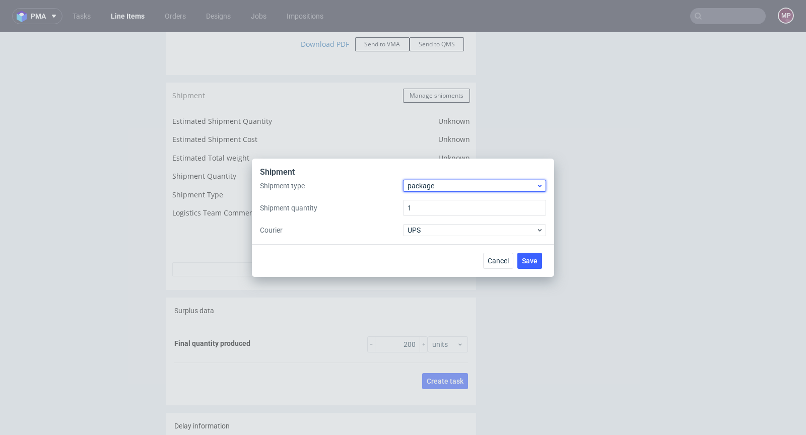
click at [428, 185] on span "package" at bounding box center [472, 186] width 128 height 10
click at [445, 224] on div "package" at bounding box center [474, 225] width 135 height 18
click at [451, 178] on div "Shipment" at bounding box center [403, 173] width 286 height 13
click at [445, 188] on span "package" at bounding box center [472, 186] width 128 height 10
click at [432, 207] on div "pallet" at bounding box center [474, 207] width 135 height 18
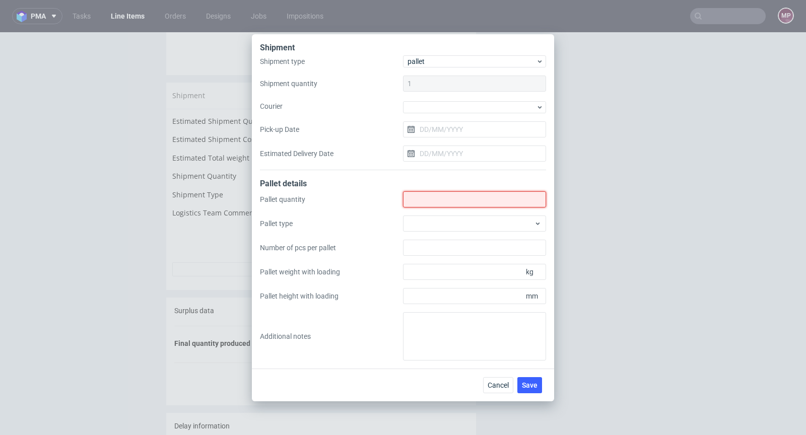
click at [442, 193] on input "Shipment type" at bounding box center [474, 199] width 143 height 16
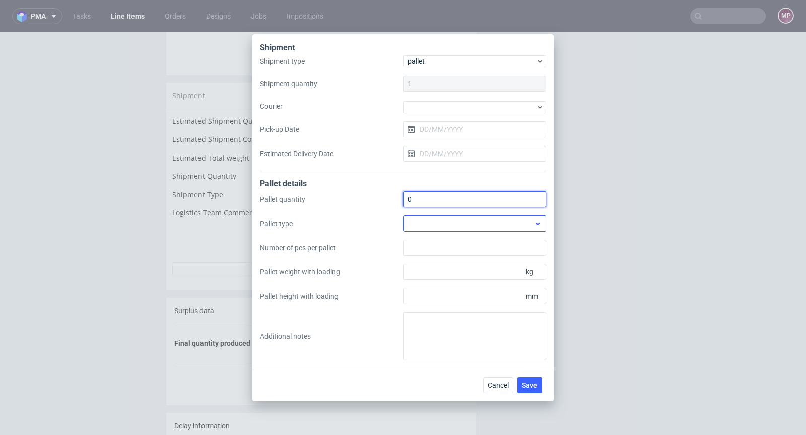
type input "0"
click at [458, 224] on div at bounding box center [474, 224] width 143 height 16
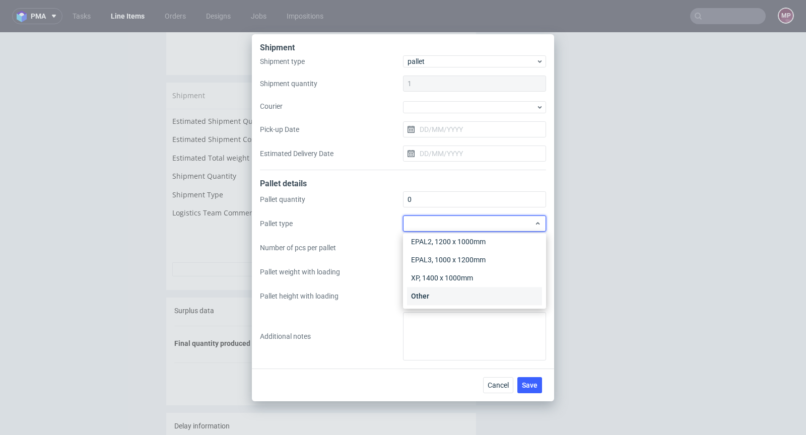
scroll to position [23, 0]
click at [448, 292] on div "Other" at bounding box center [474, 296] width 135 height 18
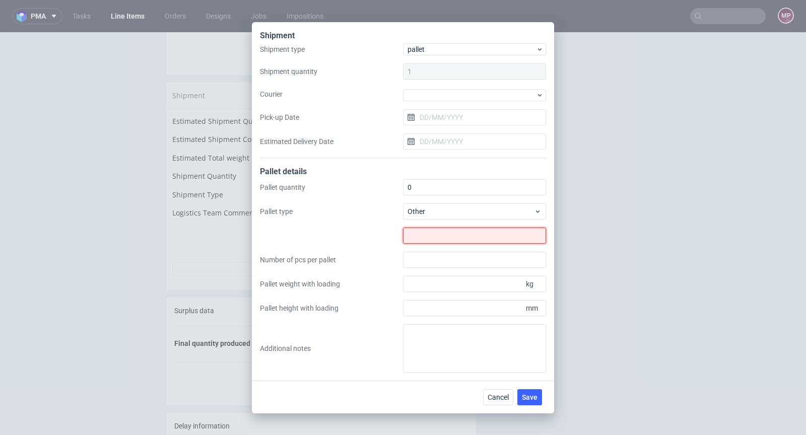
click at [444, 240] on input "text" at bounding box center [474, 236] width 143 height 16
type input "0"
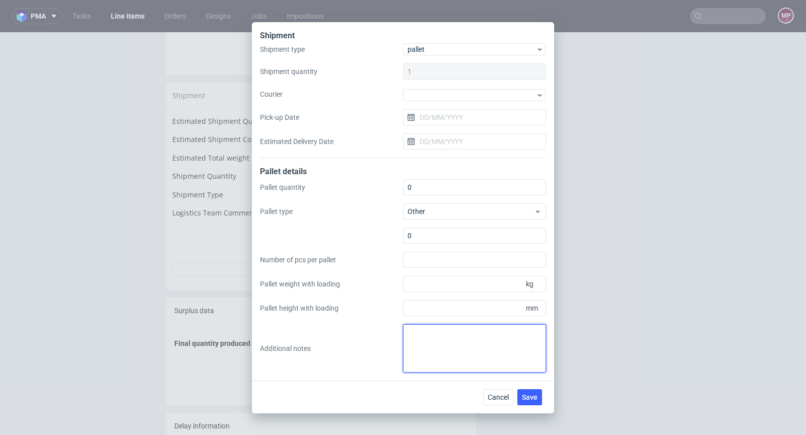
click at [432, 341] on textarea at bounding box center [474, 348] width 143 height 48
paste textarea "Całe zamówienie: 3 kartony 31x23x20 cm 3 kg"
type textarea "Całe zamówienie: 3 kartony 31x23x20 cm 3 kg"
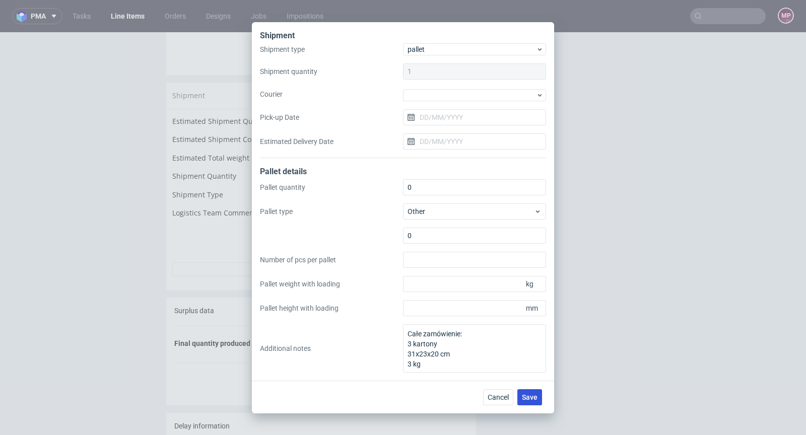
click at [528, 394] on span "Save" at bounding box center [530, 397] width 16 height 7
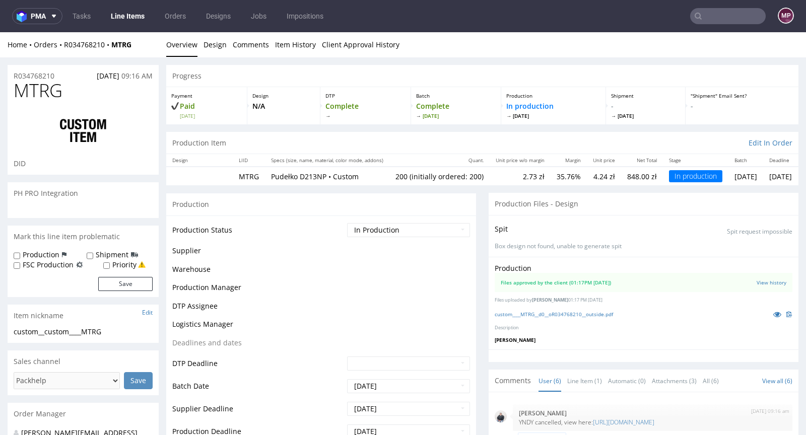
scroll to position [31, 0]
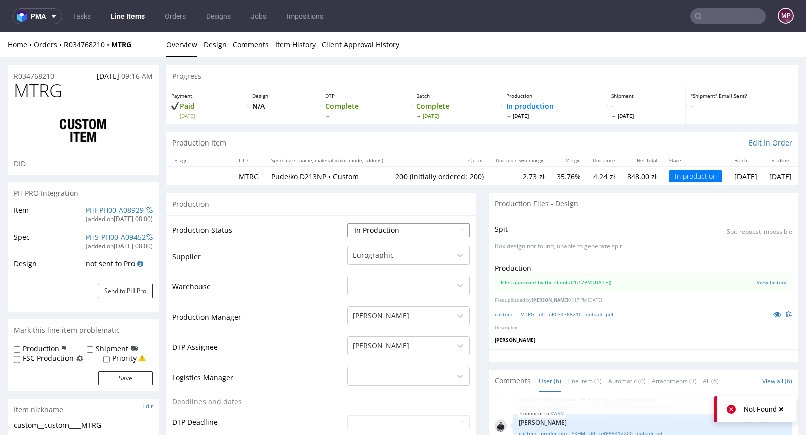
click at [402, 230] on select "Waiting for Artwork Waiting for Diecut Waiting for Mockup Waiting for DTP Waiti…" at bounding box center [408, 230] width 123 height 14
select select "production_complete"
click at [347, 223] on select "Waiting for Artwork Waiting for Diecut Waiting for Mockup Waiting for DTP Waiti…" at bounding box center [408, 230] width 123 height 14
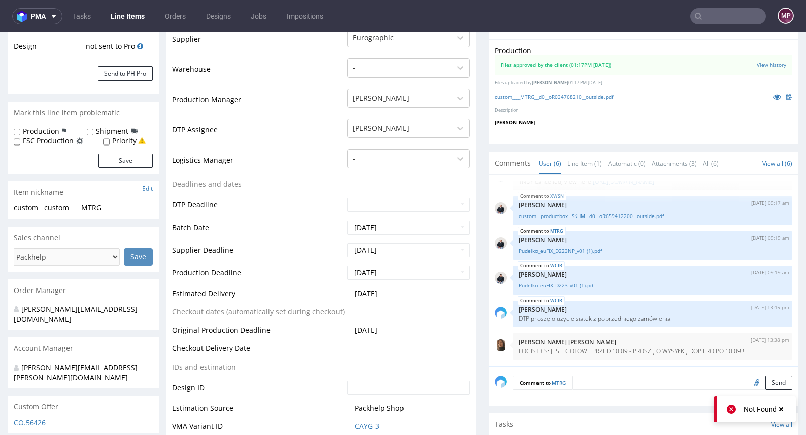
scroll to position [369, 0]
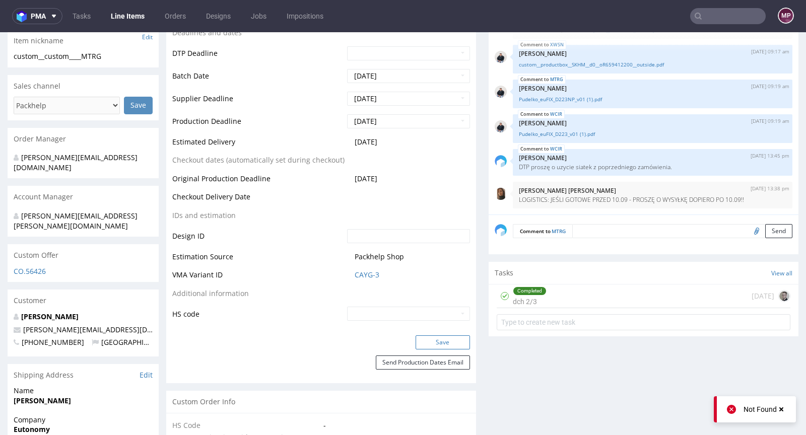
click at [437, 340] on button "Save" at bounding box center [443, 342] width 54 height 14
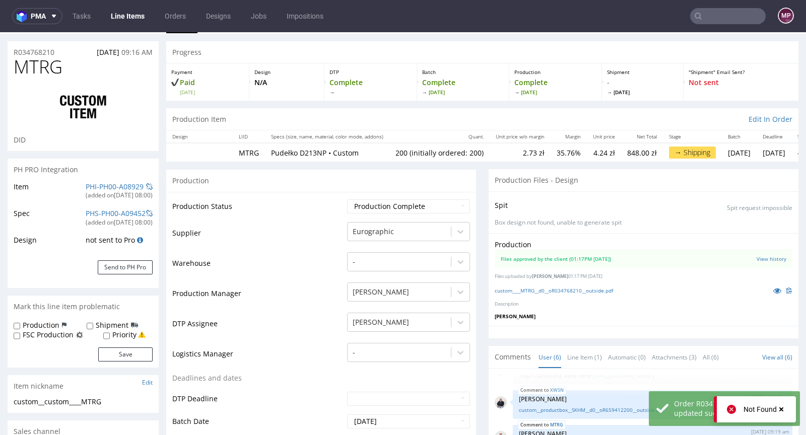
scroll to position [0, 0]
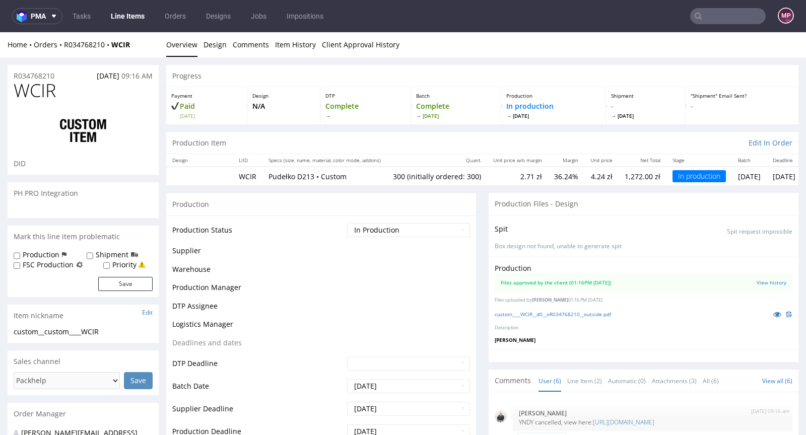
scroll to position [31, 0]
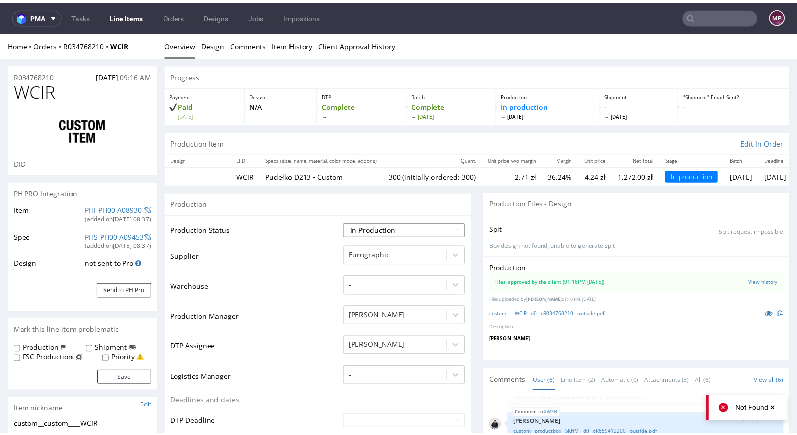
click at [408, 232] on select "Waiting for Artwork Waiting for Diecut Waiting for Mockup Waiting for DTP Waiti…" at bounding box center [408, 232] width 123 height 14
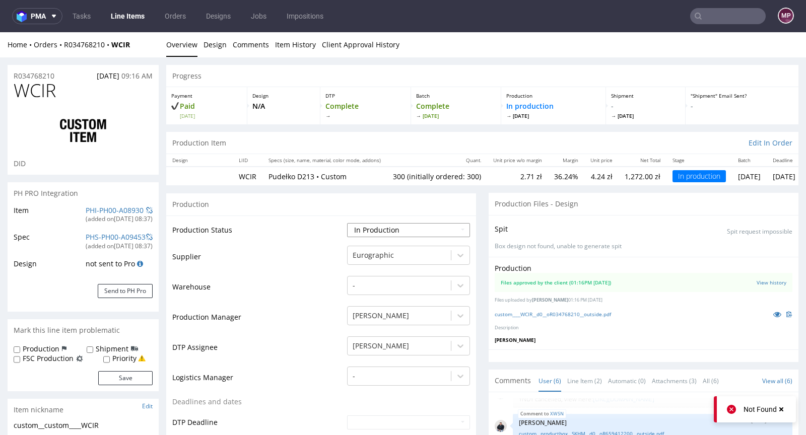
select select "production_complete"
click at [347, 223] on select "Waiting for Artwork Waiting for Diecut Waiting for Mockup Waiting for DTP Waiti…" at bounding box center [408, 230] width 123 height 14
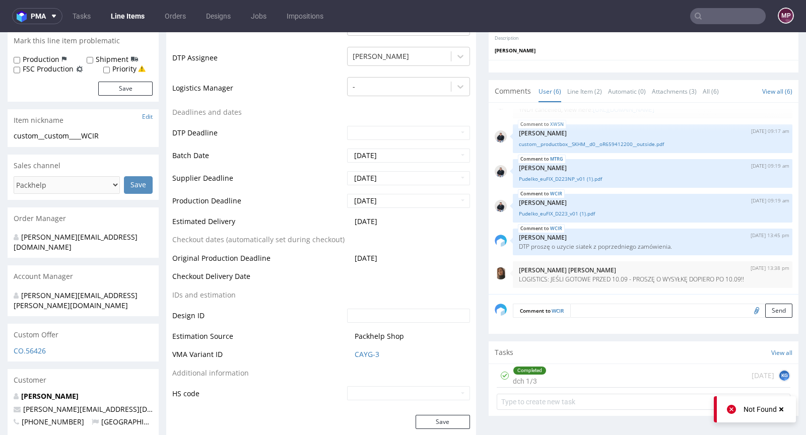
scroll to position [312, 0]
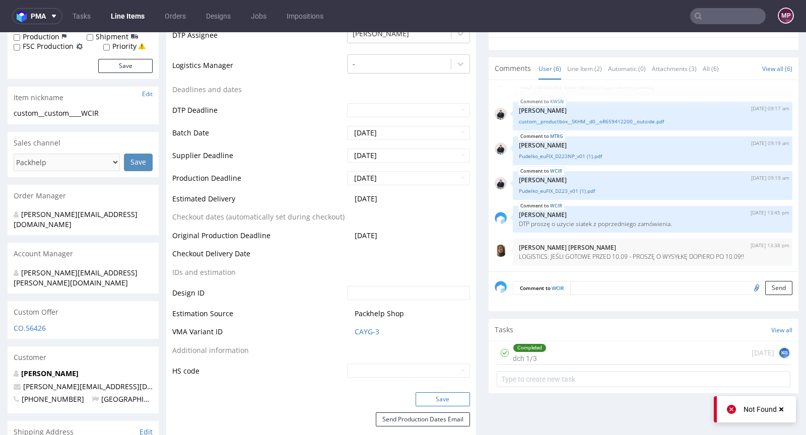
click at [432, 396] on button "Save" at bounding box center [443, 399] width 54 height 14
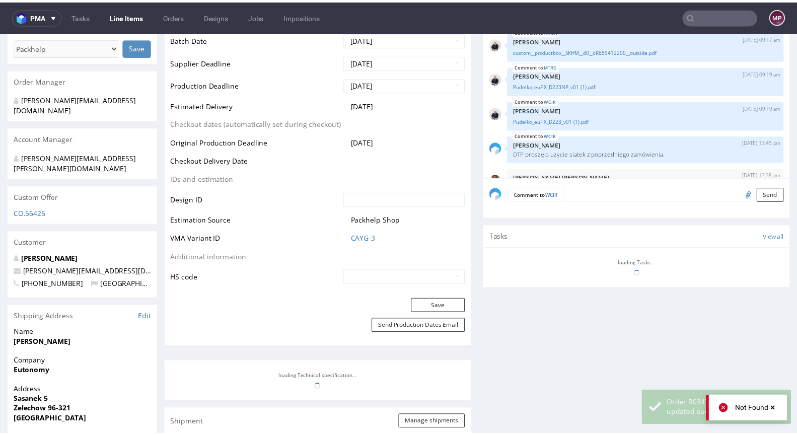
scroll to position [31, 0]
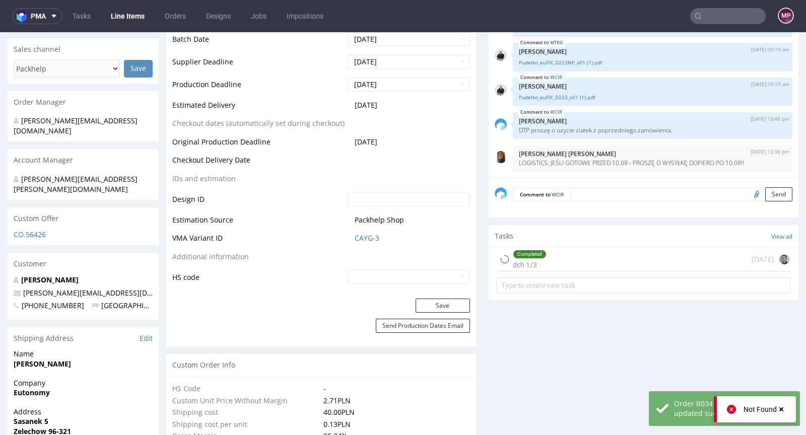
type input "300"
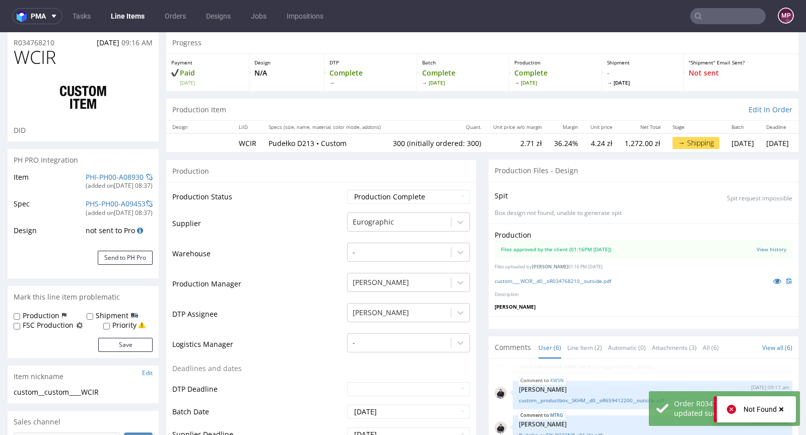
scroll to position [0, 0]
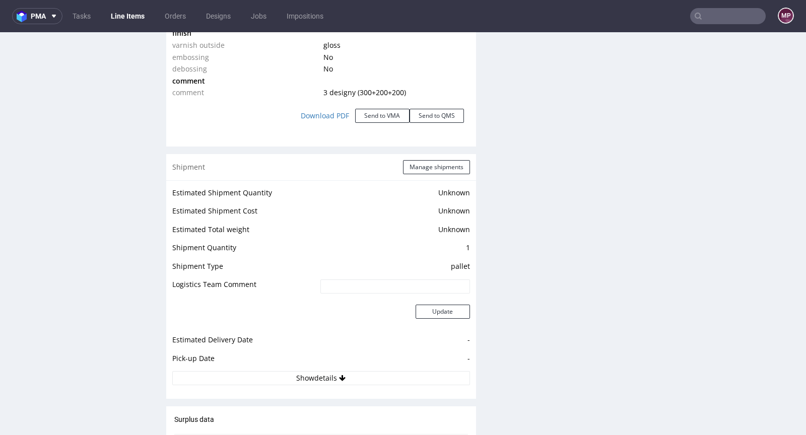
scroll to position [1188, 0]
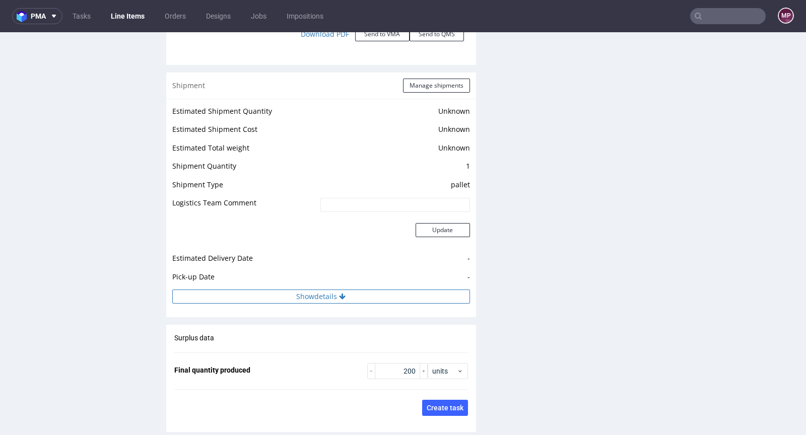
click at [327, 297] on button "Show details" at bounding box center [321, 297] width 298 height 14
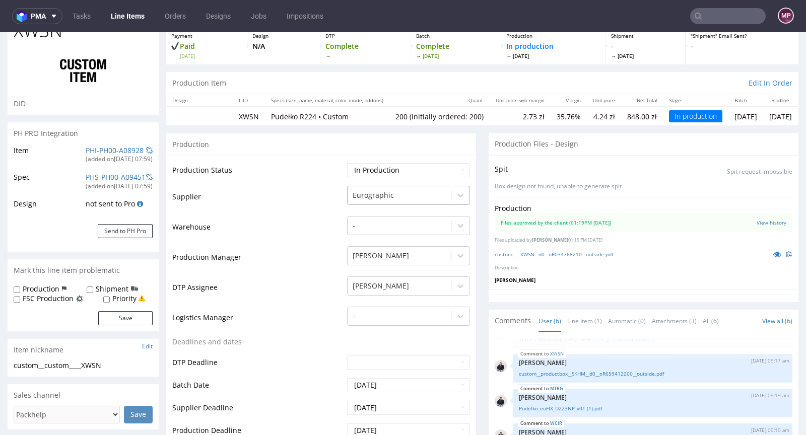
scroll to position [0, 0]
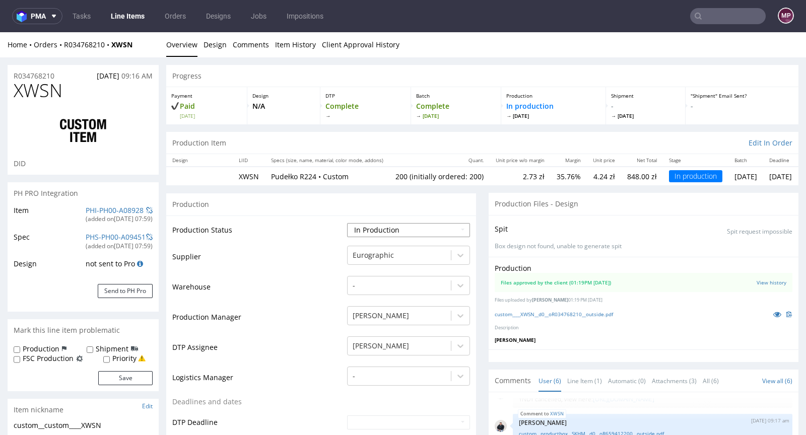
click at [376, 225] on select "Waiting for Artwork Waiting for Diecut Waiting for Mockup Waiting for DTP Waiti…" at bounding box center [408, 230] width 123 height 14
select select "production_complete"
click at [347, 223] on select "Waiting for Artwork Waiting for Diecut Waiting for Mockup Waiting for DTP Waiti…" at bounding box center [408, 230] width 123 height 14
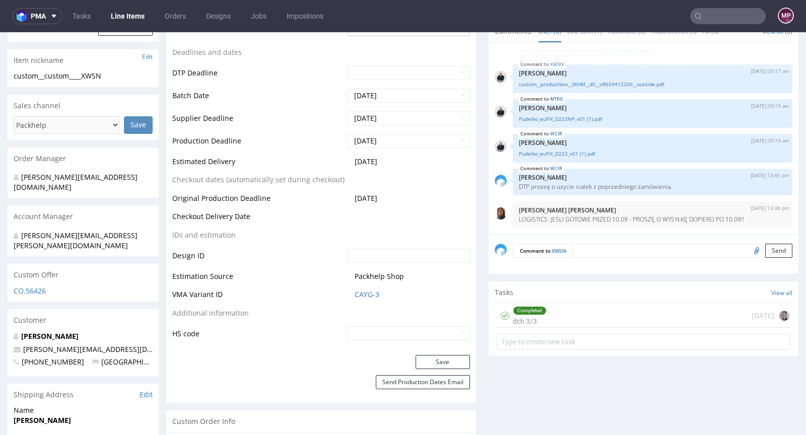
scroll to position [539, 0]
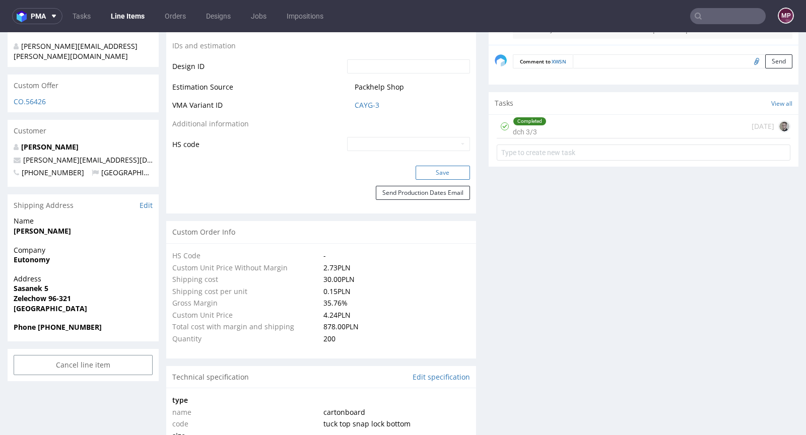
click at [439, 172] on button "Save" at bounding box center [443, 173] width 54 height 14
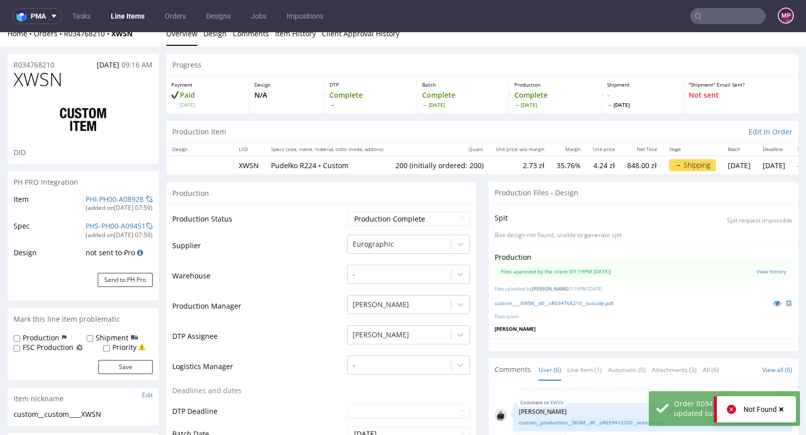
scroll to position [0, 0]
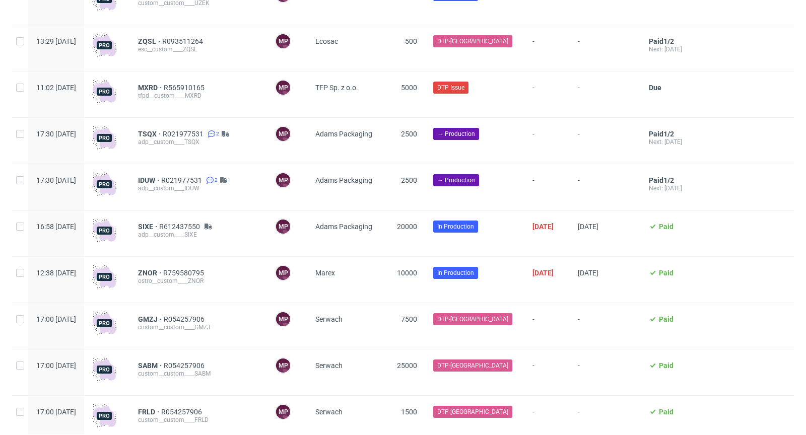
scroll to position [817, 0]
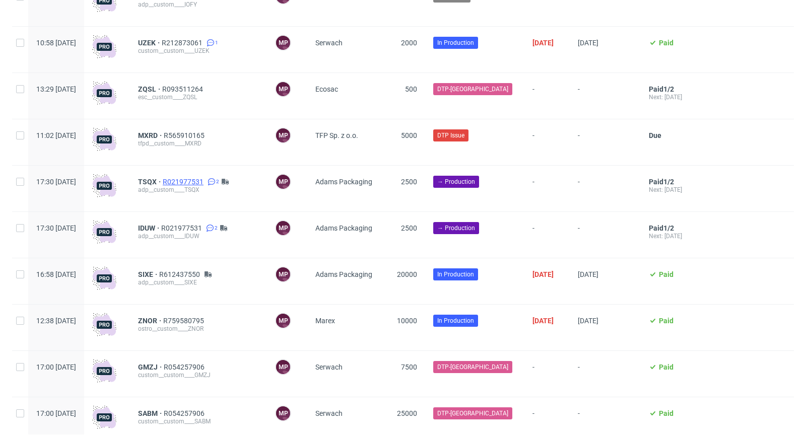
click at [200, 180] on span "R021977531" at bounding box center [184, 182] width 43 height 8
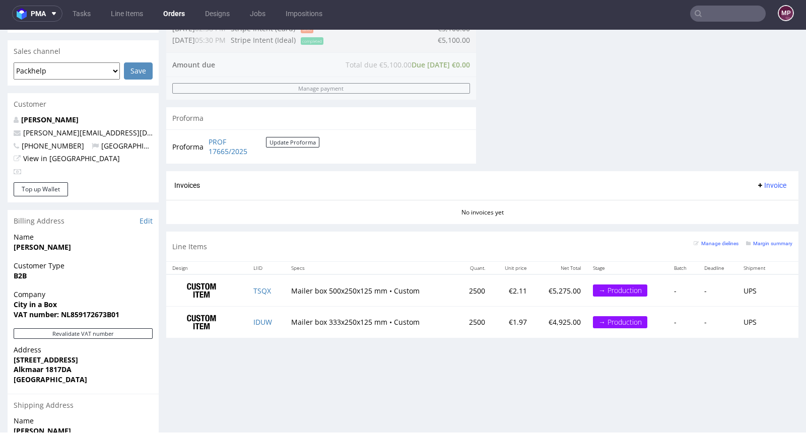
scroll to position [523, 0]
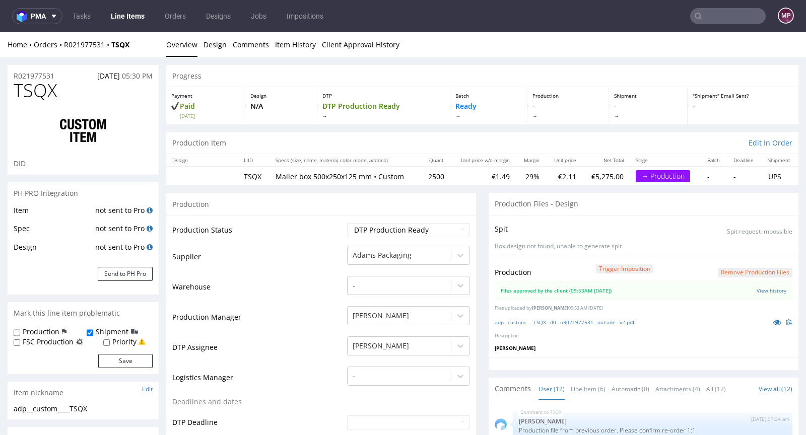
scroll to position [350, 0]
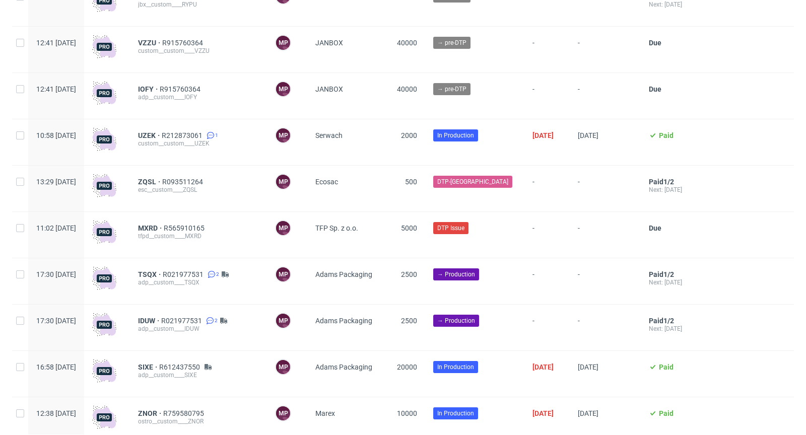
scroll to position [824, 0]
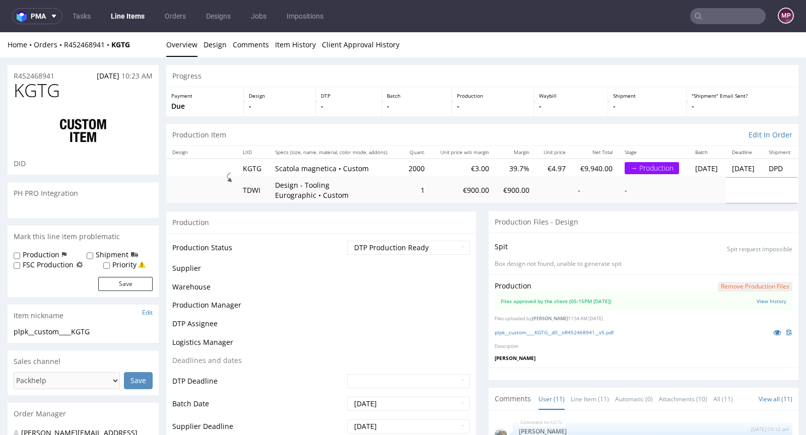
scroll to position [508, 0]
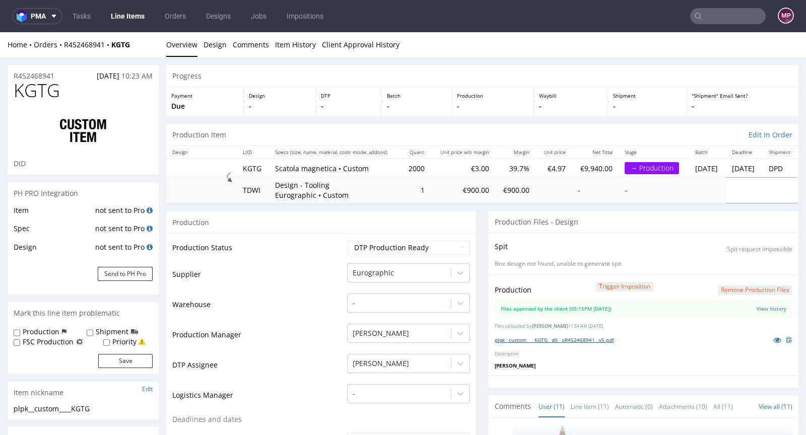
click at [585, 338] on link "plpk__custom____KGTG__d0__oR452468941__v5.pdf" at bounding box center [554, 339] width 119 height 7
drag, startPoint x: 63, startPoint y: 94, endPoint x: 18, endPoint y: 92, distance: 45.9
click at [18, 92] on h1 "KGTG" at bounding box center [83, 91] width 139 height 20
copy span "KGTG"
click at [403, 246] on select "Waiting for Artwork Waiting for Diecut Waiting for Mockup Waiting for DTP Waiti…" at bounding box center [408, 248] width 123 height 14
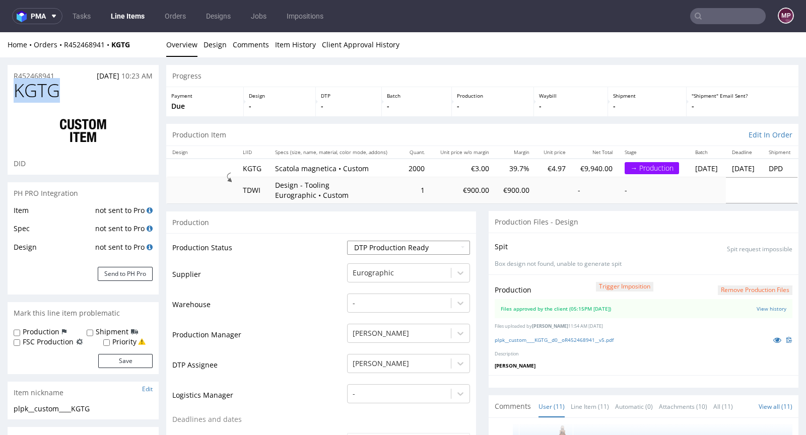
select select "production_in_process"
click at [347, 241] on select "Waiting for Artwork Waiting for Diecut Waiting for Mockup Waiting for DTP Waiti…" at bounding box center [408, 248] width 123 height 14
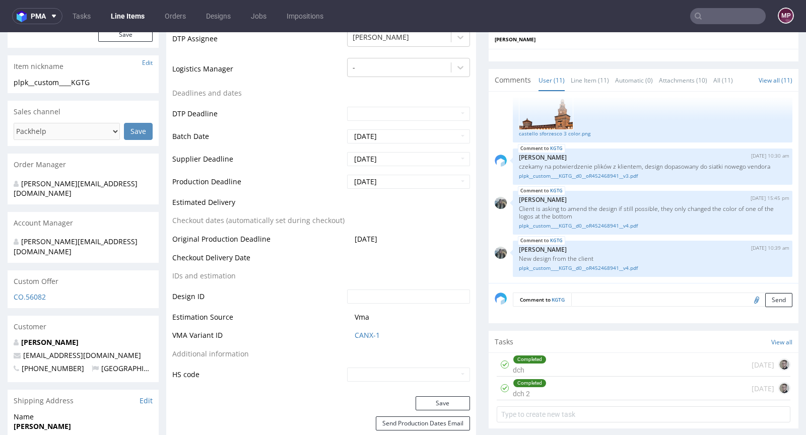
scroll to position [343, 0]
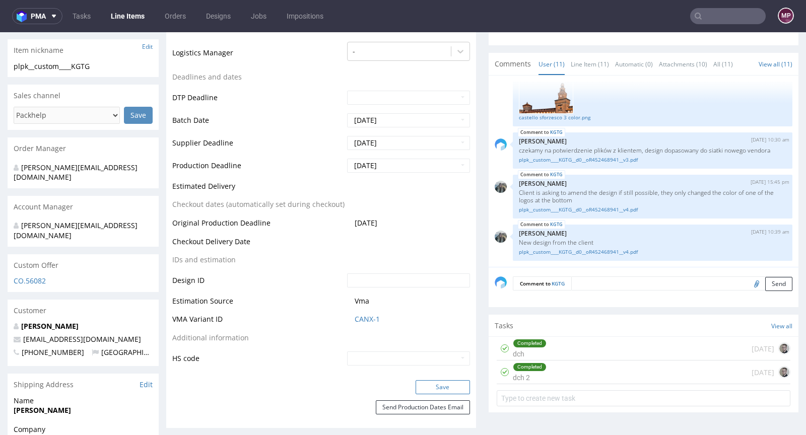
click at [424, 384] on button "Save" at bounding box center [443, 387] width 54 height 14
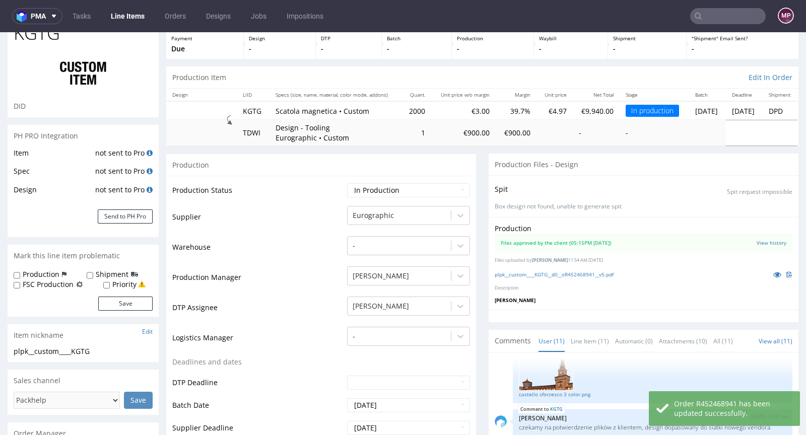
scroll to position [0, 0]
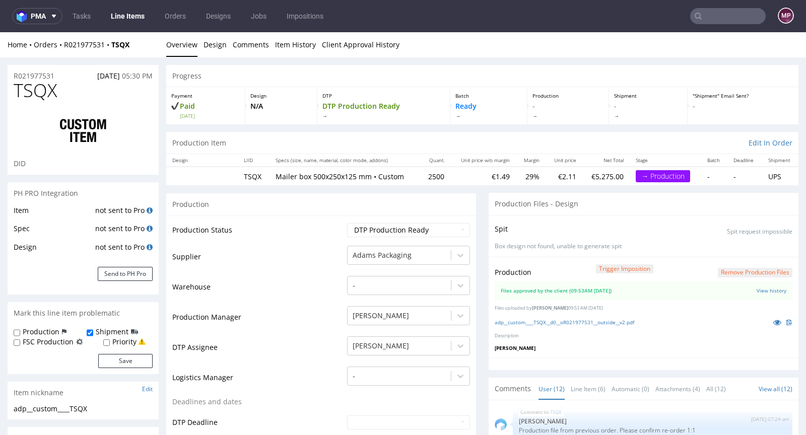
scroll to position [350, 0]
click at [142, 270] on button "Send to PH Pro" at bounding box center [125, 274] width 55 height 14
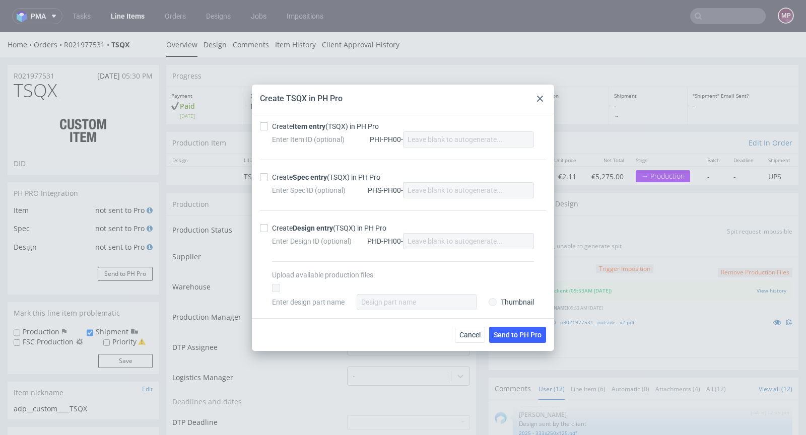
click at [316, 129] on strong "Item entry" at bounding box center [309, 126] width 33 height 8
click at [268, 129] on input "Create Item entry (TSQX) in PH Pro" at bounding box center [264, 126] width 8 height 8
checkbox input "true"
click at [317, 178] on strong "Spec entry" at bounding box center [310, 177] width 34 height 8
click at [268, 178] on input "Create Spec entry (TSQX) in PH Pro" at bounding box center [264, 177] width 8 height 8
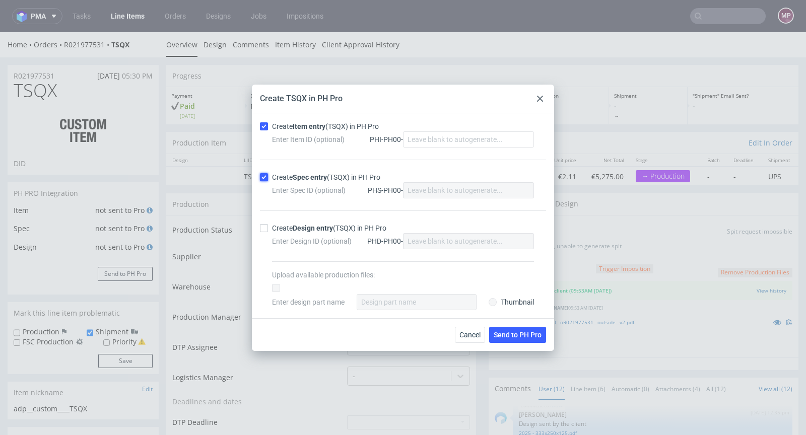
checkbox input "true"
click at [512, 331] on span "Send to PH Pro" at bounding box center [518, 334] width 48 height 7
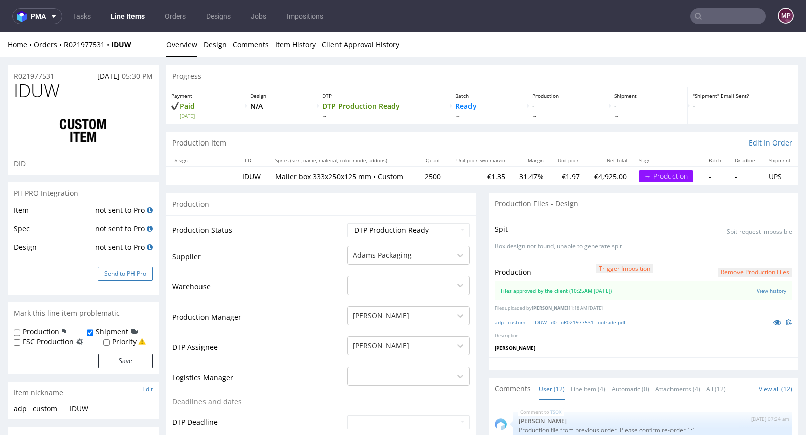
scroll to position [350, 0]
click at [131, 270] on button "Send to PH Pro" at bounding box center [125, 274] width 55 height 14
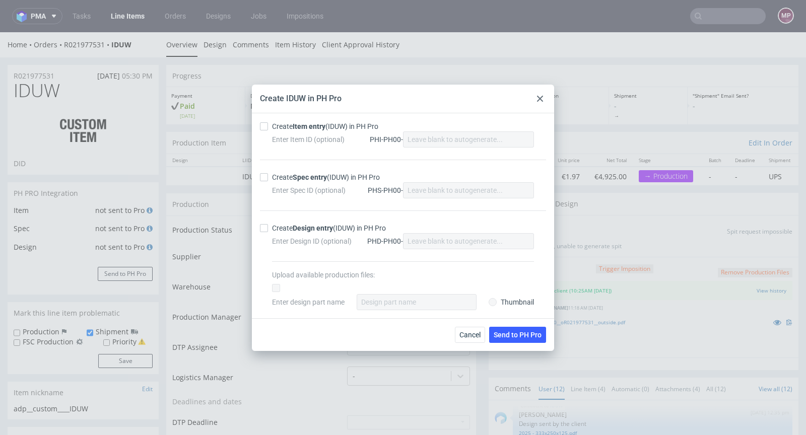
click at [317, 125] on strong "Item entry" at bounding box center [309, 126] width 33 height 8
click at [268, 125] on input "Create Item entry (IDUW) in PH Pro" at bounding box center [264, 126] width 8 height 8
checkbox input "true"
click at [310, 176] on strong "Spec entry" at bounding box center [310, 177] width 34 height 8
click at [268, 176] on input "Create Spec entry (IDUW) in PH Pro" at bounding box center [264, 177] width 8 height 8
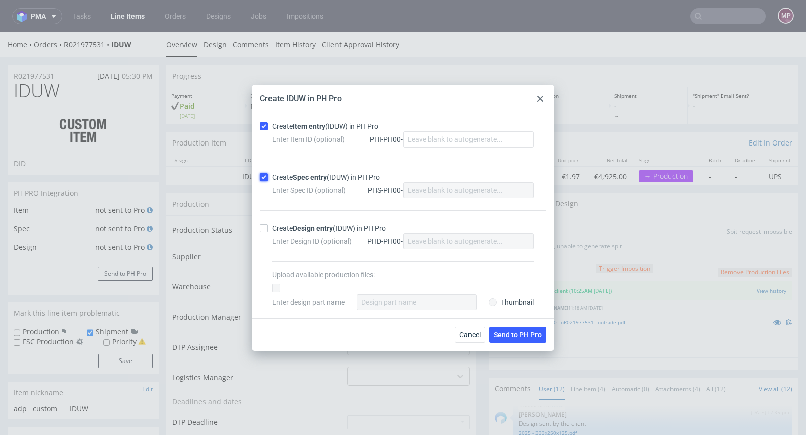
checkbox input "true"
click at [519, 336] on span "Send to PH Pro" at bounding box center [518, 334] width 48 height 7
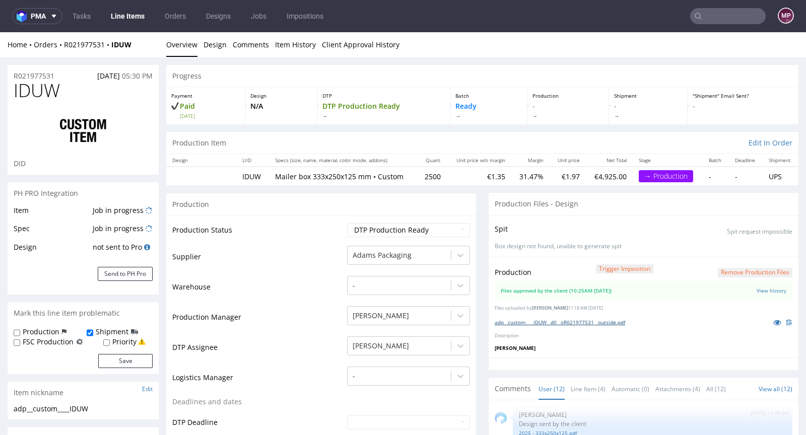
click at [619, 323] on link "adp__custom____IDUW__d0__oR021977531__outside.pdf" at bounding box center [560, 322] width 130 height 7
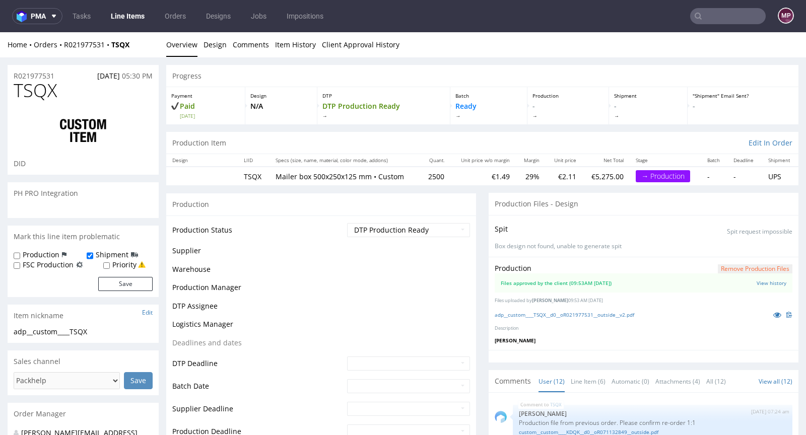
scroll to position [350, 0]
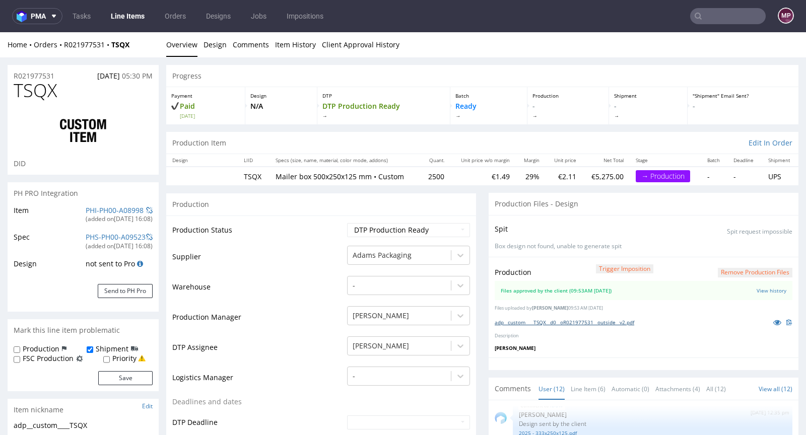
click at [577, 322] on link "adp__custom____TSQX__d0__oR021977531__outside__v2.pdf" at bounding box center [565, 322] width 140 height 7
click at [115, 214] on link "PHI-PH00-A08998" at bounding box center [115, 211] width 58 height 10
click at [106, 207] on link "PHI-PH00-A08998" at bounding box center [115, 211] width 58 height 10
drag, startPoint x: 62, startPoint y: 77, endPoint x: 13, endPoint y: 74, distance: 49.4
click at [13, 74] on div "R021977531 20.08.2025 05:30 PM" at bounding box center [83, 73] width 151 height 16
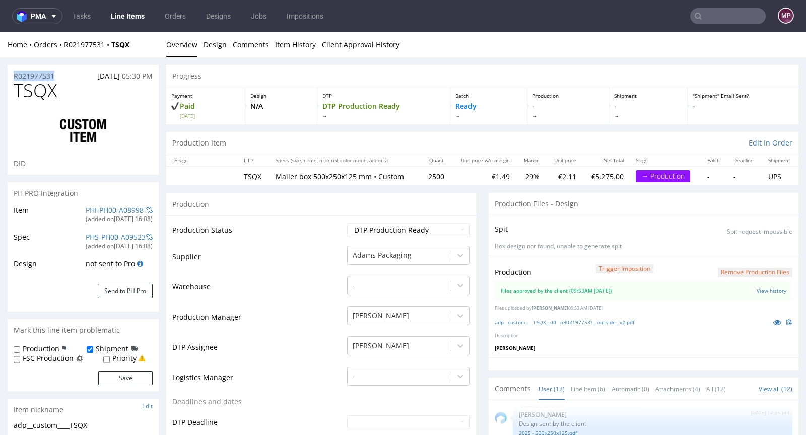
copy p "R021977531"
drag, startPoint x: 430, startPoint y: 177, endPoint x: 416, endPoint y: 177, distance: 14.6
click at [420, 177] on td "2500" at bounding box center [435, 176] width 30 height 19
copy td "2500"
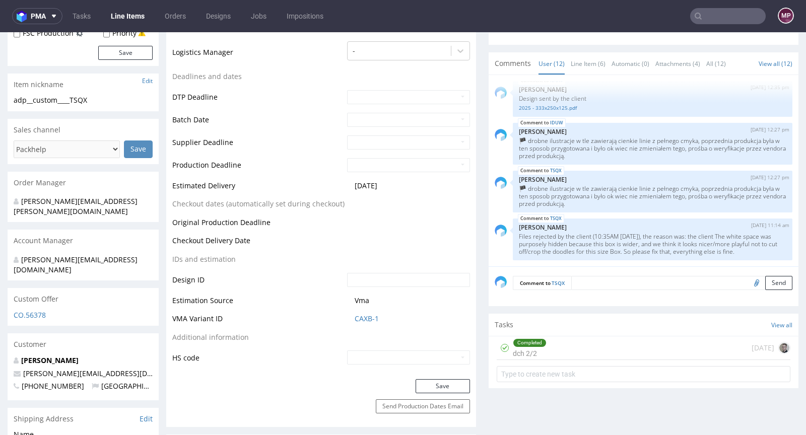
scroll to position [439, 0]
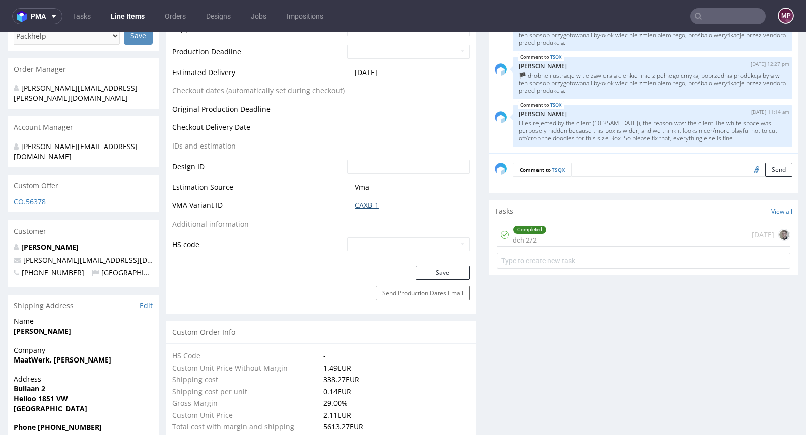
click at [355, 207] on link "CAXB-1" at bounding box center [367, 205] width 24 height 10
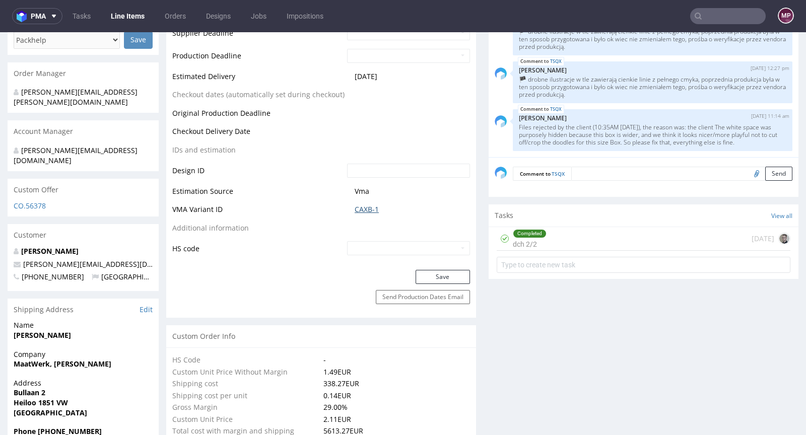
scroll to position [0, 0]
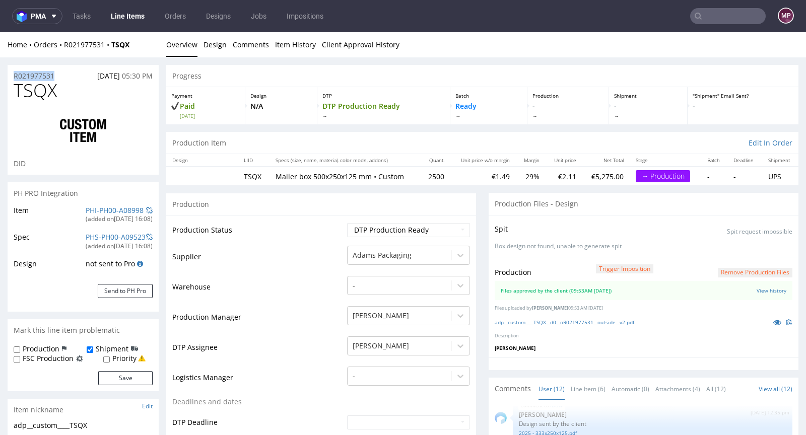
drag, startPoint x: 62, startPoint y: 75, endPoint x: 6, endPoint y: 74, distance: 55.9
copy p "R021977531"
drag, startPoint x: 79, startPoint y: 91, endPoint x: 7, endPoint y: 87, distance: 71.6
click at [8, 87] on div "TSQX DID" at bounding box center [83, 128] width 151 height 94
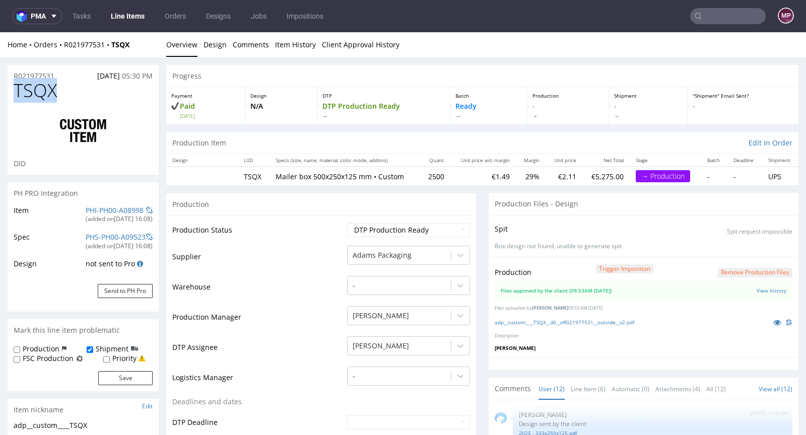
copy span "TSQX"
click at [83, 90] on h1 "TSQX" at bounding box center [83, 91] width 139 height 20
drag, startPoint x: 55, startPoint y: 97, endPoint x: 10, endPoint y: 94, distance: 44.9
click at [10, 94] on div "TSQX DID" at bounding box center [83, 128] width 151 height 94
copy span "TSQX"
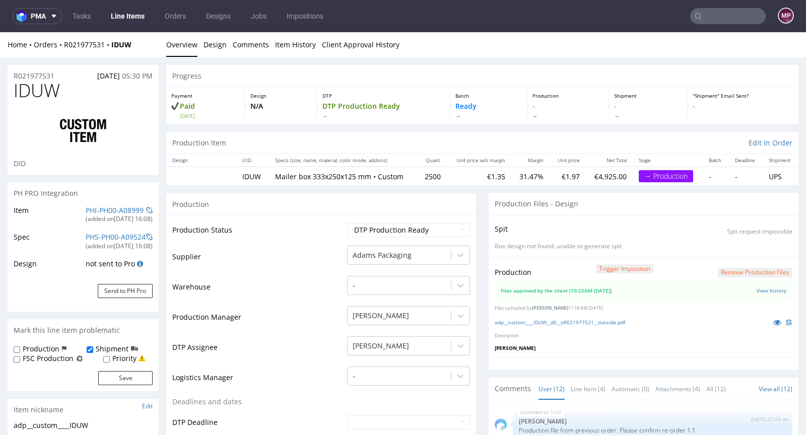
scroll to position [350, 0]
click at [127, 209] on link "PHI-PH00-A08999" at bounding box center [115, 211] width 58 height 10
drag, startPoint x: 86, startPoint y: 88, endPoint x: 16, endPoint y: 89, distance: 70.5
click at [16, 89] on h1 "IDUW" at bounding box center [83, 91] width 139 height 20
copy span "IDUW"
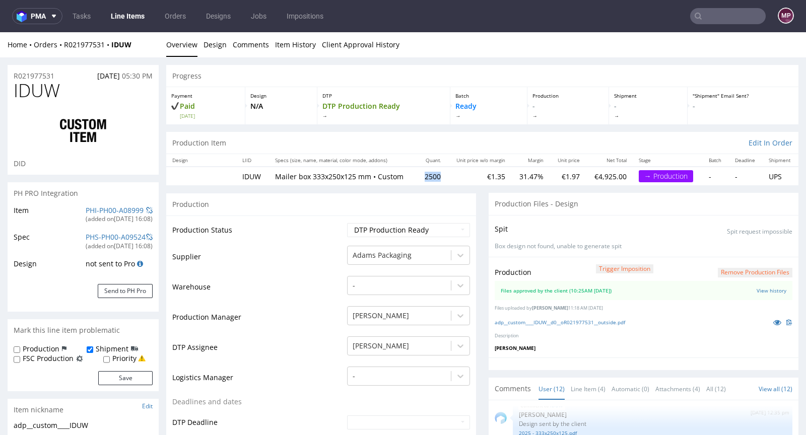
drag, startPoint x: 430, startPoint y: 174, endPoint x: 412, endPoint y: 175, distance: 17.6
click at [417, 175] on td "2500" at bounding box center [432, 176] width 30 height 19
copy td "2500"
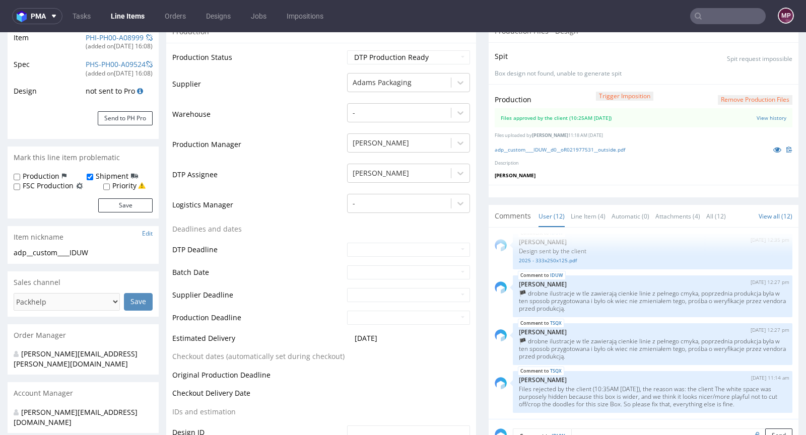
scroll to position [379, 0]
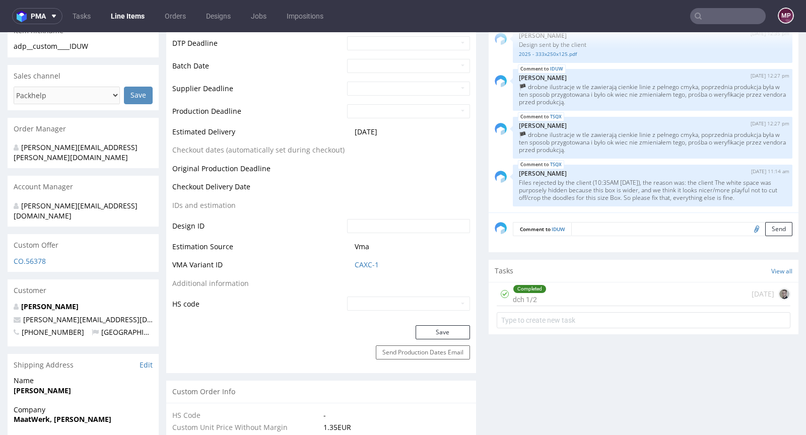
click at [358, 269] on td "CAXC-1" at bounding box center [407, 268] width 125 height 19
click at [361, 265] on link "CAXC-1" at bounding box center [367, 265] width 24 height 10
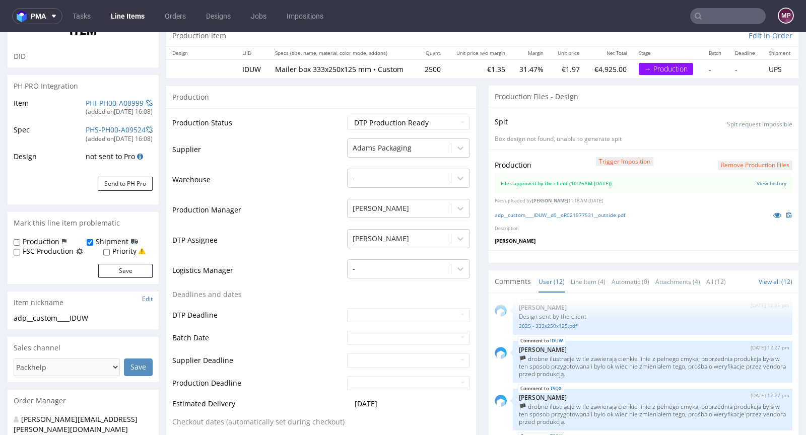
scroll to position [0, 0]
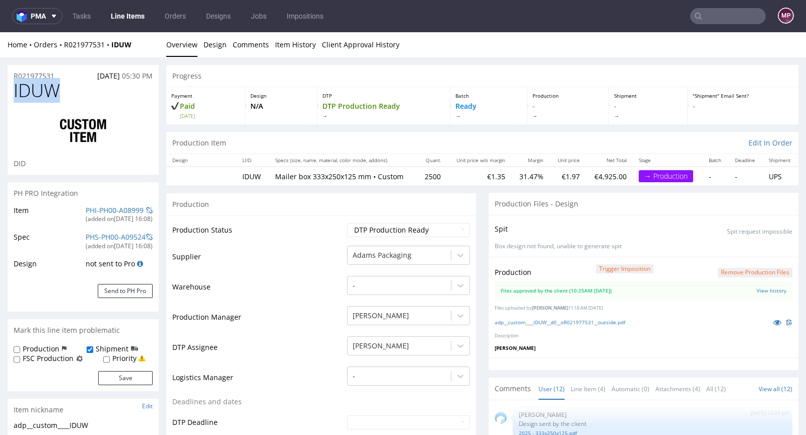
drag, startPoint x: 81, startPoint y: 91, endPoint x: 7, endPoint y: 92, distance: 74.1
click at [8, 92] on div "IDUW DID" at bounding box center [83, 128] width 151 height 94
copy span "IDUW"
click at [86, 91] on h1 "IDUW" at bounding box center [83, 91] width 139 height 20
drag, startPoint x: 49, startPoint y: 91, endPoint x: 13, endPoint y: 84, distance: 37.4
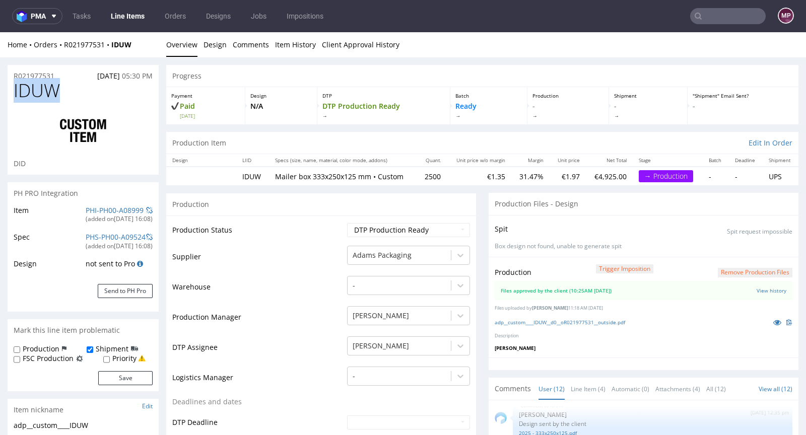
click at [13, 84] on div "IDUW DID" at bounding box center [83, 128] width 151 height 94
copy span "IDUW"
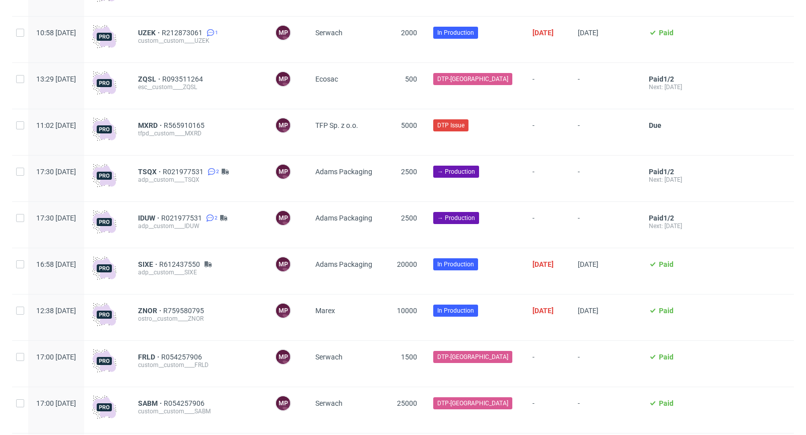
scroll to position [769, 0]
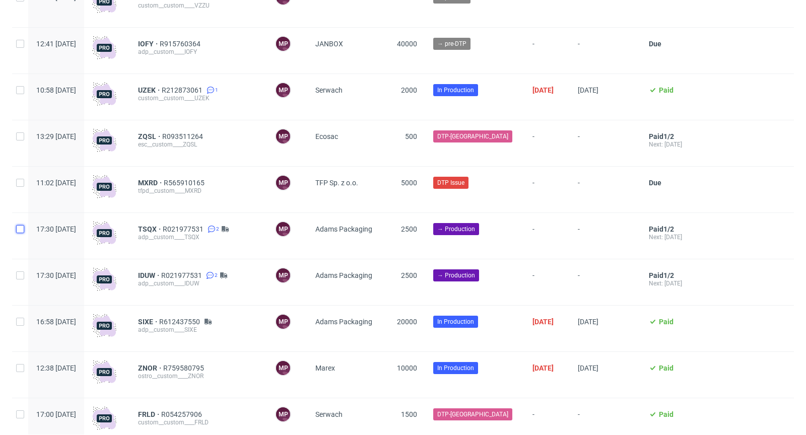
click at [24, 231] on input "checkbox" at bounding box center [20, 229] width 8 height 8
checkbox input "true"
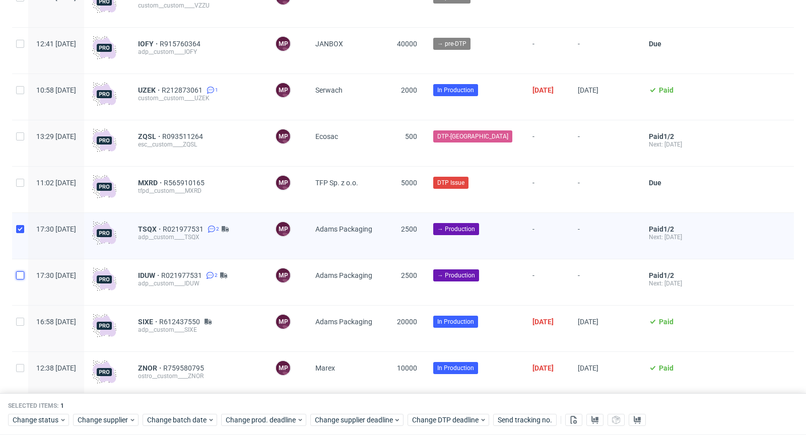
click at [20, 275] on input "checkbox" at bounding box center [20, 276] width 8 height 8
checkbox input "true"
click at [43, 424] on span "Change status" at bounding box center [36, 421] width 47 height 10
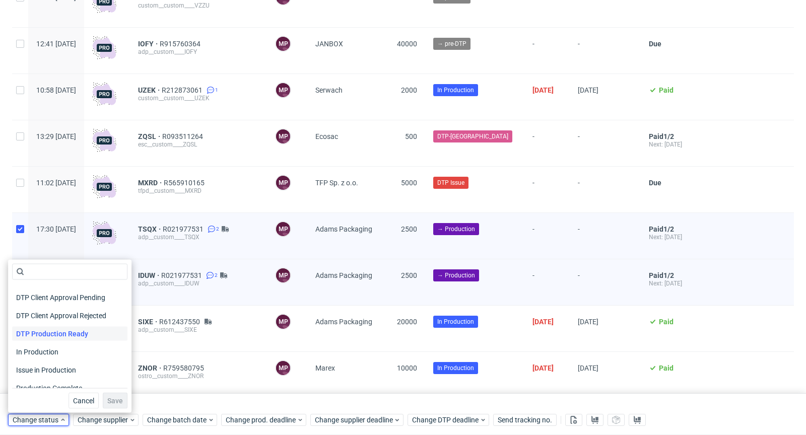
scroll to position [87, 0]
click at [50, 346] on span "In Production" at bounding box center [37, 352] width 51 height 14
click at [113, 403] on span "Save" at bounding box center [115, 400] width 16 height 7
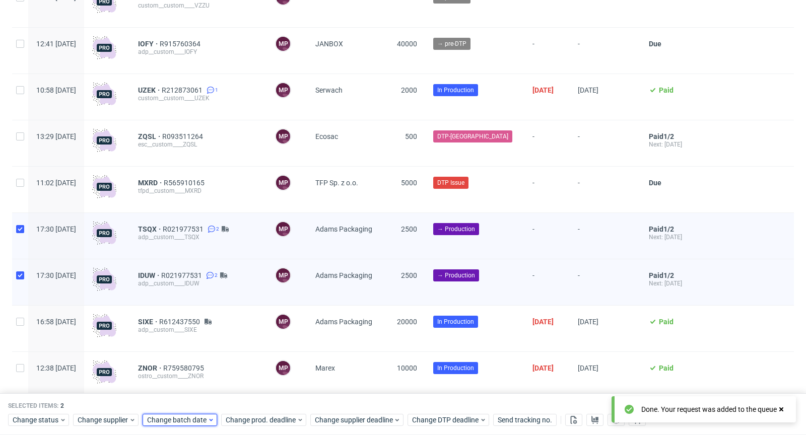
click at [185, 423] on span "Change batch date" at bounding box center [177, 421] width 60 height 10
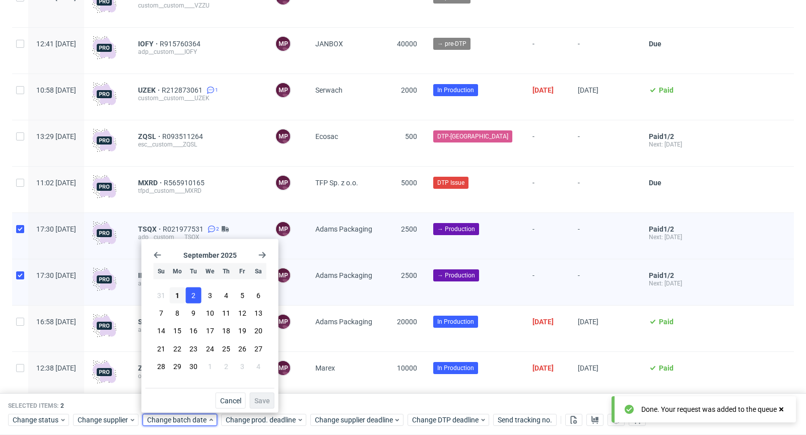
click at [197, 295] on button "2" at bounding box center [194, 296] width 16 height 16
click at [261, 397] on span "Save" at bounding box center [262, 400] width 16 height 7
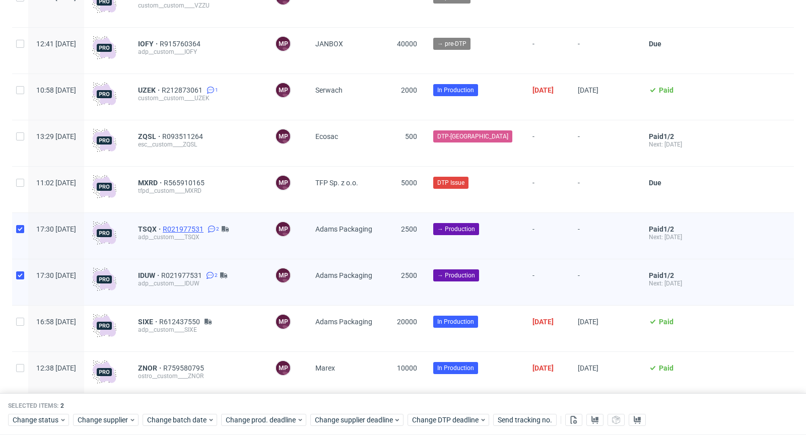
click at [195, 227] on span "R021977531" at bounding box center [184, 229] width 43 height 8
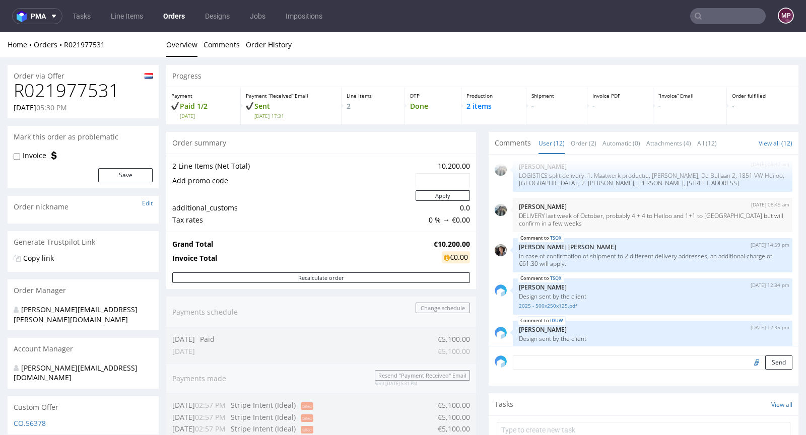
scroll to position [155, 0]
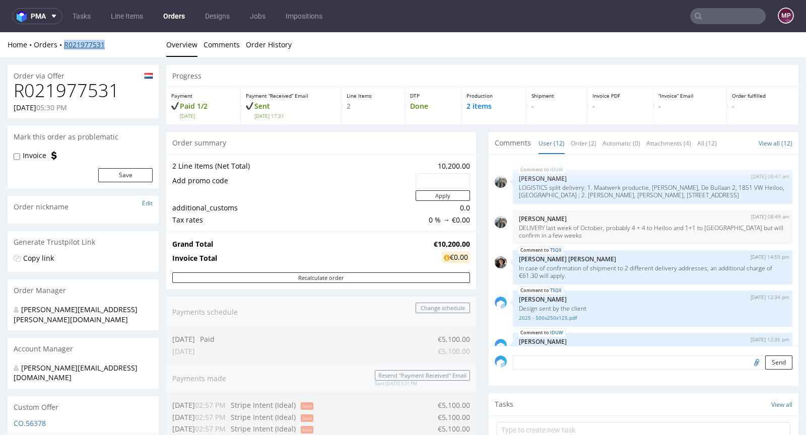
drag, startPoint x: 120, startPoint y: 43, endPoint x: 64, endPoint y: 41, distance: 56.0
click at [64, 41] on div "Home Orders R021977531" at bounding box center [83, 45] width 151 height 10
copy link "R021977531"
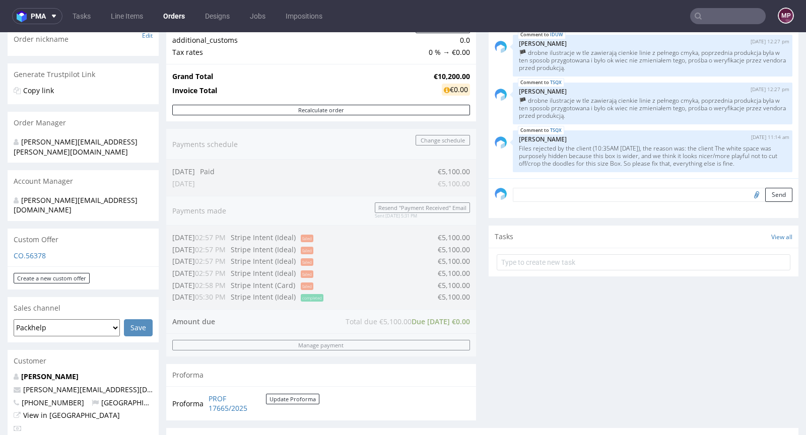
scroll to position [105, 0]
